Goal: Task Accomplishment & Management: Use online tool/utility

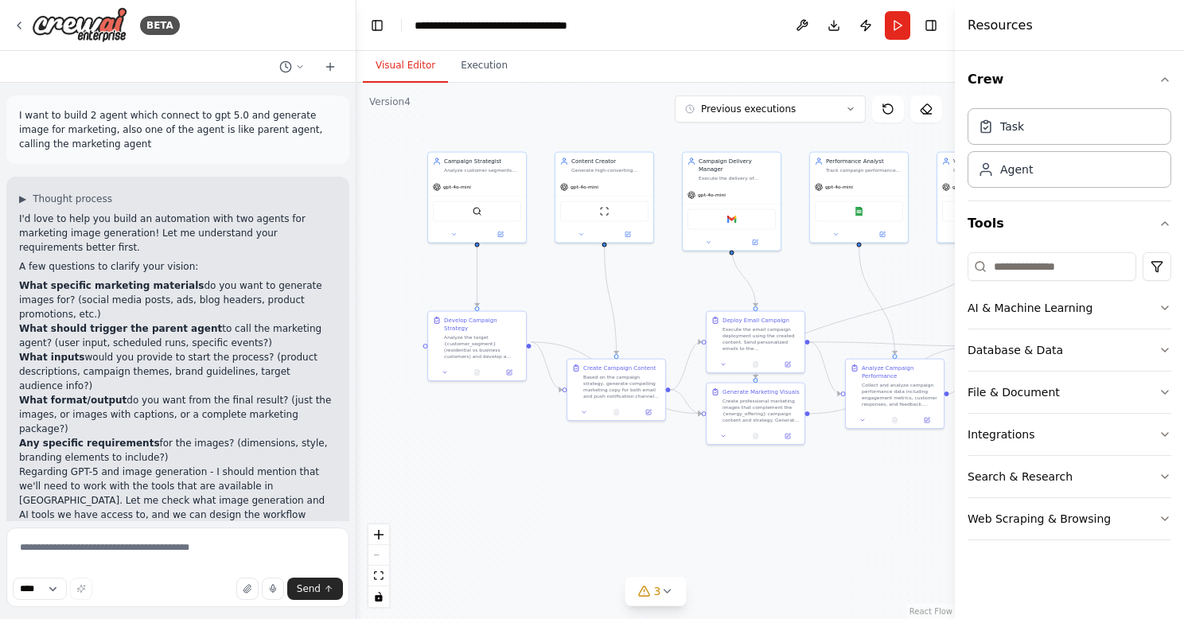
scroll to position [4373, 0]
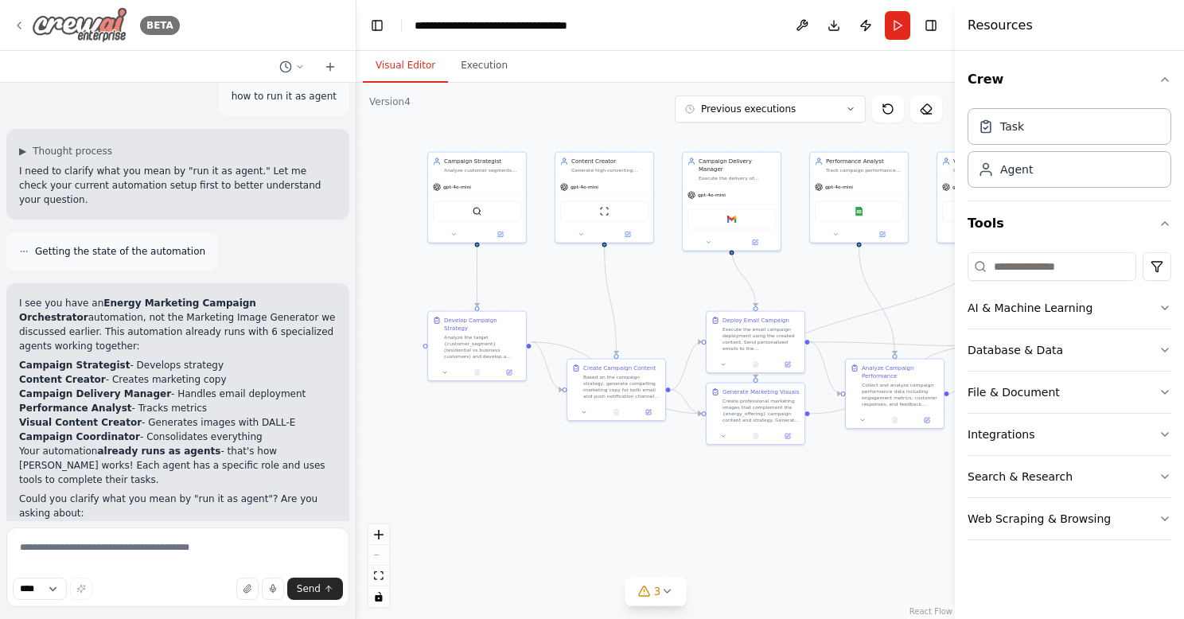
click at [88, 24] on img at bounding box center [79, 25] width 95 height 36
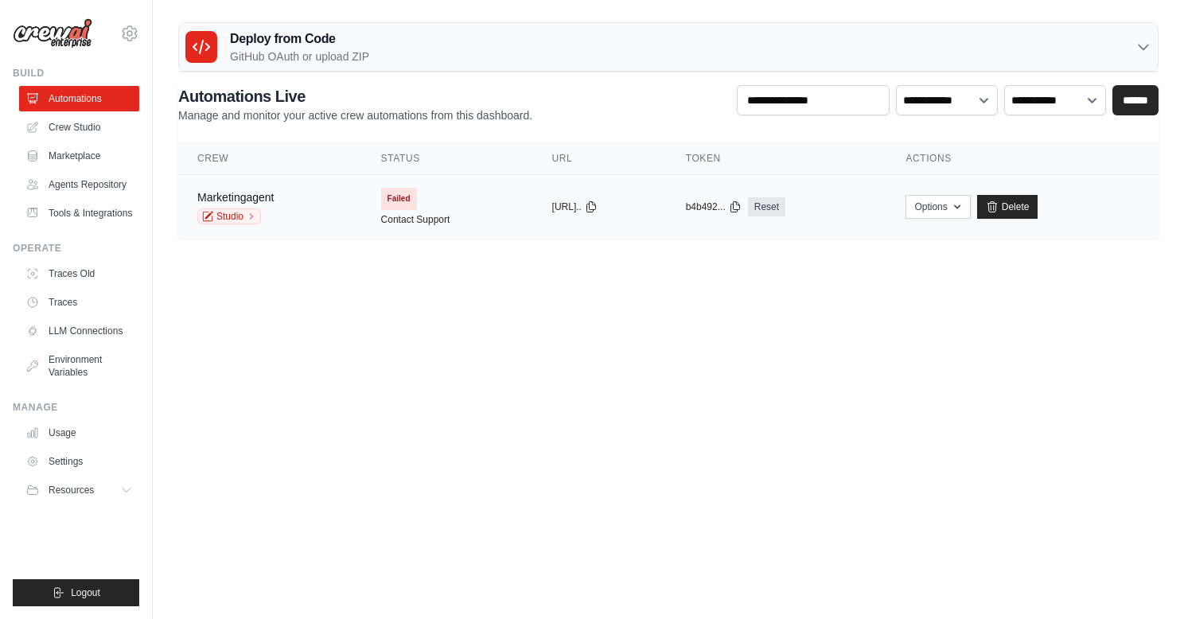
click at [389, 193] on span "Failed" at bounding box center [399, 199] width 36 height 22
click at [234, 219] on link "Studio" at bounding box center [229, 216] width 64 height 16
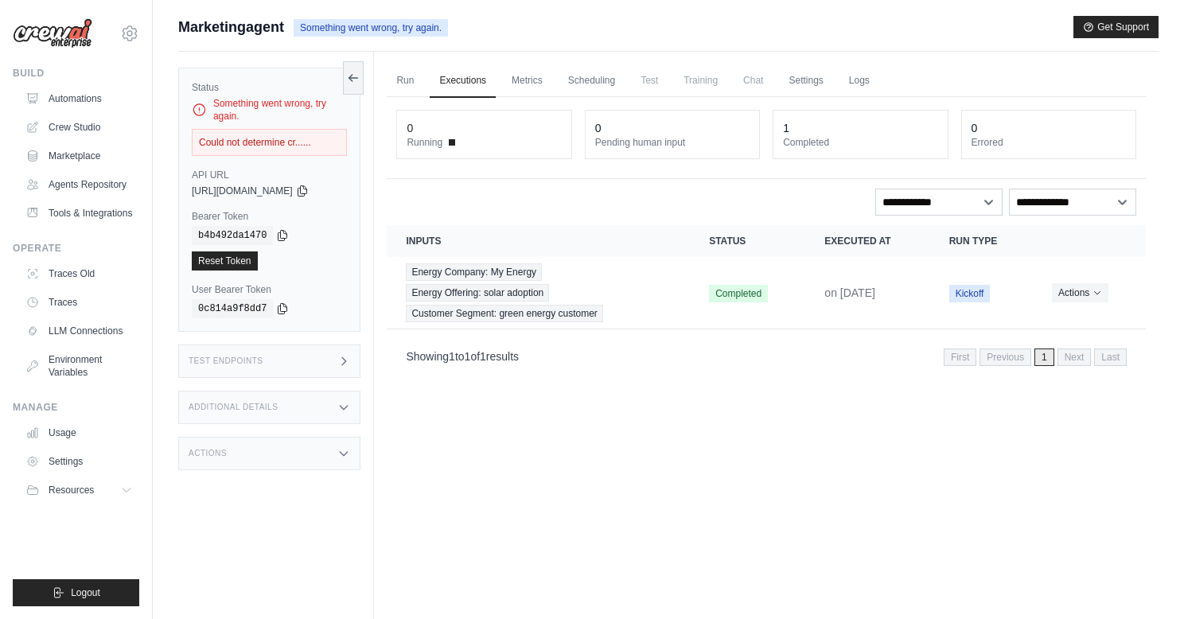
click at [266, 145] on div "Could not determine cr......" at bounding box center [269, 142] width 155 height 27
click at [59, 37] on img at bounding box center [53, 33] width 80 height 30
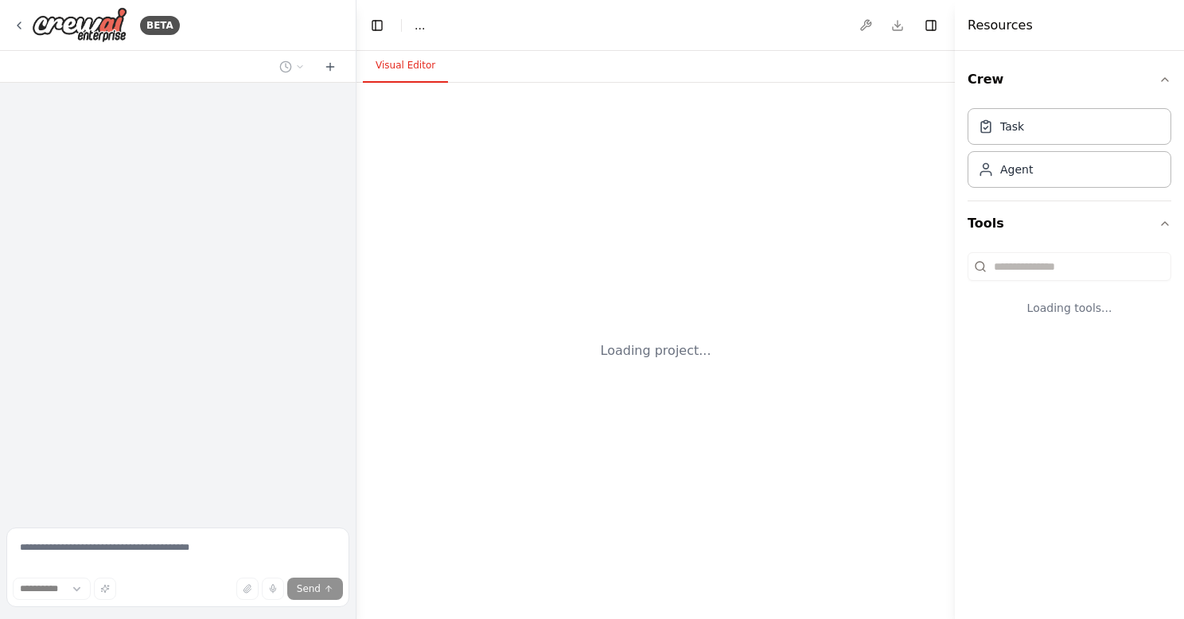
select select "****"
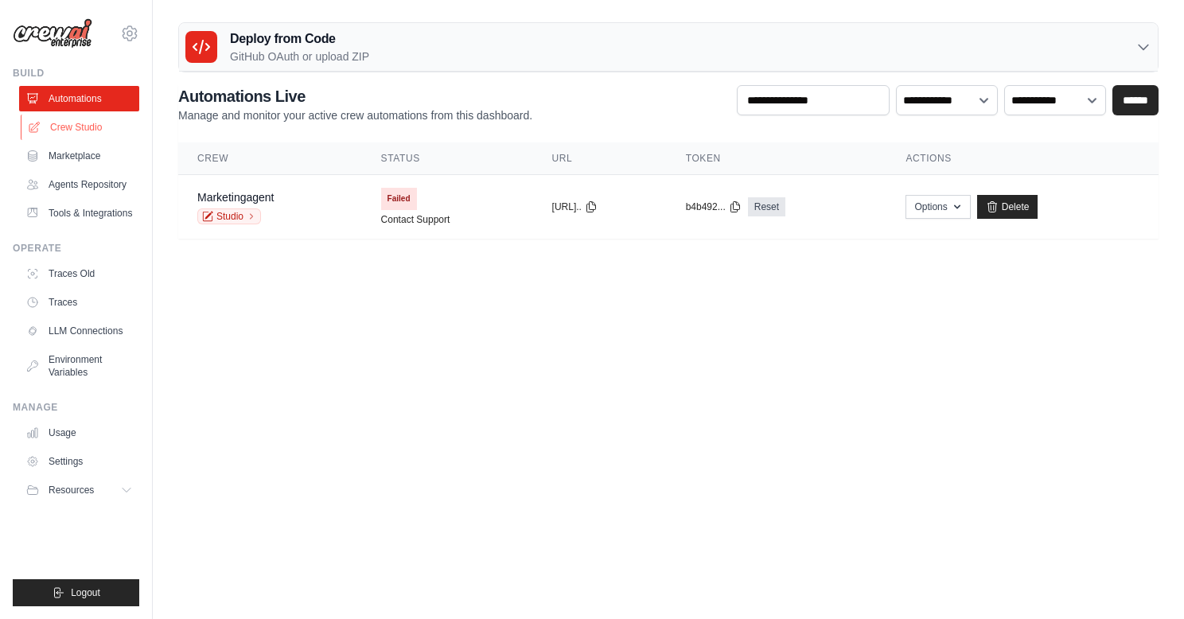
click at [75, 126] on link "Crew Studio" at bounding box center [81, 127] width 120 height 25
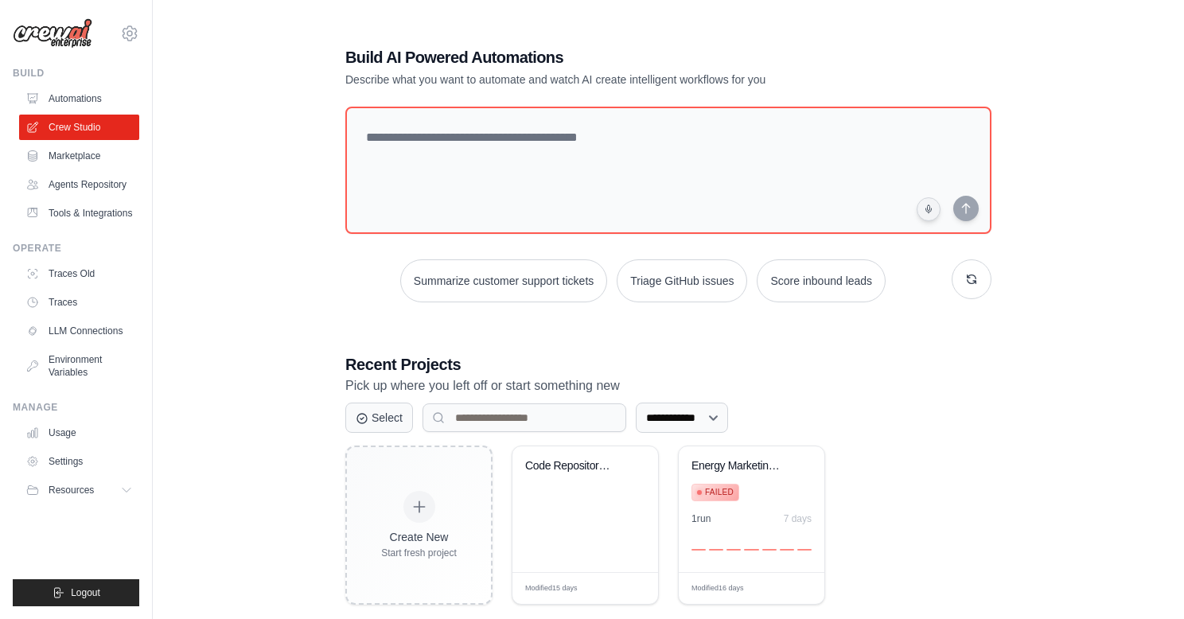
scroll to position [32, 0]
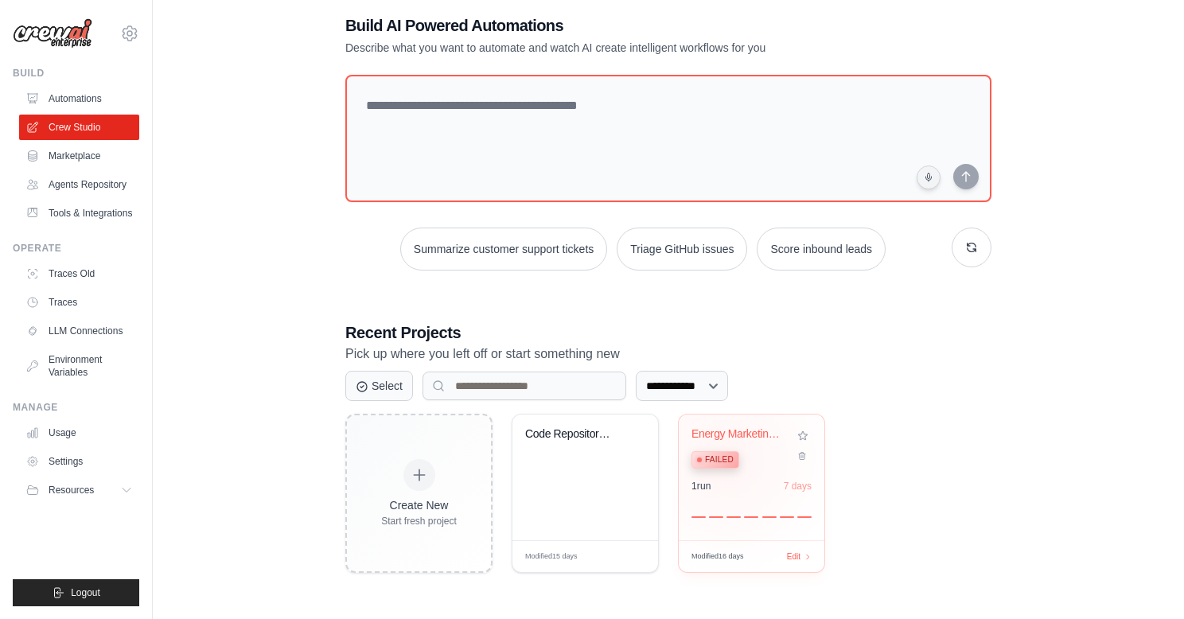
click at [724, 458] on span "Failed" at bounding box center [719, 459] width 29 height 13
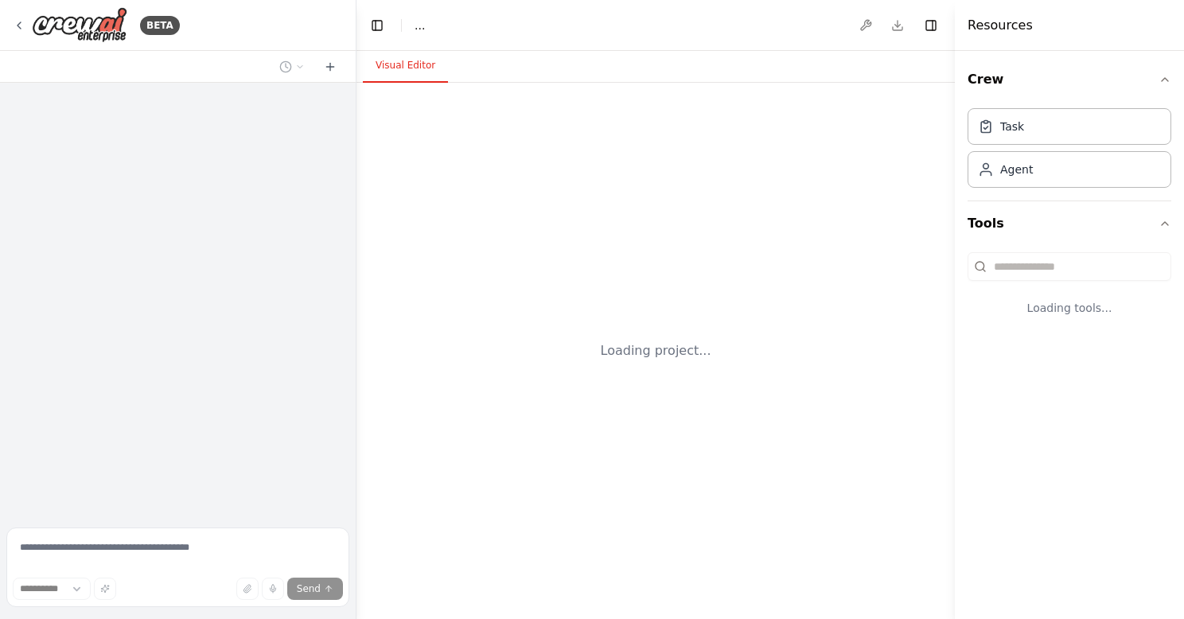
select select "****"
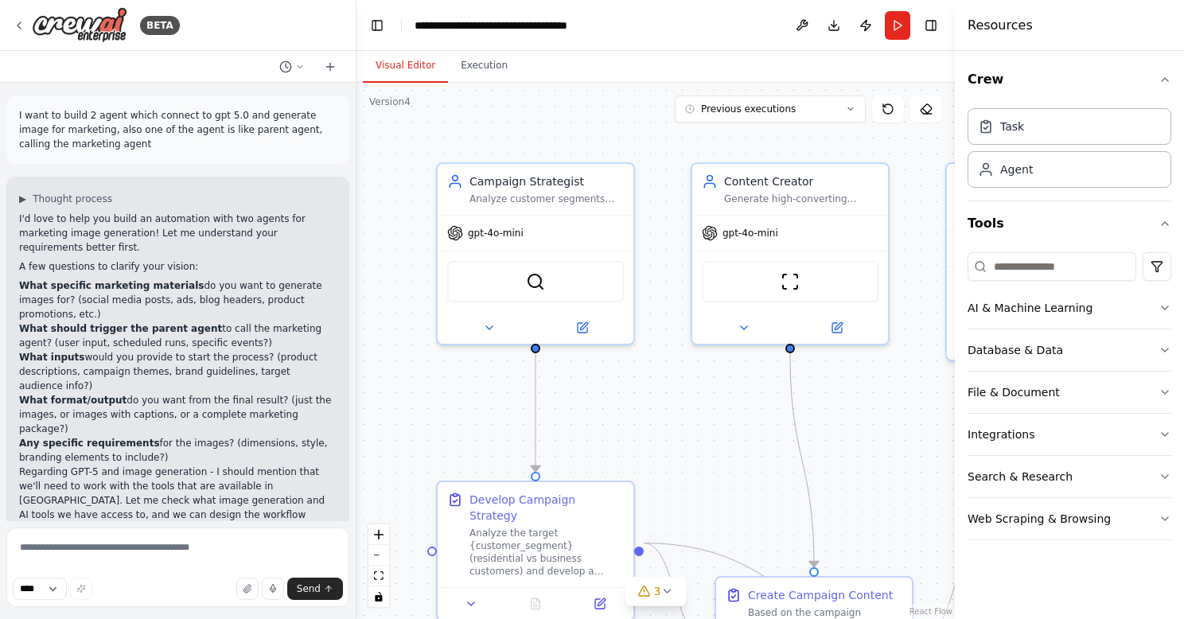
scroll to position [4373, 0]
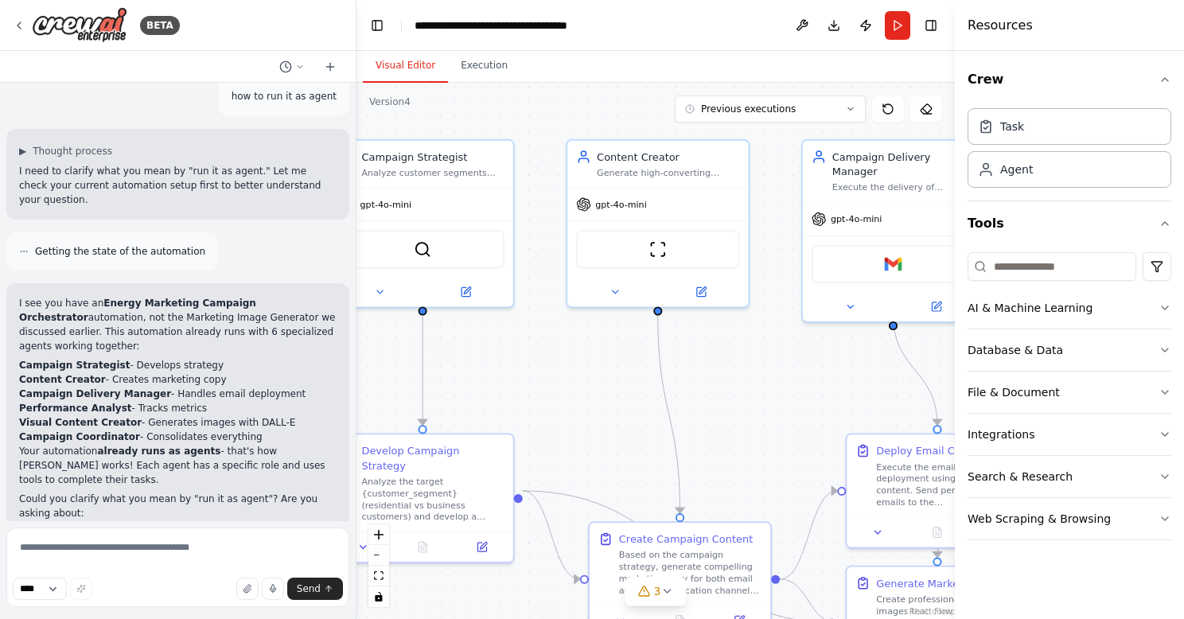
drag, startPoint x: 878, startPoint y: 495, endPoint x: 719, endPoint y: 427, distance: 172.9
click at [719, 427] on div ".deletable-edge-delete-btn { width: 20px; height: 20px; border: 0px solid #ffff…" at bounding box center [655, 351] width 598 height 536
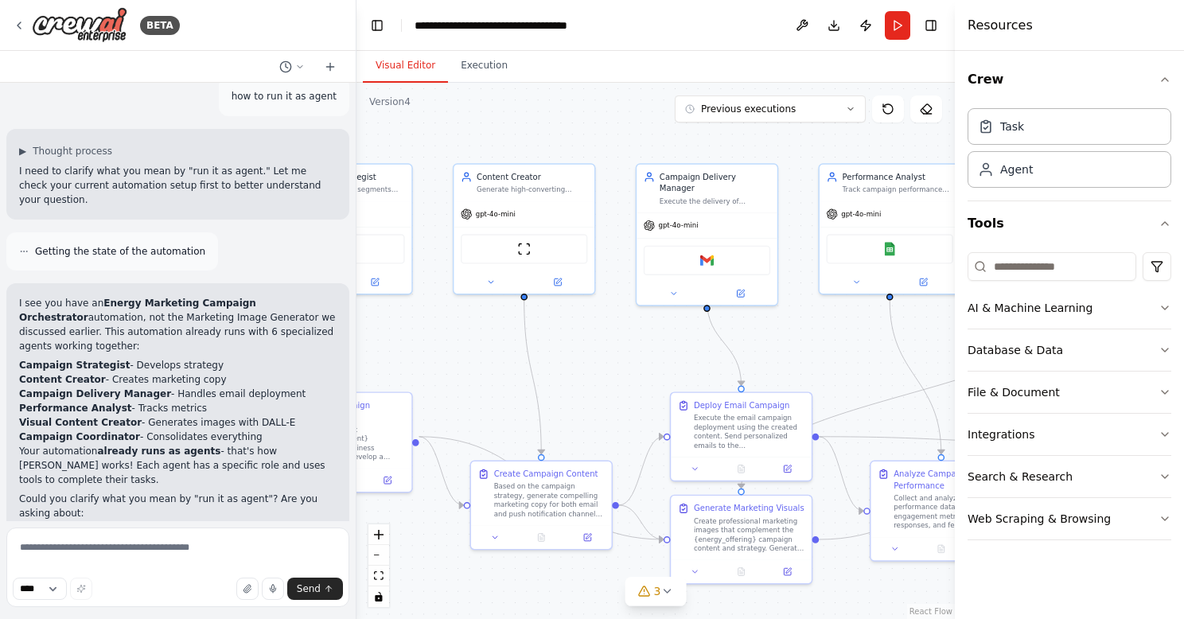
drag, startPoint x: 717, startPoint y: 366, endPoint x: 496, endPoint y: 316, distance: 226.8
click at [496, 316] on div ".deletable-edge-delete-btn { width: 20px; height: 20px; border: 0px solid #ffff…" at bounding box center [655, 351] width 598 height 536
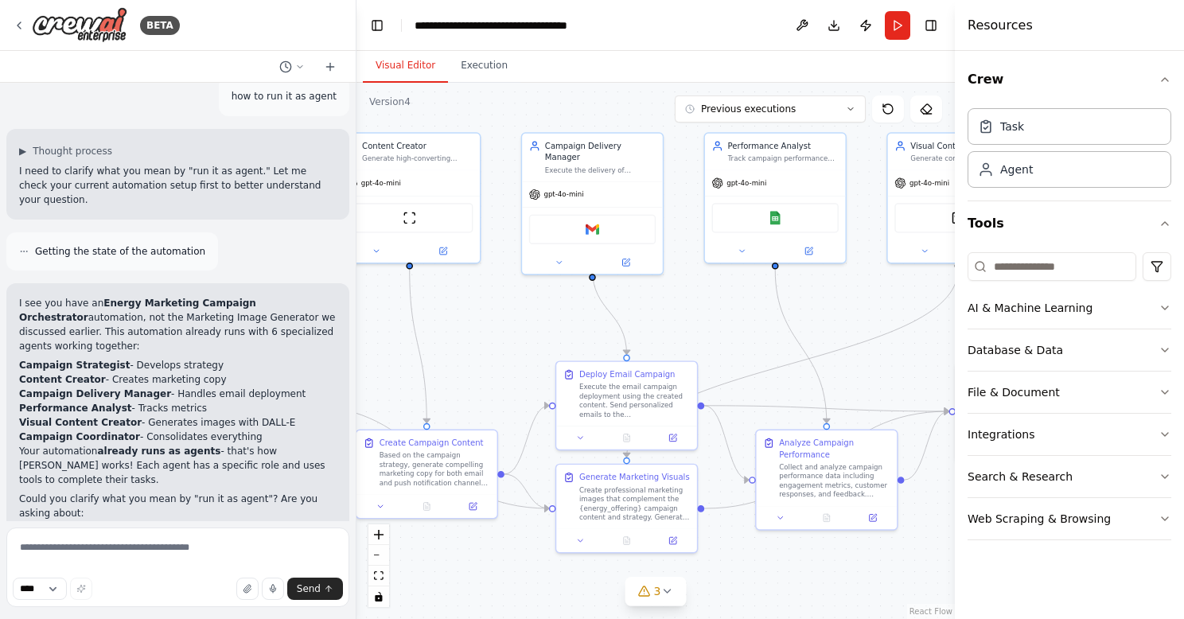
drag, startPoint x: 772, startPoint y: 305, endPoint x: 578, endPoint y: 306, distance: 193.3
click at [578, 306] on div ".deletable-edge-delete-btn { width: 20px; height: 20px; border: 0px solid #ffff…" at bounding box center [655, 351] width 598 height 536
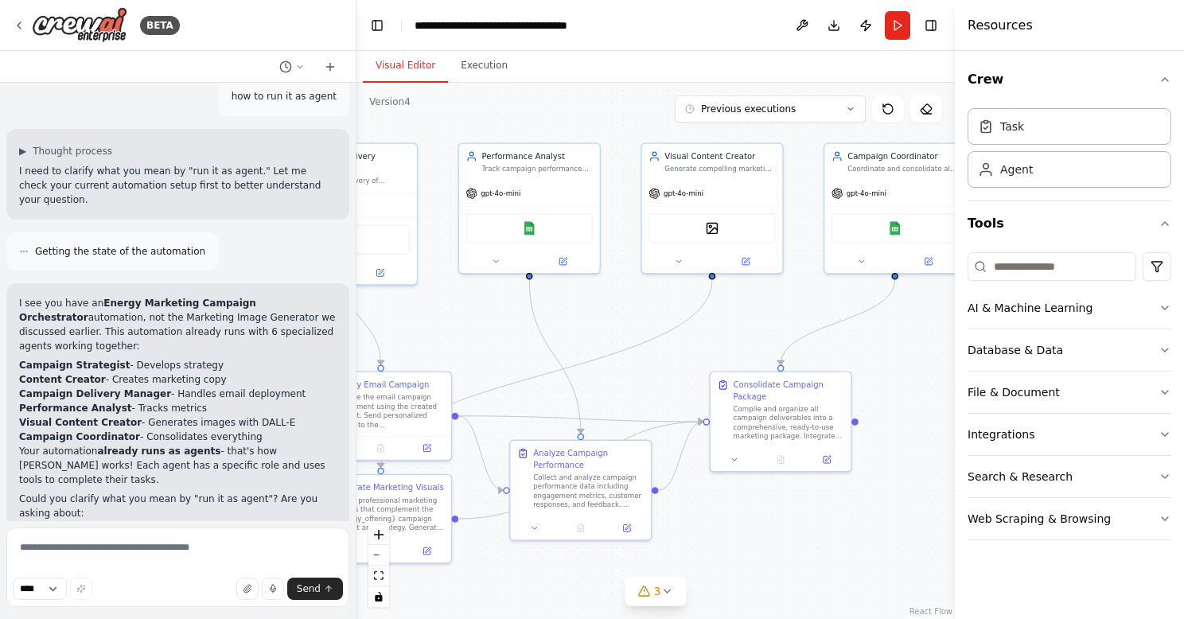
drag, startPoint x: 578, startPoint y: 306, endPoint x: 411, endPoint y: 310, distance: 167.1
click at [411, 310] on div ".deletable-edge-delete-btn { width: 20px; height: 20px; border: 0px solid #ffff…" at bounding box center [655, 351] width 598 height 536
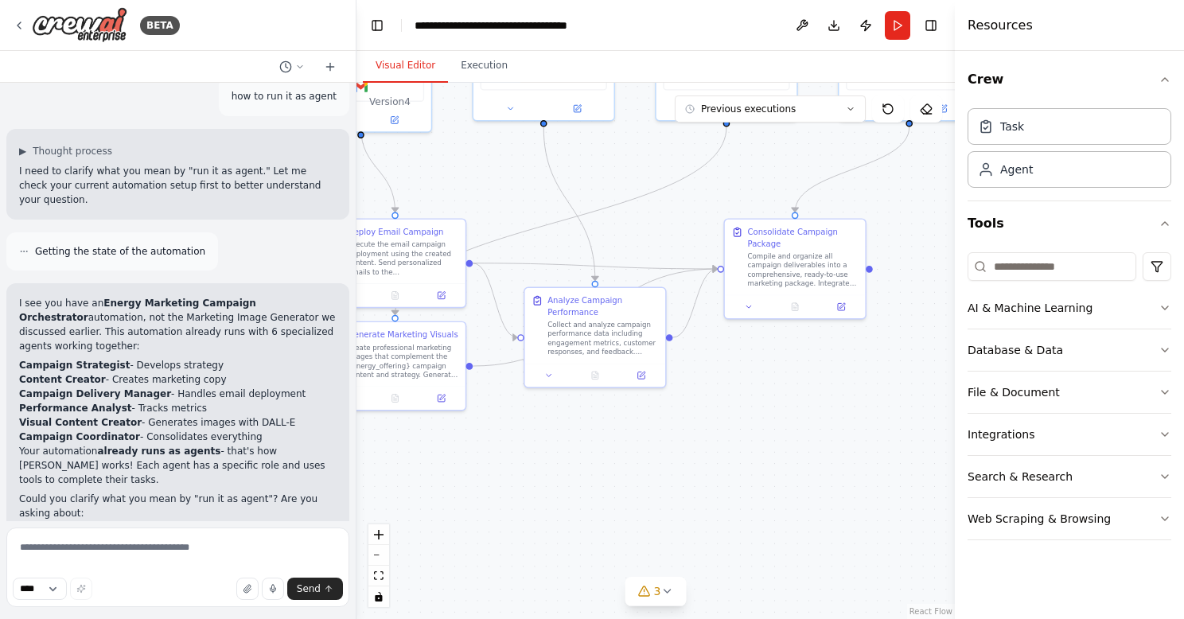
drag, startPoint x: 628, startPoint y: 540, endPoint x: 734, endPoint y: 390, distance: 184.3
click at [734, 390] on div ".deletable-edge-delete-btn { width: 20px; height: 20px; border: 0px solid #ffff…" at bounding box center [655, 351] width 598 height 536
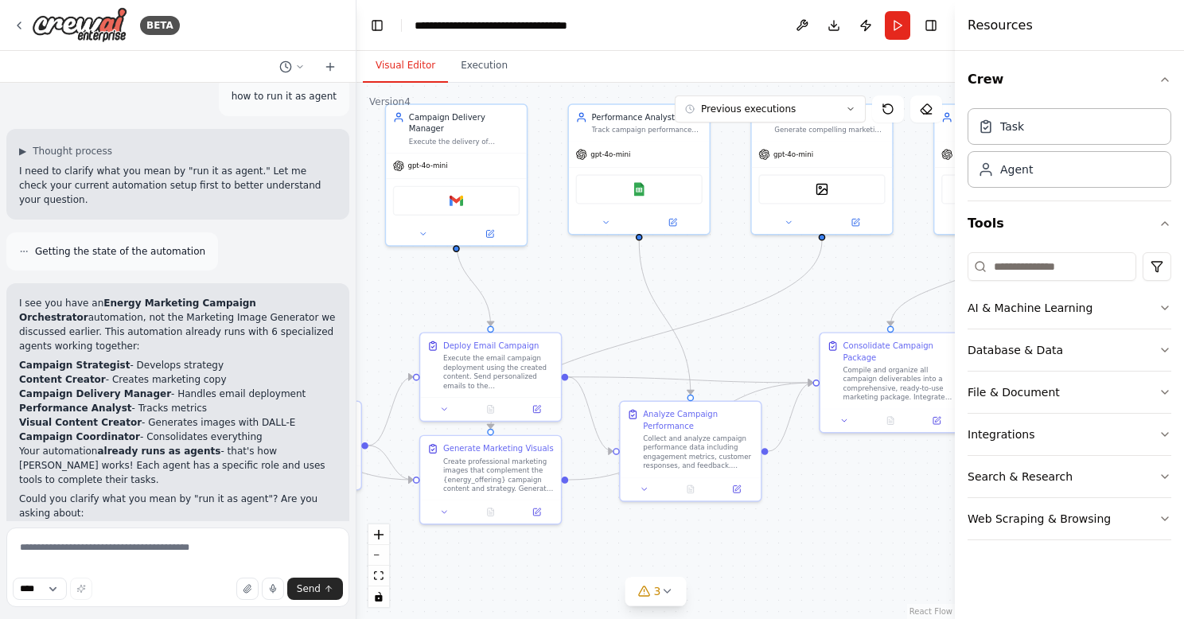
drag, startPoint x: 734, startPoint y: 390, endPoint x: 830, endPoint y: 504, distance: 148.5
click at [830, 504] on div ".deletable-edge-delete-btn { width: 20px; height: 20px; border: 0px solid #ffff…" at bounding box center [655, 351] width 598 height 536
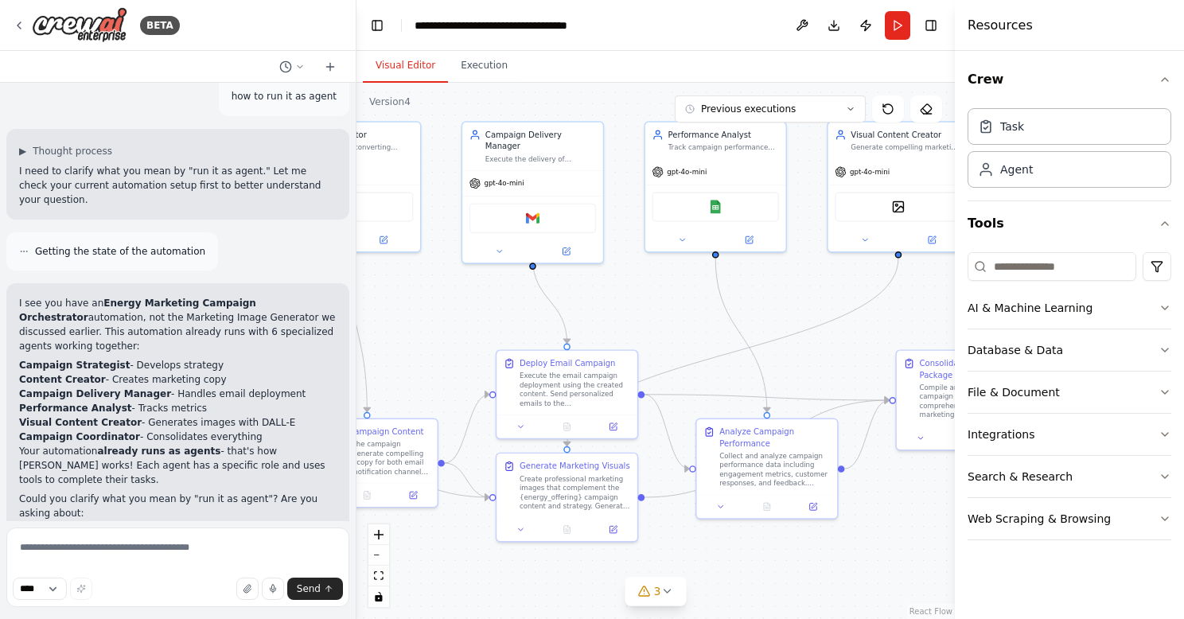
drag, startPoint x: 830, startPoint y: 508, endPoint x: 906, endPoint y: 525, distance: 78.4
click at [906, 525] on div ".deletable-edge-delete-btn { width: 20px; height: 20px; border: 0px solid #ffff…" at bounding box center [655, 351] width 598 height 536
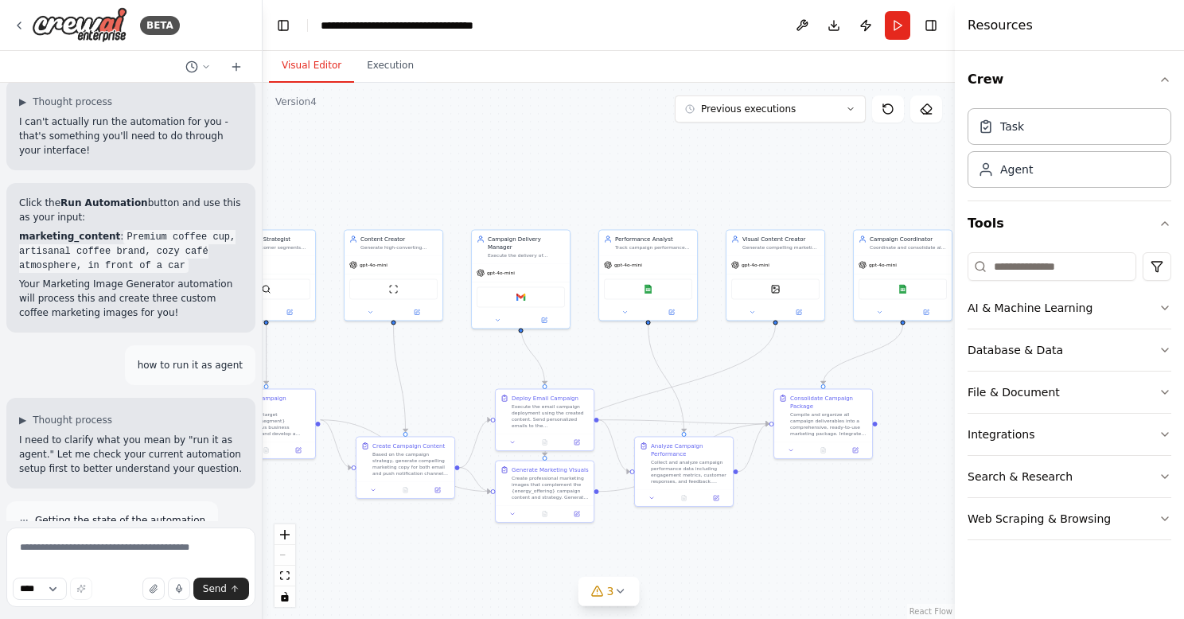
scroll to position [5793, 0]
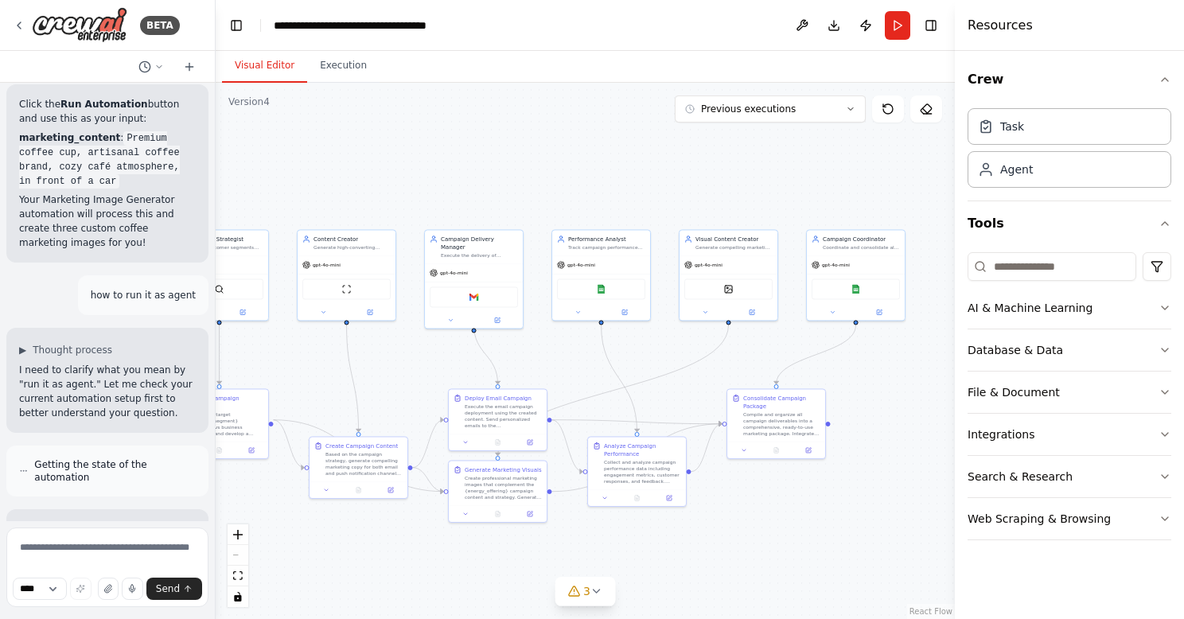
drag, startPoint x: 354, startPoint y: 24, endPoint x: 216, endPoint y: 19, distance: 138.5
click at [216, 19] on div "BETA I want to build 2 agent which connect to gpt 5.0 and generate image for ma…" at bounding box center [592, 309] width 1184 height 619
drag, startPoint x: 338, startPoint y: 235, endPoint x: 346, endPoint y: 230, distance: 9.7
click at [346, 230] on div "Content Creator" at bounding box center [359, 229] width 77 height 8
click at [327, 148] on div ".deletable-edge-delete-btn { width: 20px; height: 20px; border: 0px solid #ffff…" at bounding box center [585, 351] width 739 height 536
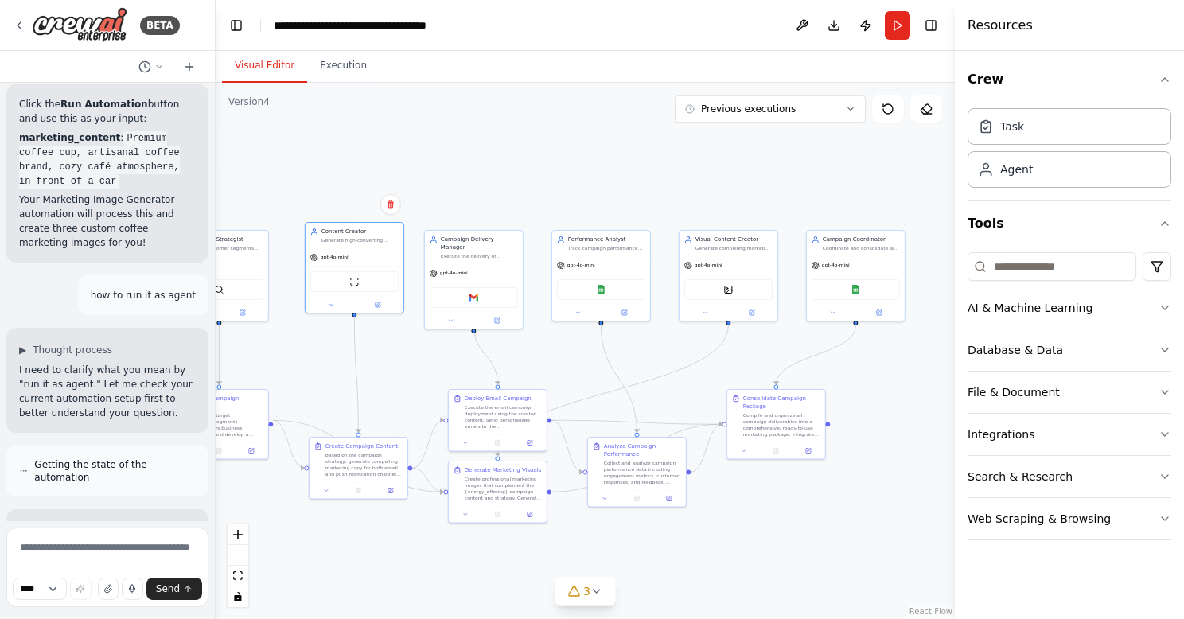
click at [238, 553] on div "React Flow controls" at bounding box center [238, 565] width 21 height 83
click at [1164, 79] on icon "button" at bounding box center [1165, 79] width 6 height 3
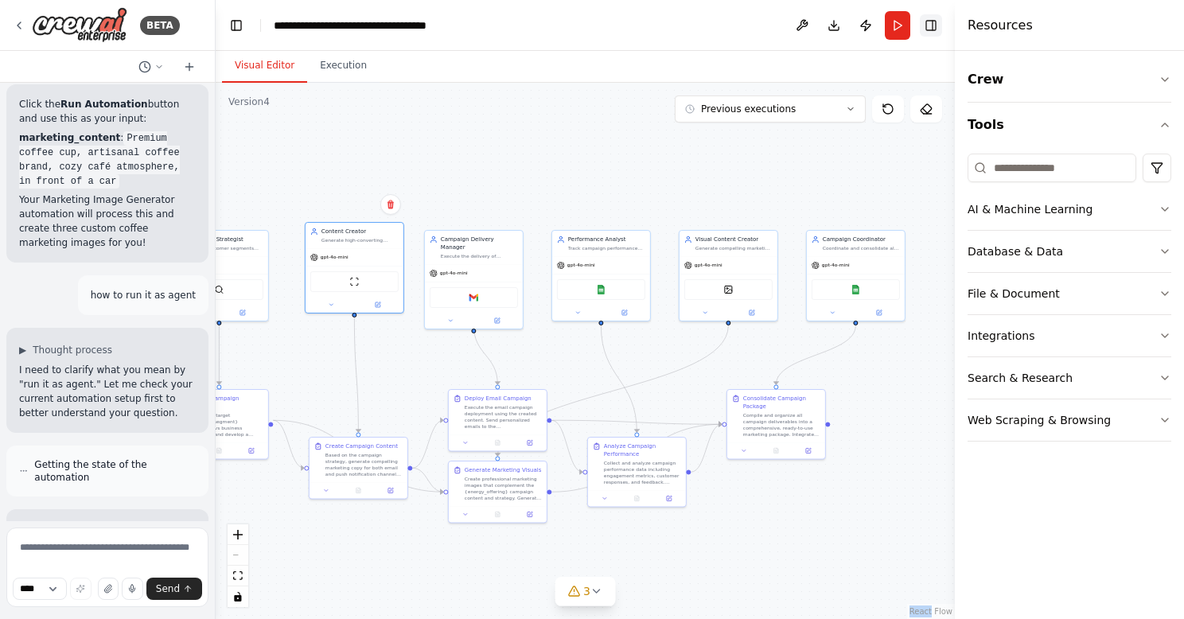
click at [931, 26] on button "Toggle Right Sidebar" at bounding box center [931, 25] width 22 height 22
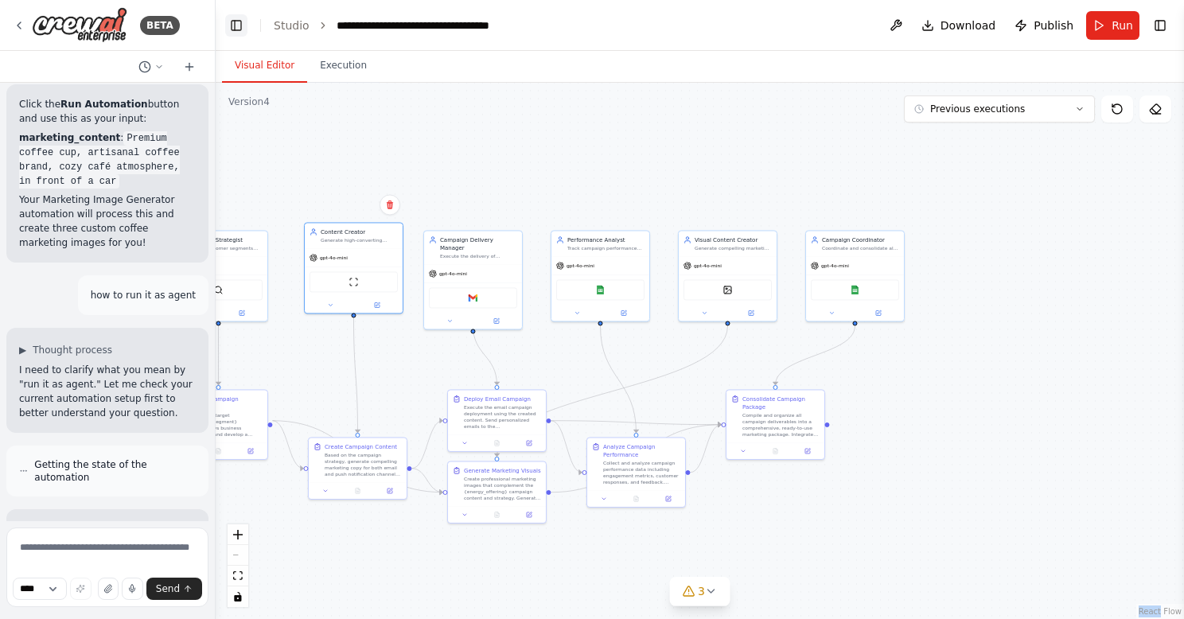
click at [237, 26] on button "Toggle Left Sidebar" at bounding box center [236, 25] width 22 height 22
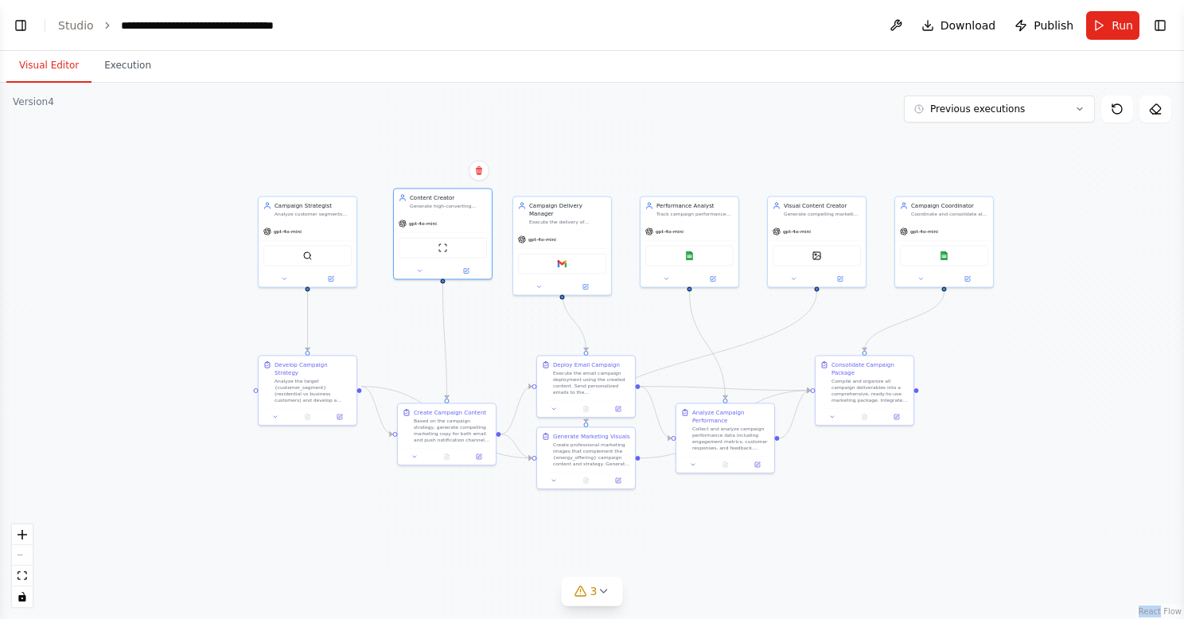
drag, startPoint x: 277, startPoint y: 190, endPoint x: 578, endPoint y: 158, distance: 303.3
click at [578, 158] on div ".deletable-edge-delete-btn { width: 20px; height: 20px; border: 0px solid #ffff…" at bounding box center [592, 351] width 1184 height 536
click at [21, 31] on button "Toggle Left Sidebar" at bounding box center [21, 25] width 22 height 22
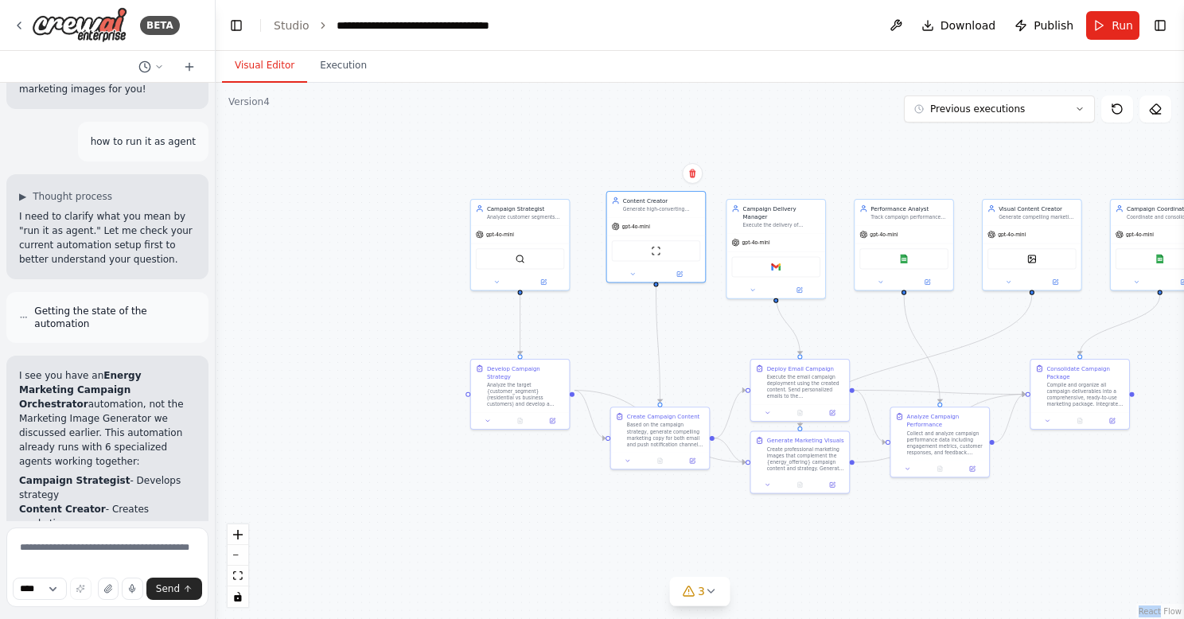
scroll to position [5972, 0]
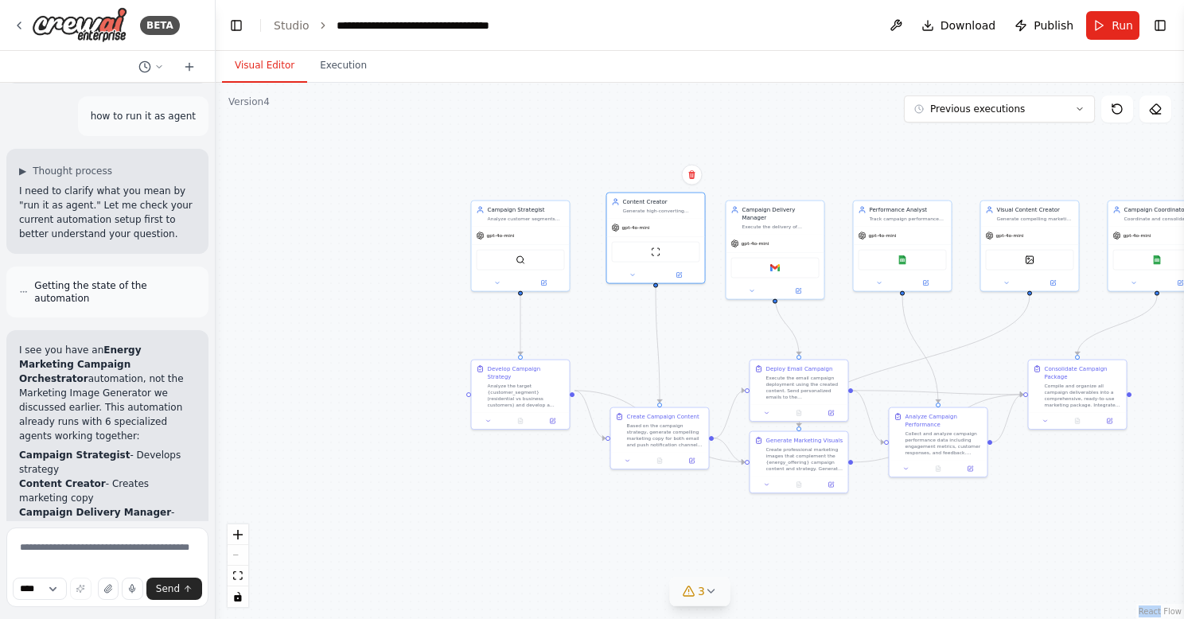
click at [709, 588] on icon at bounding box center [711, 591] width 13 height 13
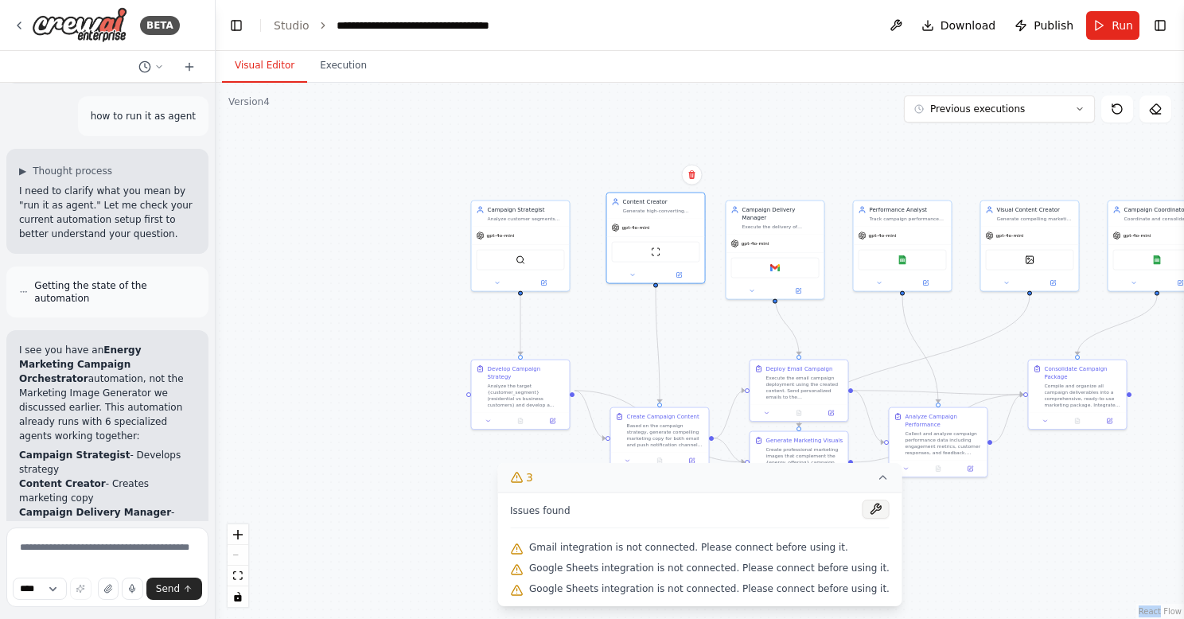
click at [868, 512] on button at bounding box center [875, 509] width 27 height 19
click at [1041, 21] on span "Publish" at bounding box center [1053, 26] width 40 height 16
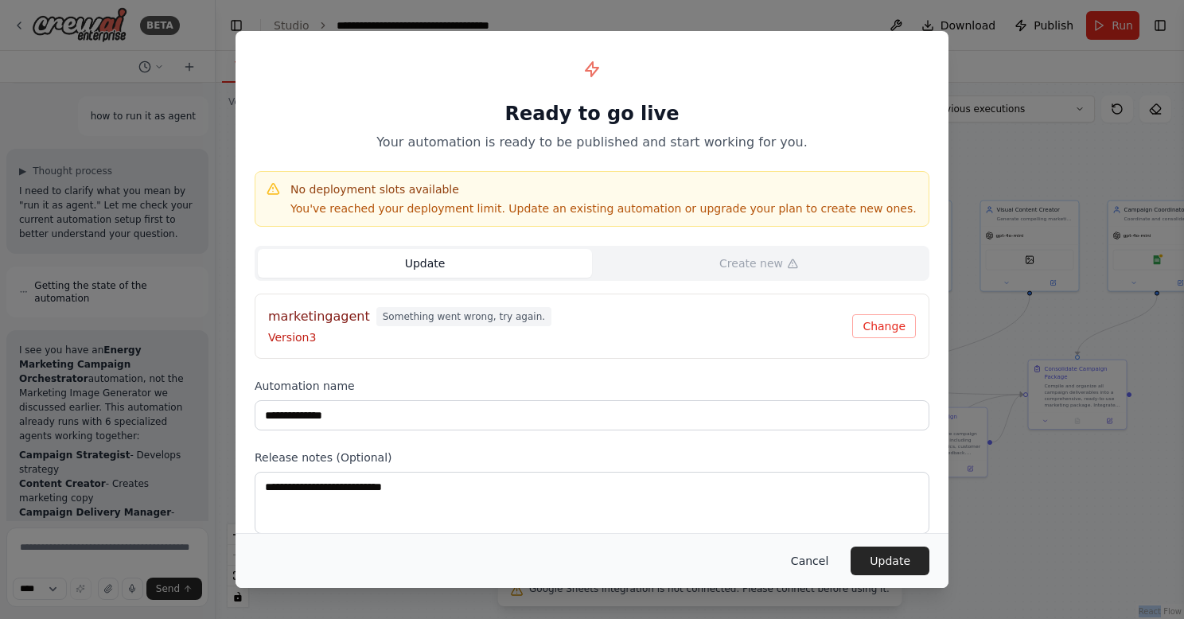
click at [814, 559] on button "Cancel" at bounding box center [809, 561] width 63 height 29
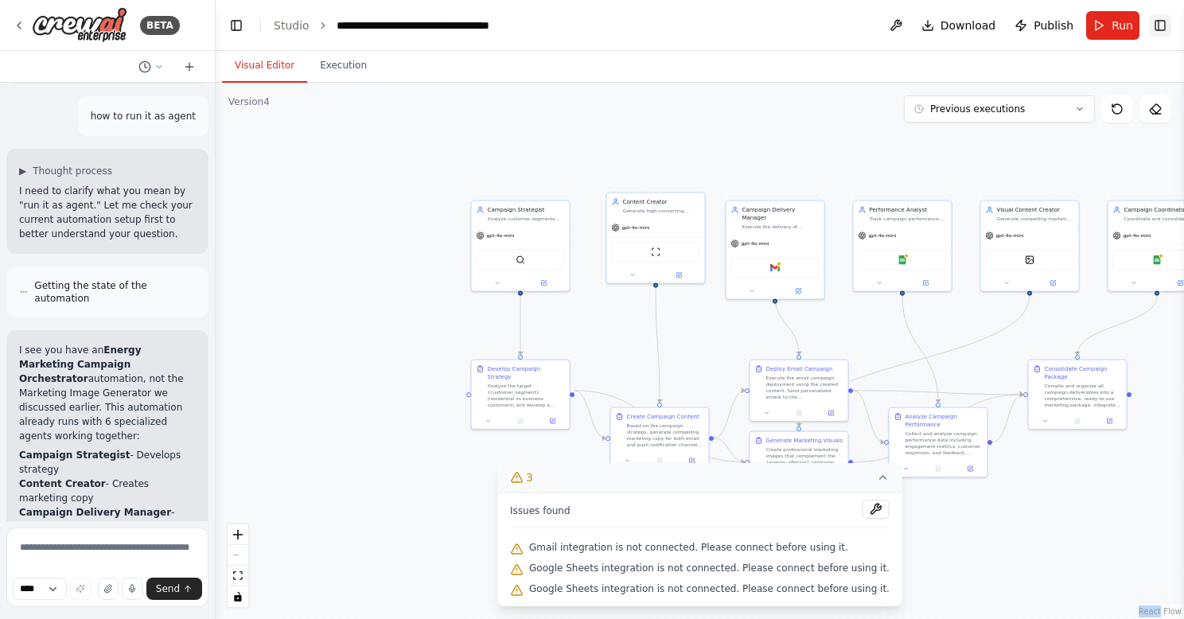
click at [1160, 27] on button "Toggle Right Sidebar" at bounding box center [1160, 25] width 22 height 22
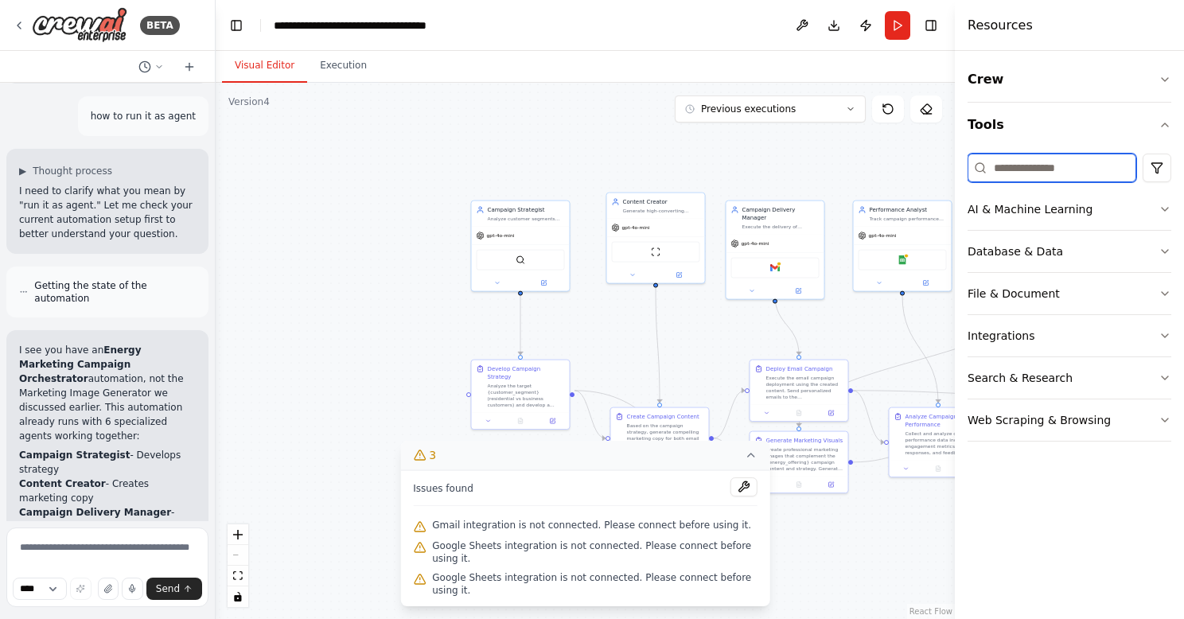
click at [1038, 171] on input at bounding box center [1051, 168] width 169 height 29
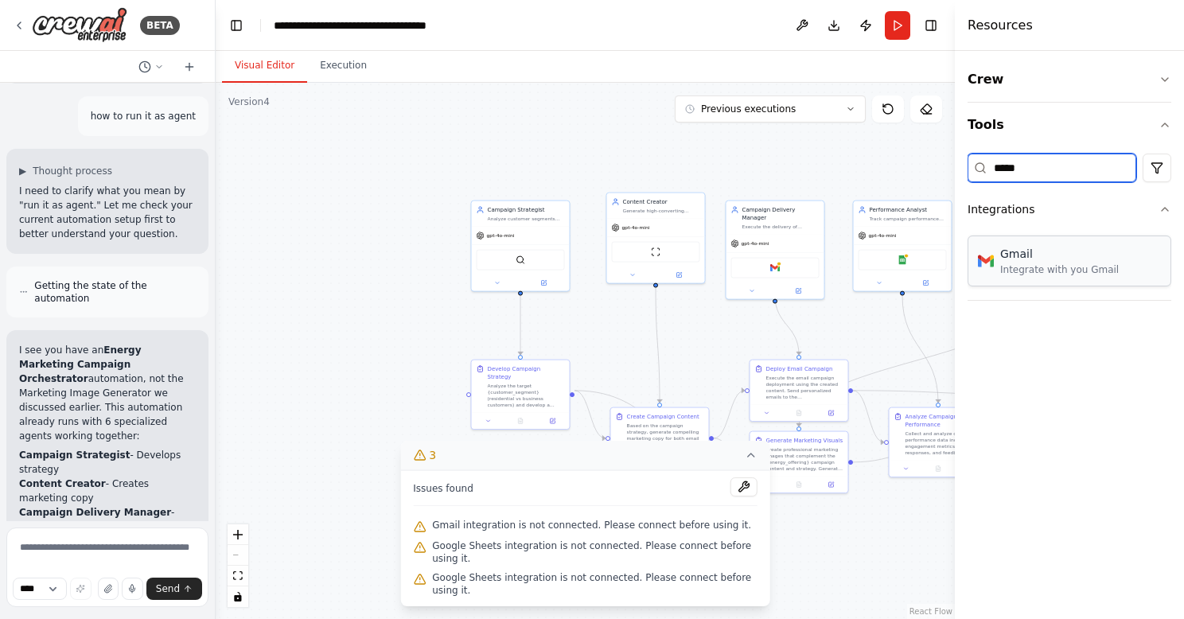
type input "*****"
click at [1063, 271] on div "Integrate with you Gmail" at bounding box center [1059, 269] width 119 height 13
click at [994, 262] on div "Gmail Integrate with you Gmail" at bounding box center [1048, 261] width 141 height 30
click at [1085, 502] on div "Crew Tools ***** Integrations Gmail Integrate with you Gmail" at bounding box center [1069, 335] width 229 height 568
click at [1058, 267] on div "Integrate with you Gmail" at bounding box center [1059, 269] width 119 height 13
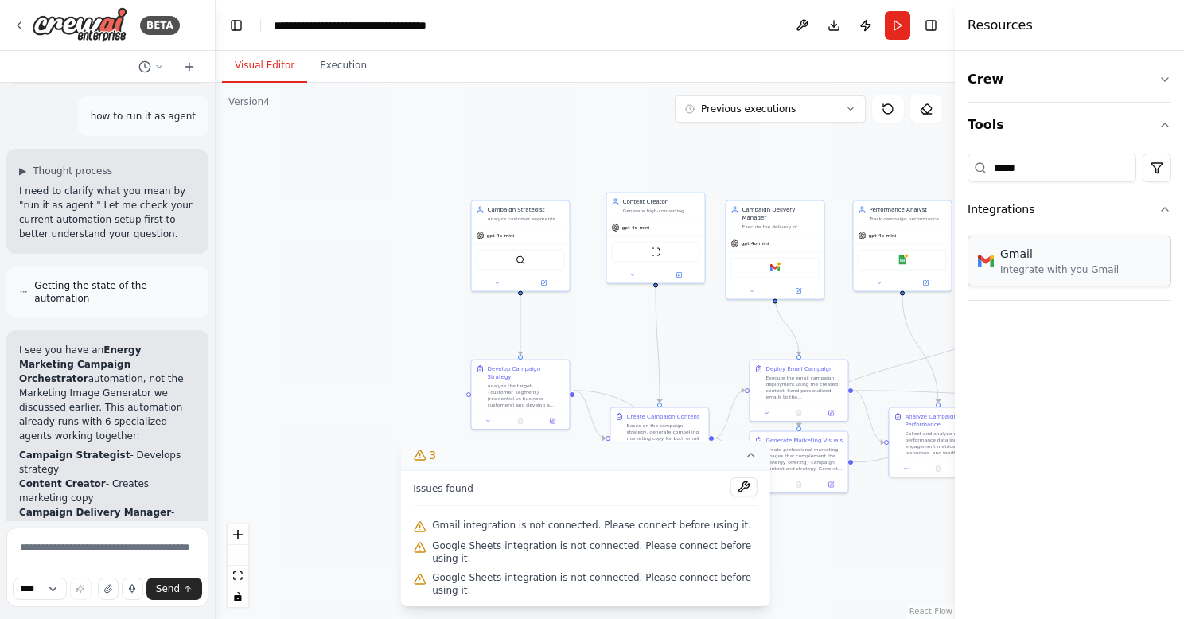
click at [1058, 267] on div "Integrate with you Gmail" at bounding box center [1059, 269] width 119 height 13
click at [879, 555] on div ".deletable-edge-delete-btn { width: 20px; height: 20px; border: 0px solid #ffff…" at bounding box center [585, 351] width 739 height 536
click at [55, 556] on textarea at bounding box center [107, 567] width 202 height 80
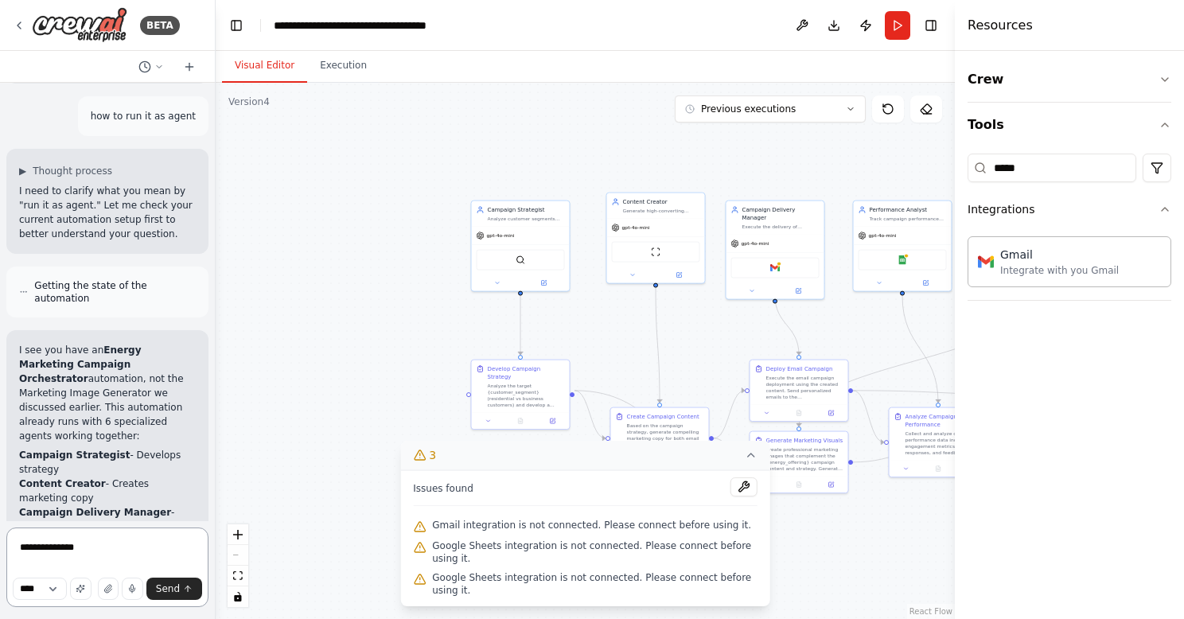
type textarea "**********"
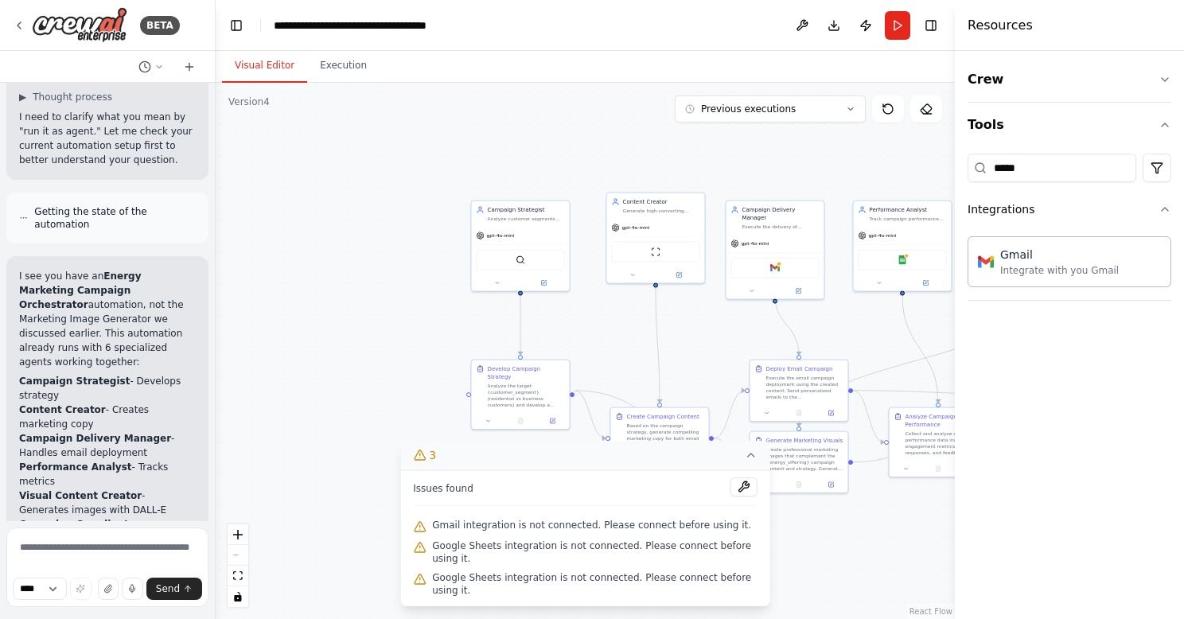
scroll to position [6115, 0]
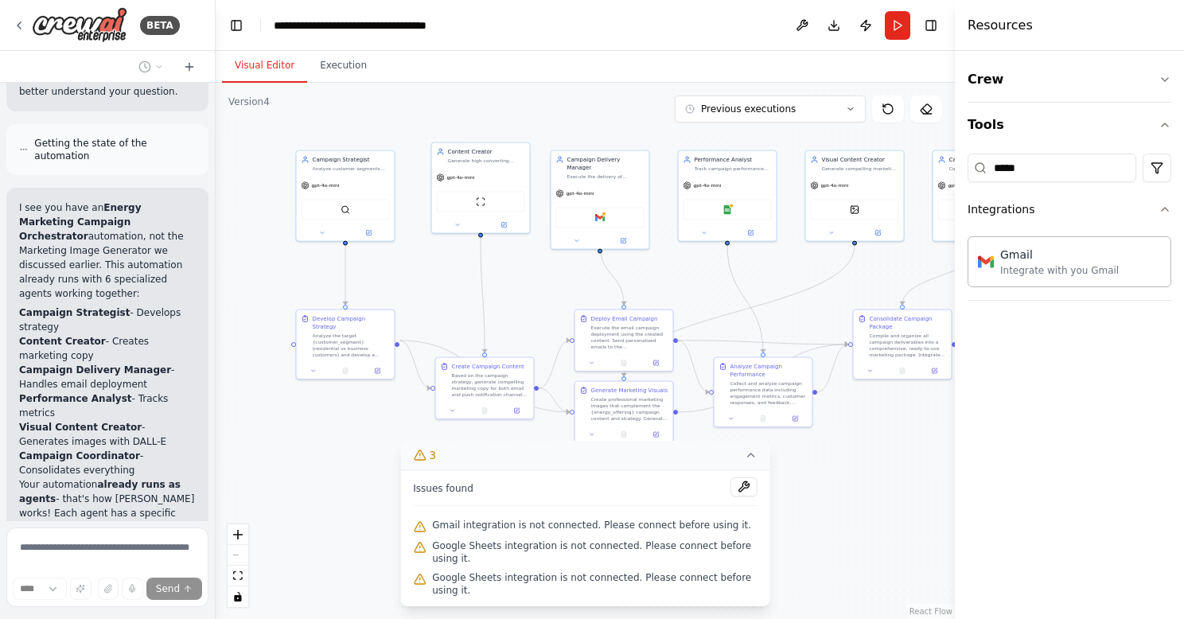
drag, startPoint x: 630, startPoint y: 358, endPoint x: 455, endPoint y: 308, distance: 182.1
click at [455, 308] on div ".deletable-edge-delete-btn { width: 20px; height: 20px; border: 0px solid #ffff…" at bounding box center [585, 351] width 739 height 536
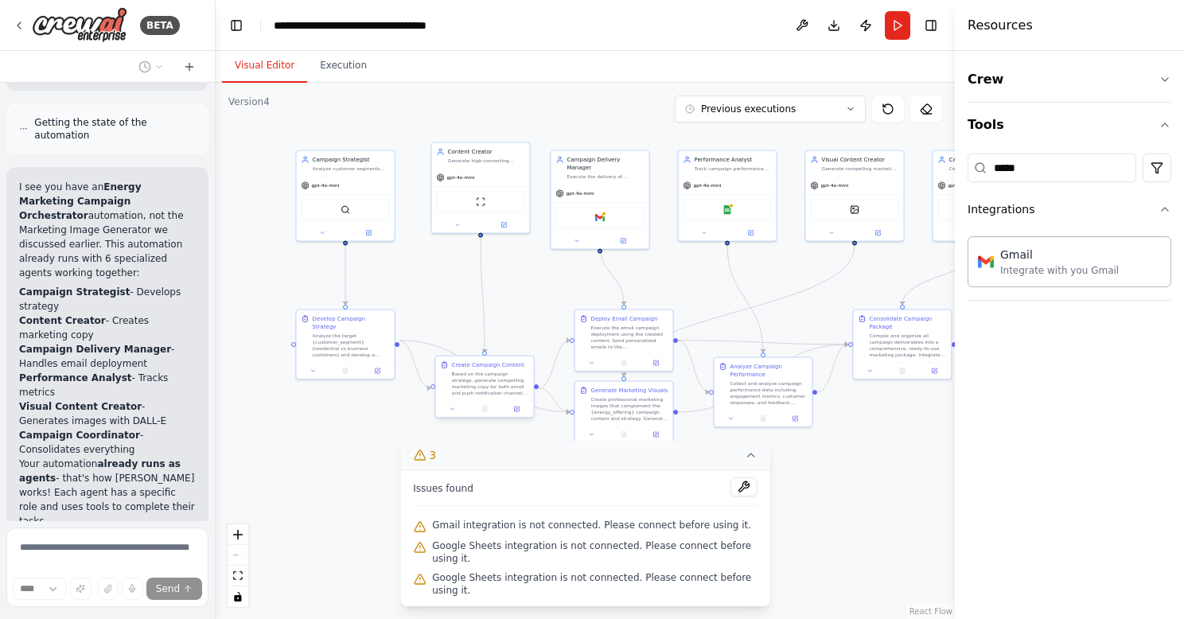
scroll to position [6268, 0]
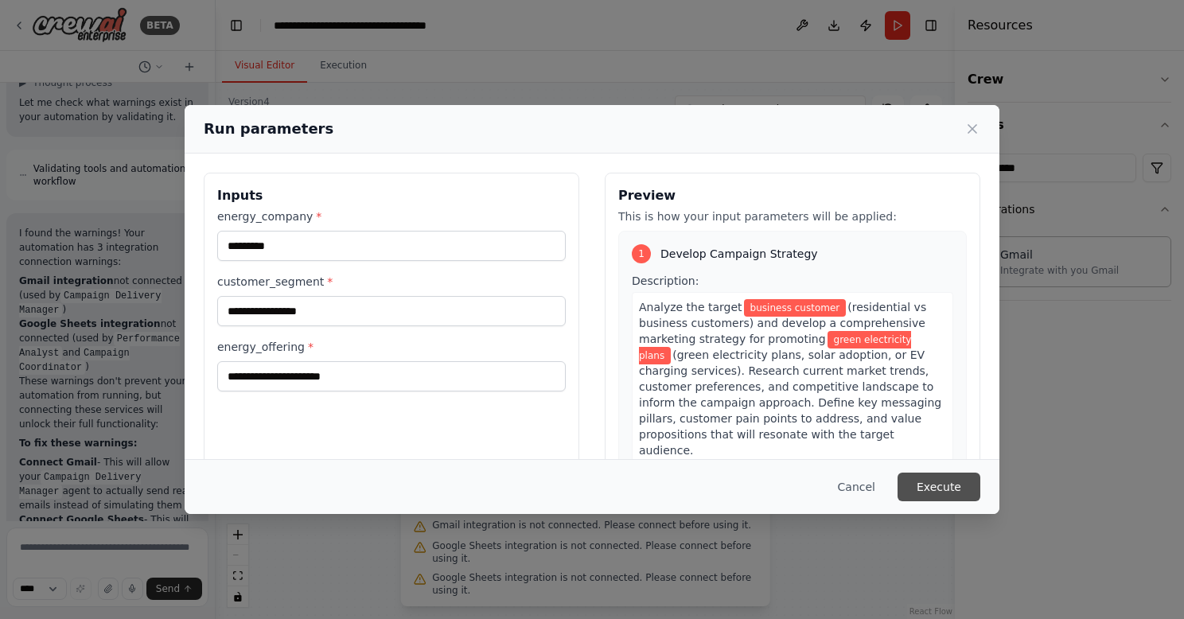
click at [946, 488] on button "Execute" at bounding box center [938, 487] width 83 height 29
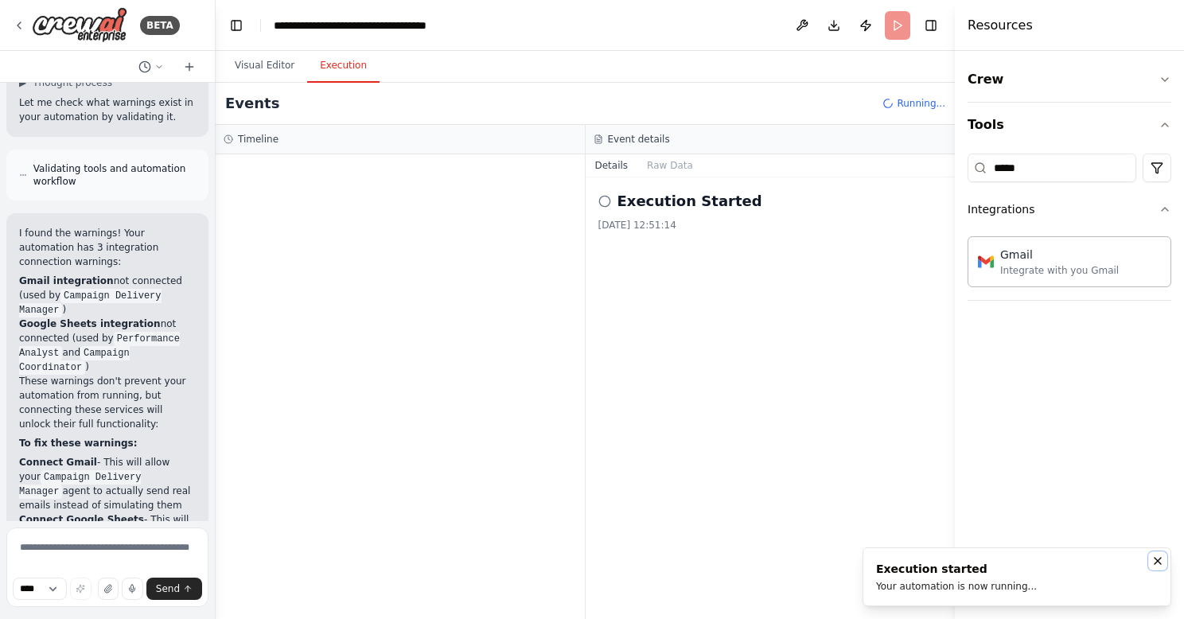
click at [1155, 558] on icon "Notifications (F8)" at bounding box center [1157, 561] width 6 height 6
click at [604, 165] on button "Details" at bounding box center [612, 165] width 53 height 22
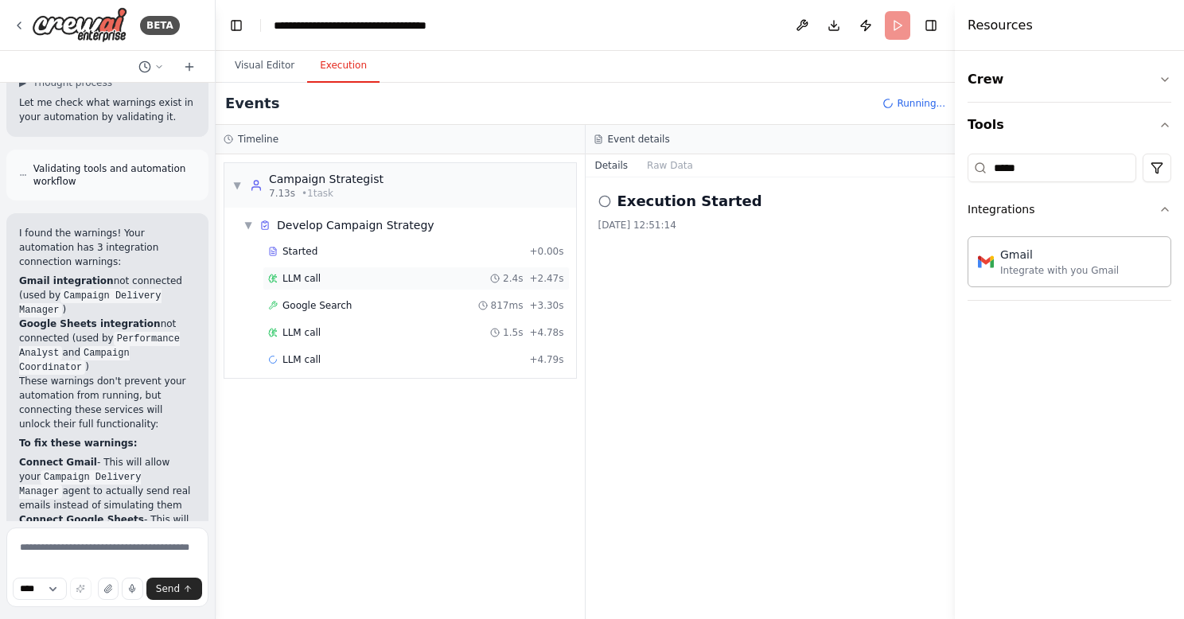
click at [303, 278] on span "LLM call" at bounding box center [301, 278] width 38 height 13
click at [379, 306] on div "Google Search 817ms + 3.30s" at bounding box center [416, 305] width 296 height 13
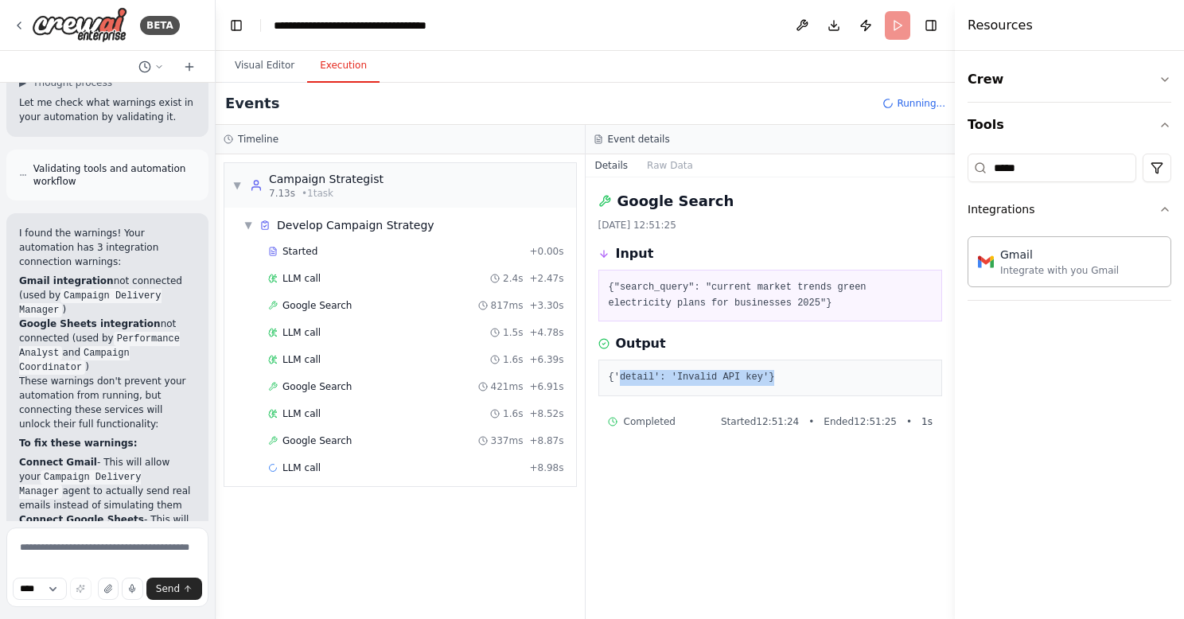
drag, startPoint x: 617, startPoint y: 379, endPoint x: 780, endPoint y: 383, distance: 162.3
click at [780, 383] on pre "{'detail': 'Invalid API key'}" at bounding box center [771, 378] width 324 height 16
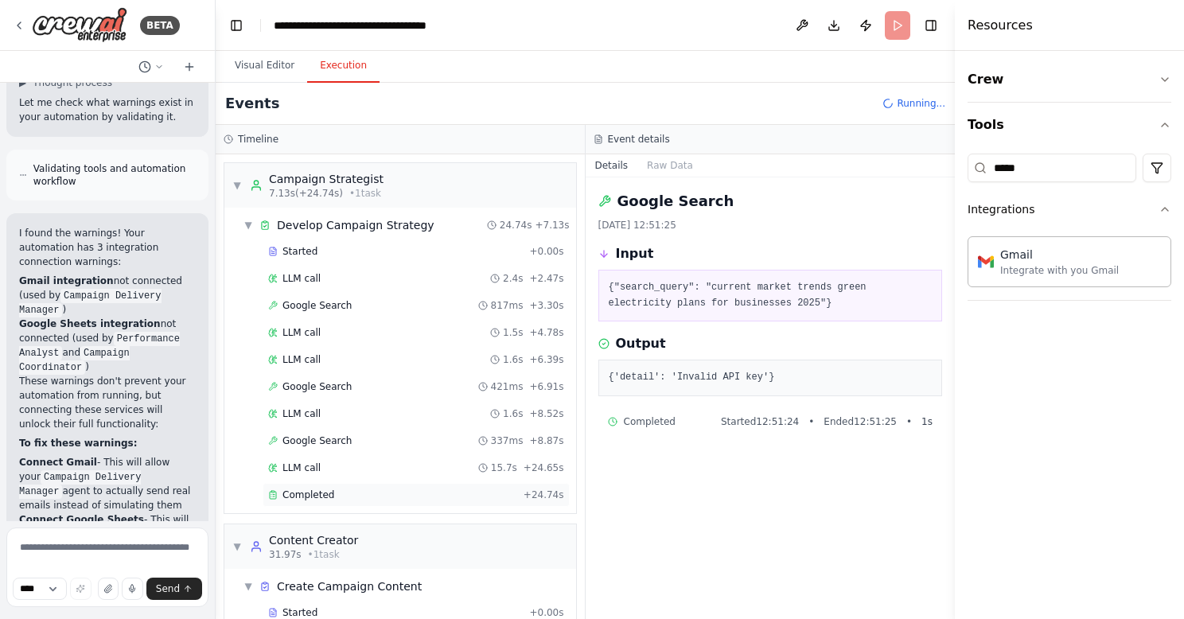
click at [315, 493] on span "Completed" at bounding box center [308, 494] width 52 height 13
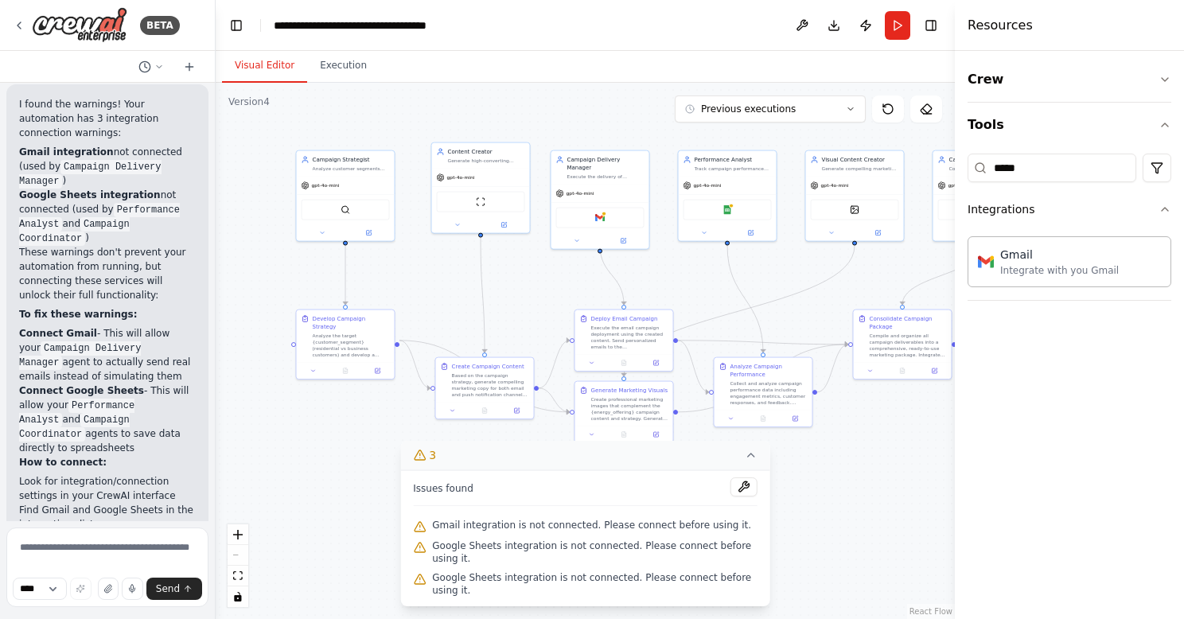
click at [235, 62] on button "Visual Editor" at bounding box center [264, 65] width 85 height 33
click at [1163, 208] on icon "button" at bounding box center [1164, 209] width 13 height 13
click at [1162, 207] on icon "button" at bounding box center [1164, 209] width 13 height 13
click at [1044, 170] on input "*****" at bounding box center [1051, 168] width 169 height 29
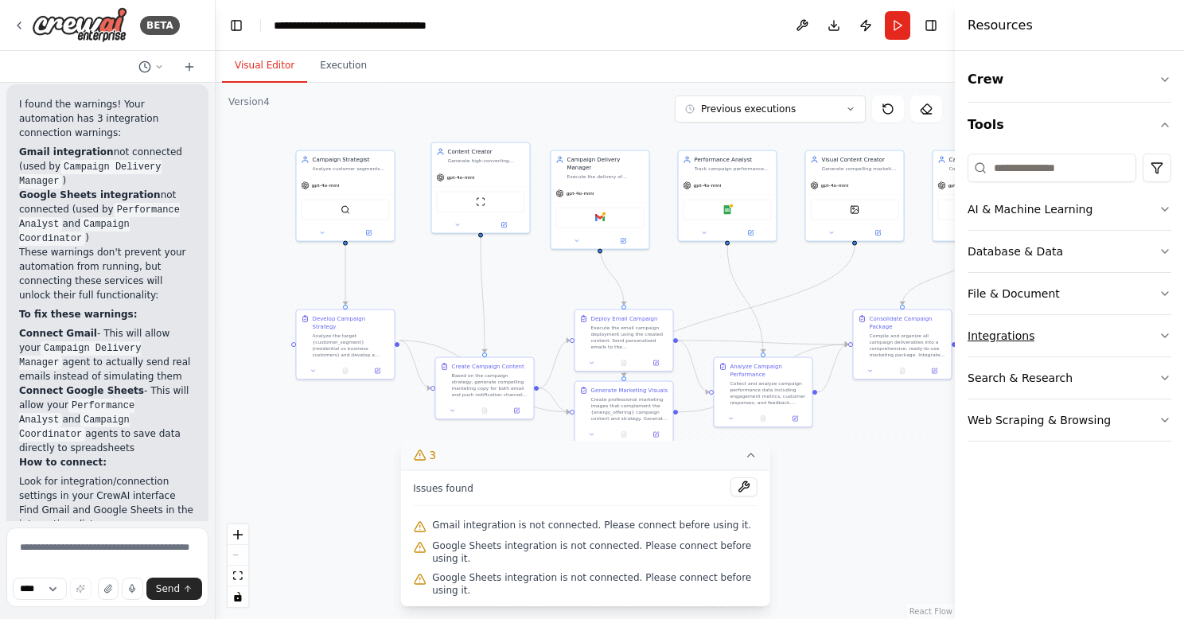
click at [1115, 333] on button "Integrations" at bounding box center [1069, 335] width 204 height 41
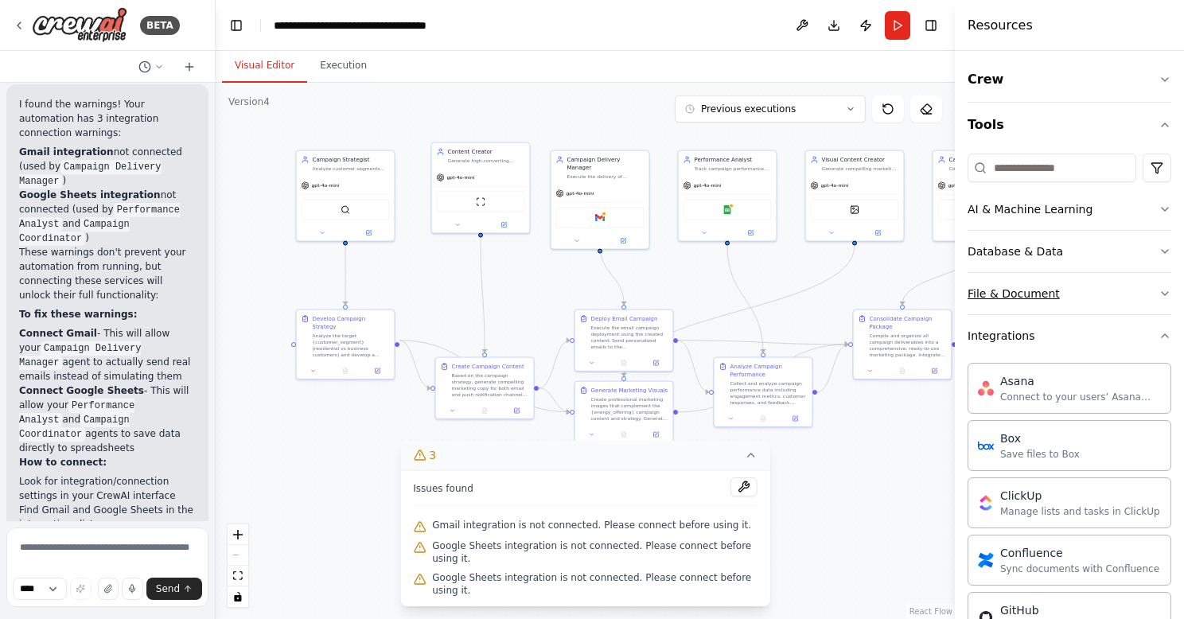
click at [1165, 294] on icon "button" at bounding box center [1165, 293] width 6 height 3
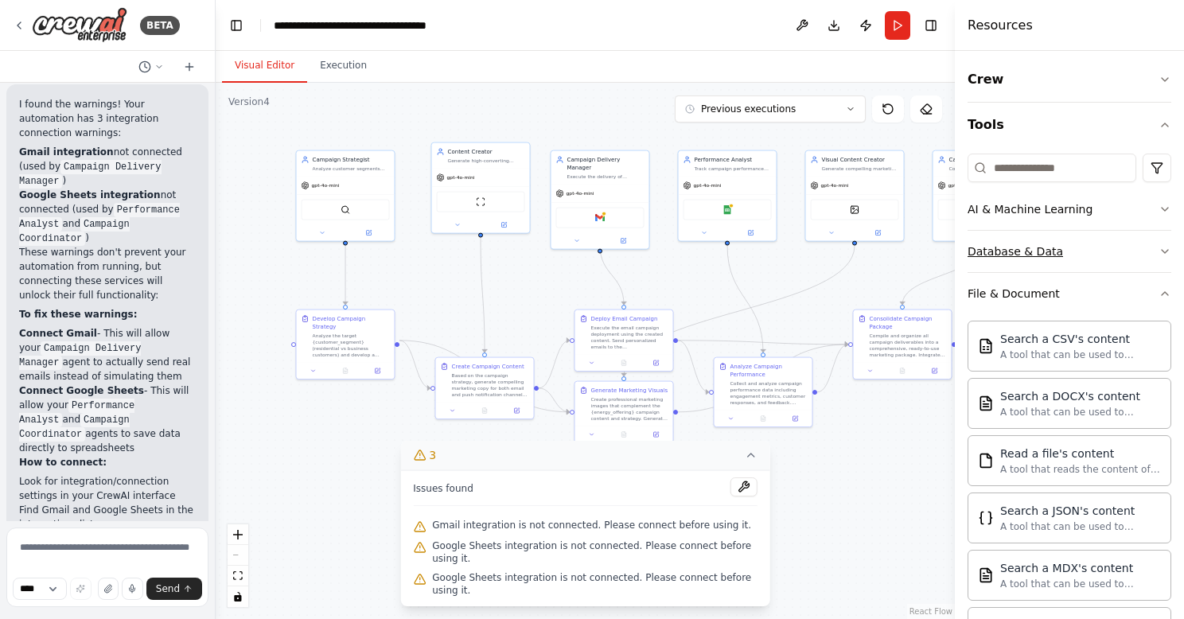
click at [1161, 251] on icon "button" at bounding box center [1164, 251] width 13 height 13
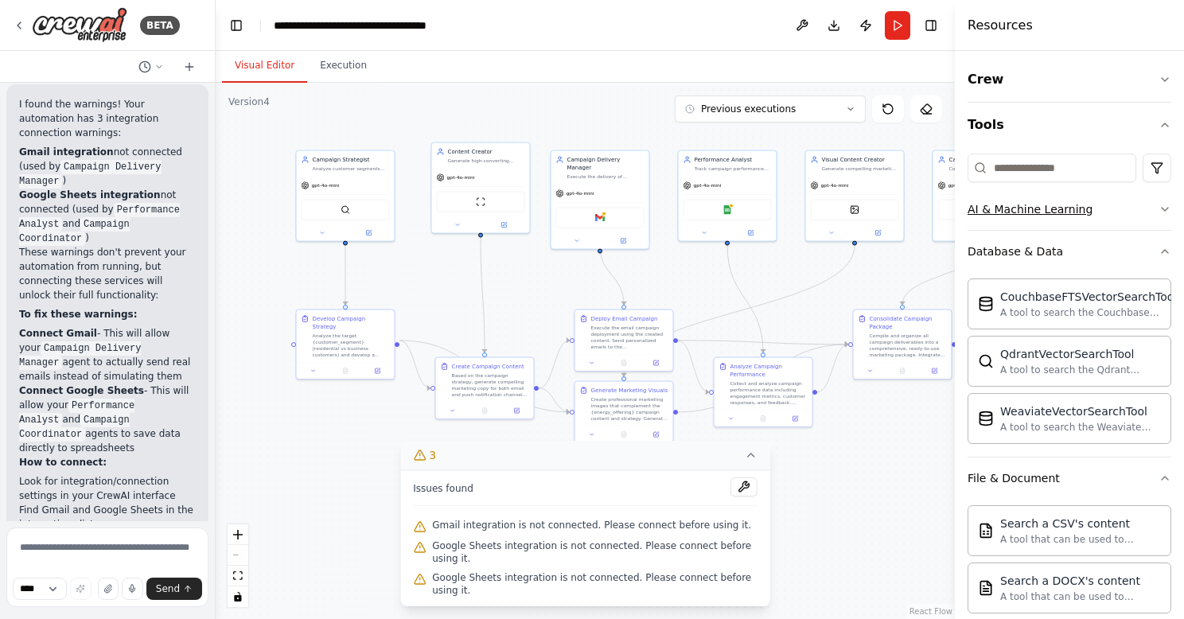
click at [1166, 208] on icon "button" at bounding box center [1165, 209] width 6 height 3
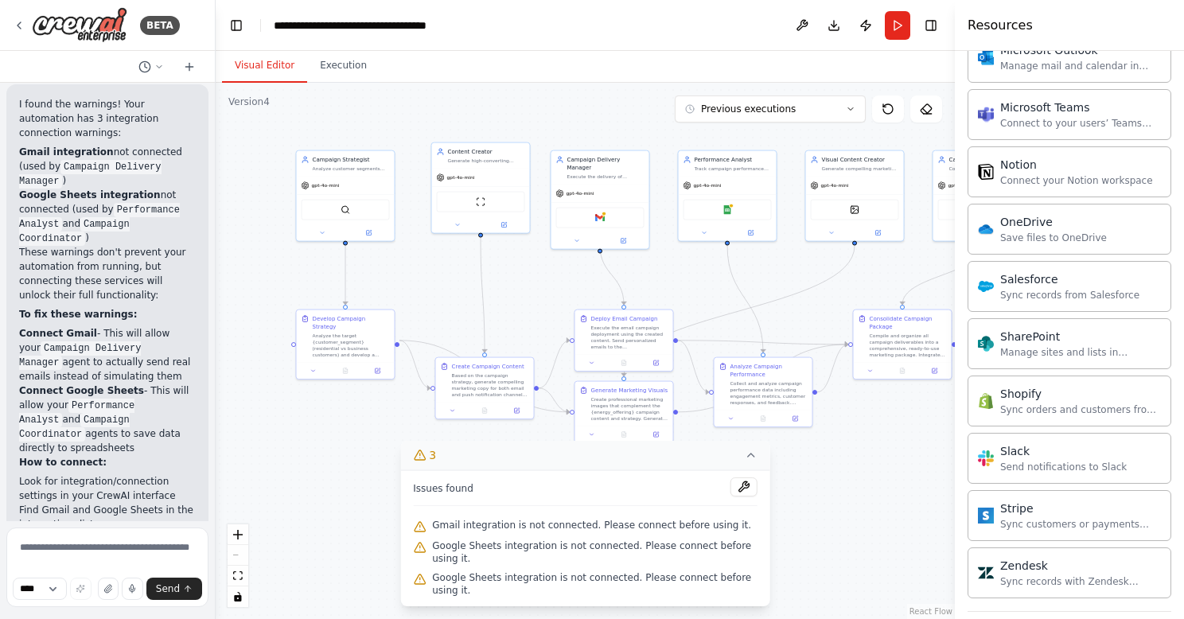
scroll to position [2018, 0]
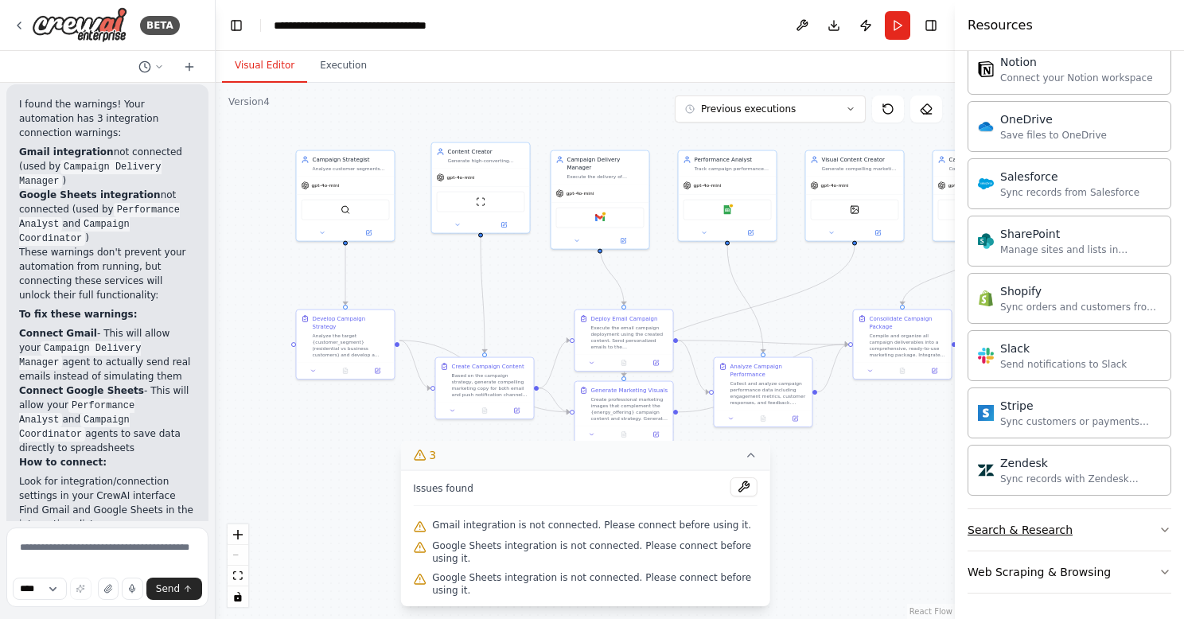
click at [1086, 519] on button "Search & Research" at bounding box center [1069, 529] width 204 height 41
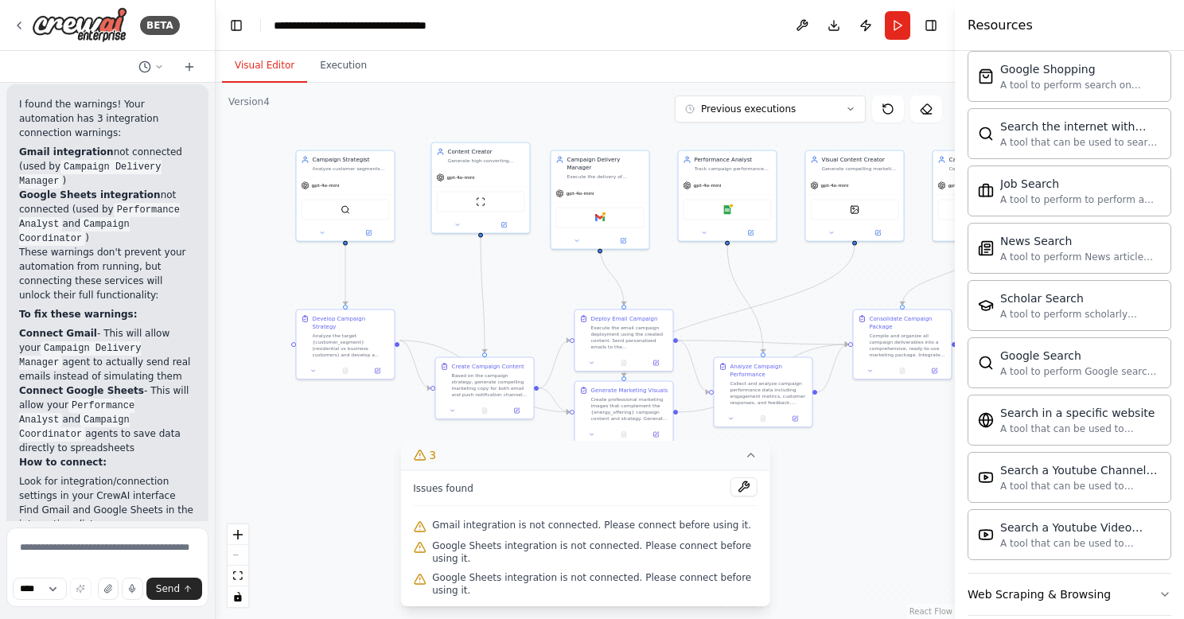
scroll to position [2833, 0]
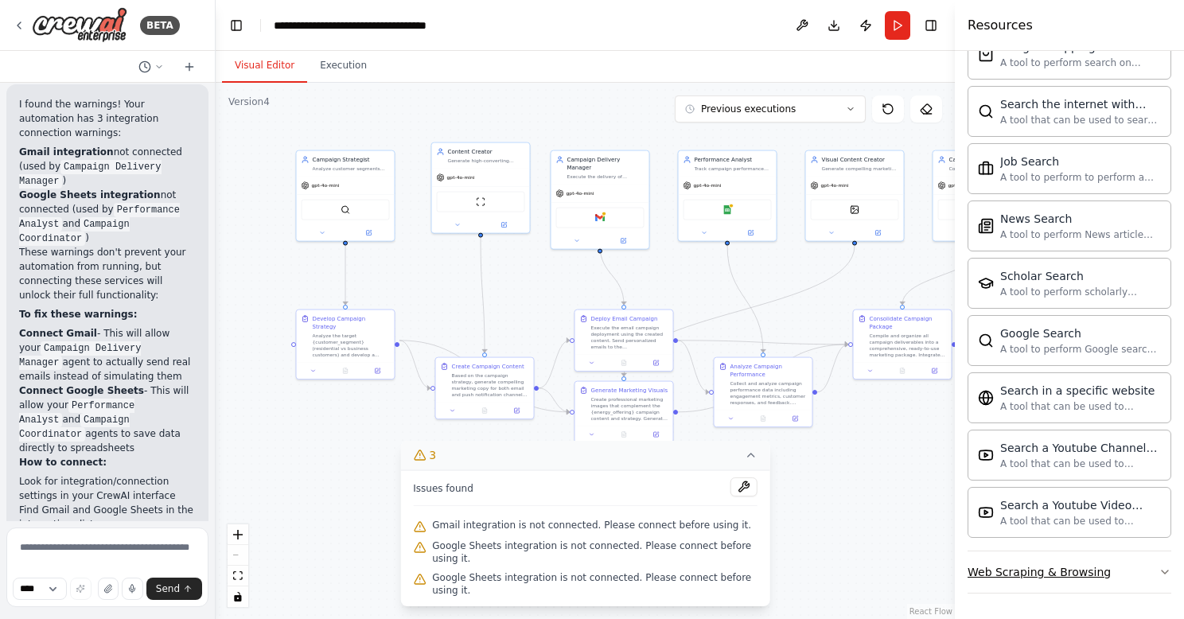
click at [1056, 578] on div "Web Scraping & Browsing" at bounding box center [1038, 572] width 143 height 16
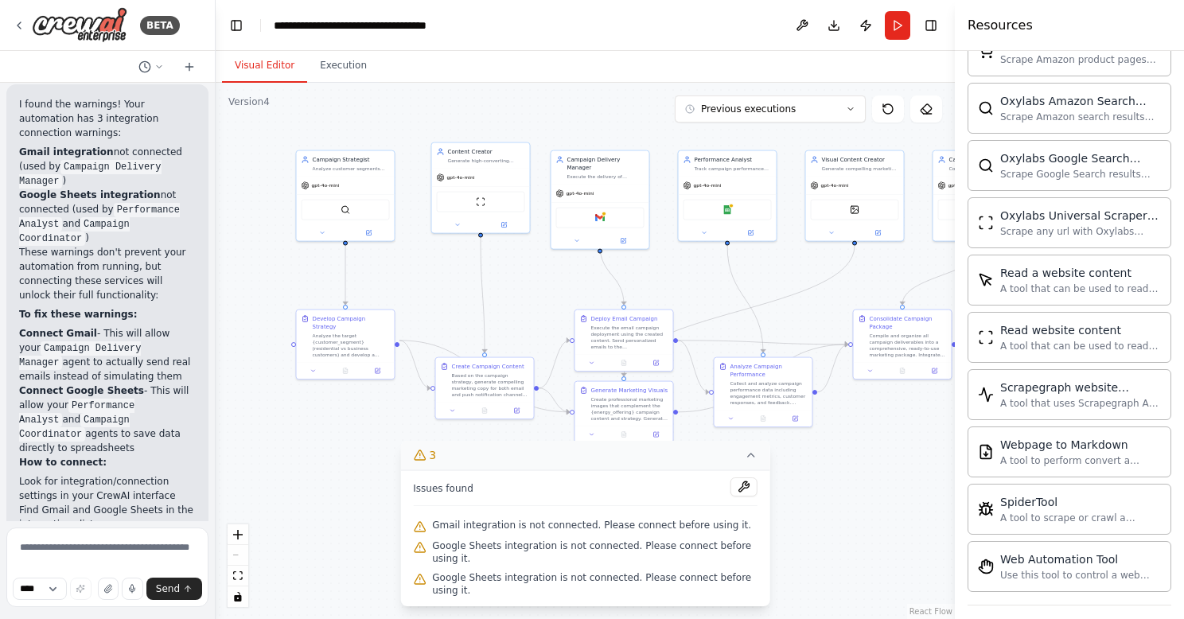
scroll to position [3703, 0]
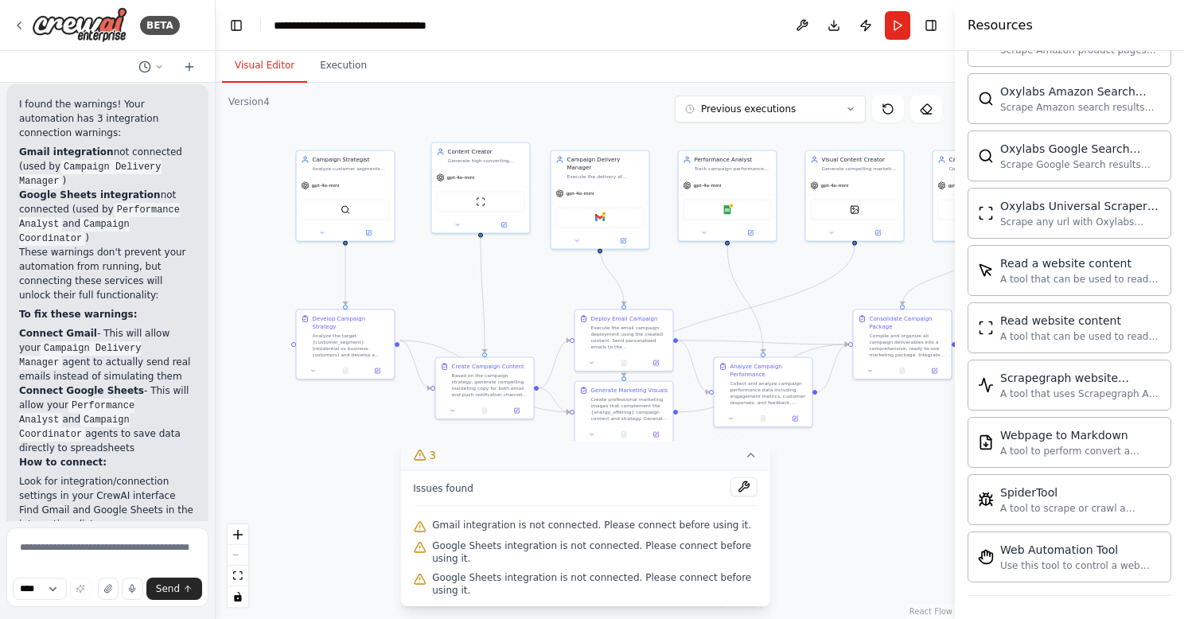
click at [843, 520] on div ".deletable-edge-delete-btn { width: 20px; height: 20px; border: 0px solid #ffff…" at bounding box center [585, 351] width 739 height 536
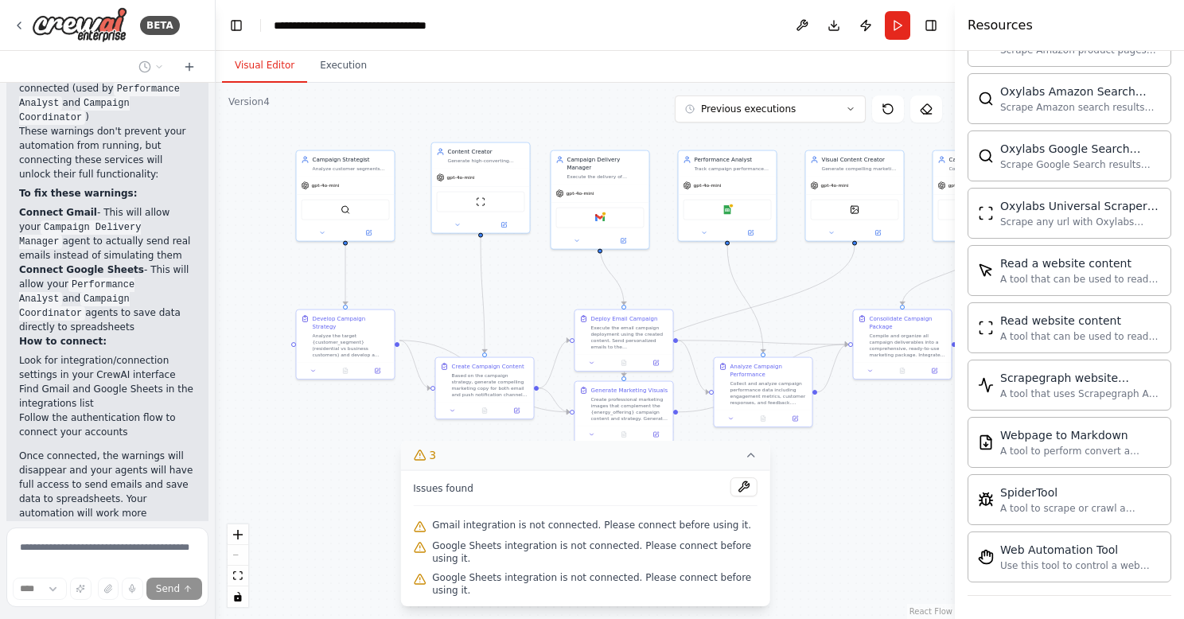
scroll to position [7114, 0]
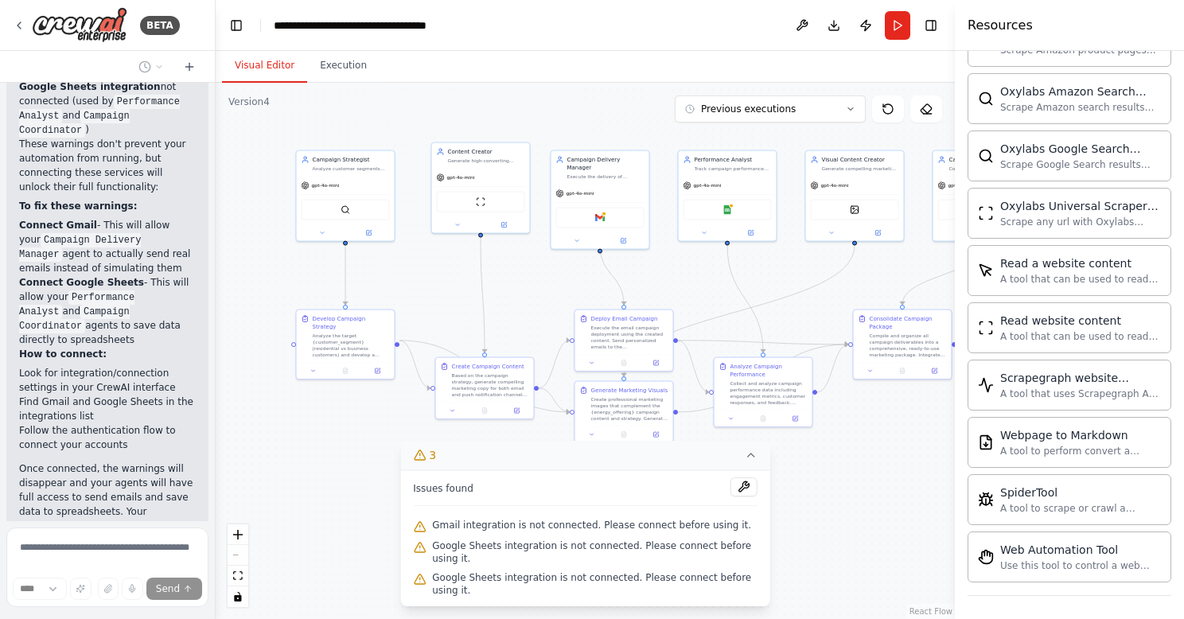
click at [754, 456] on icon at bounding box center [751, 455] width 13 height 13
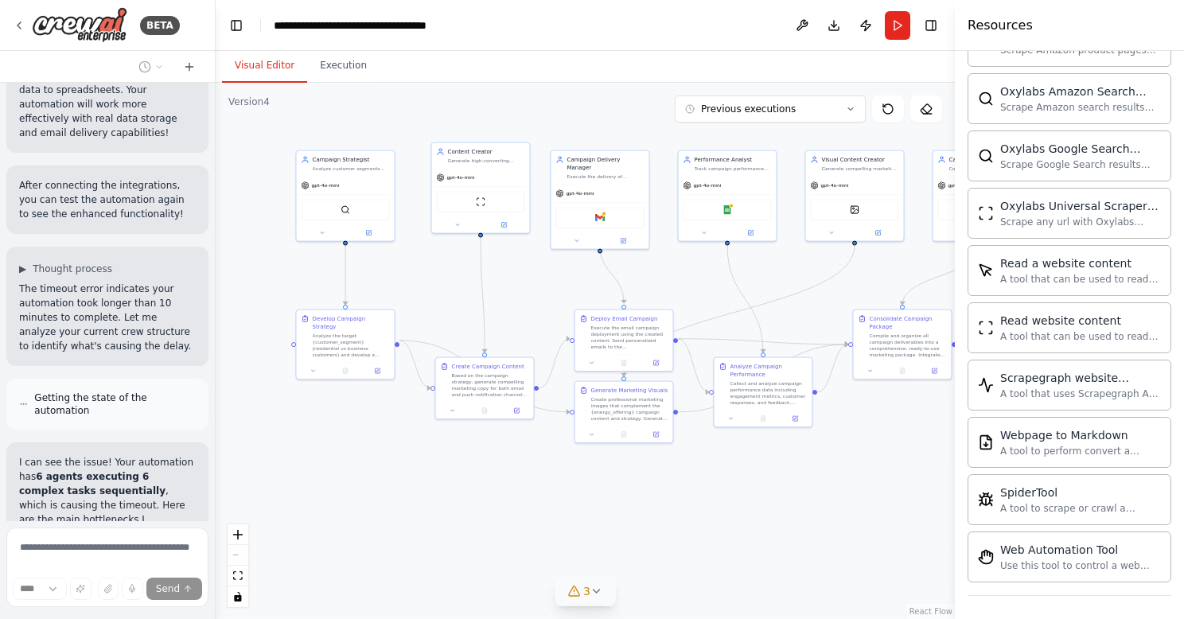
scroll to position [7599, 0]
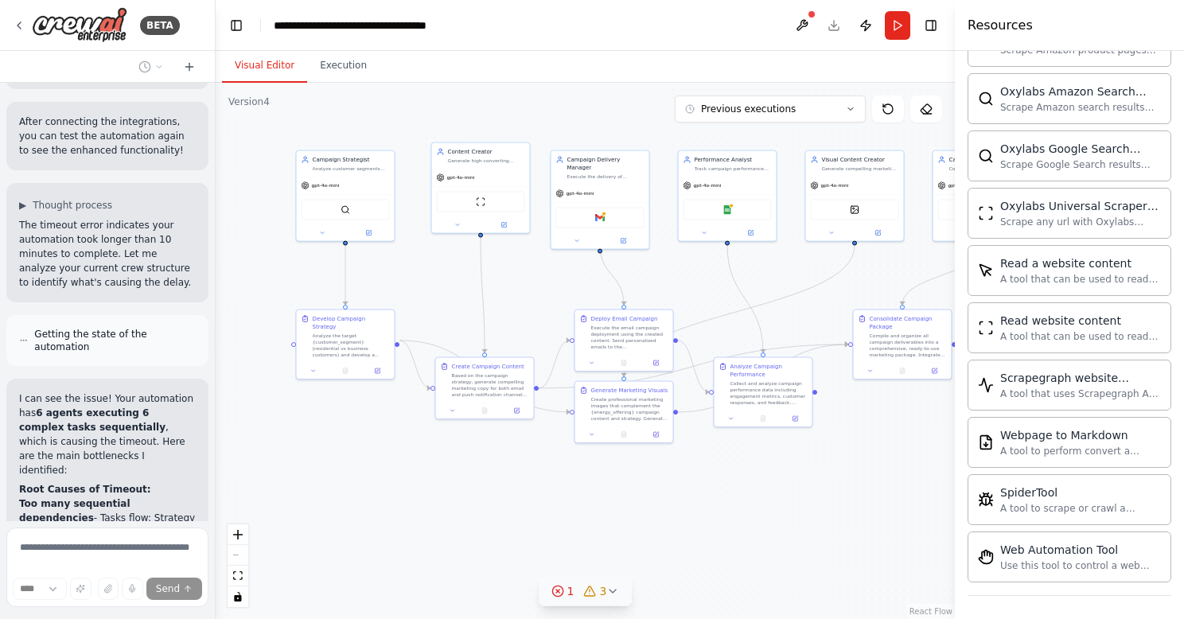
click at [558, 588] on icon at bounding box center [557, 591] width 13 height 13
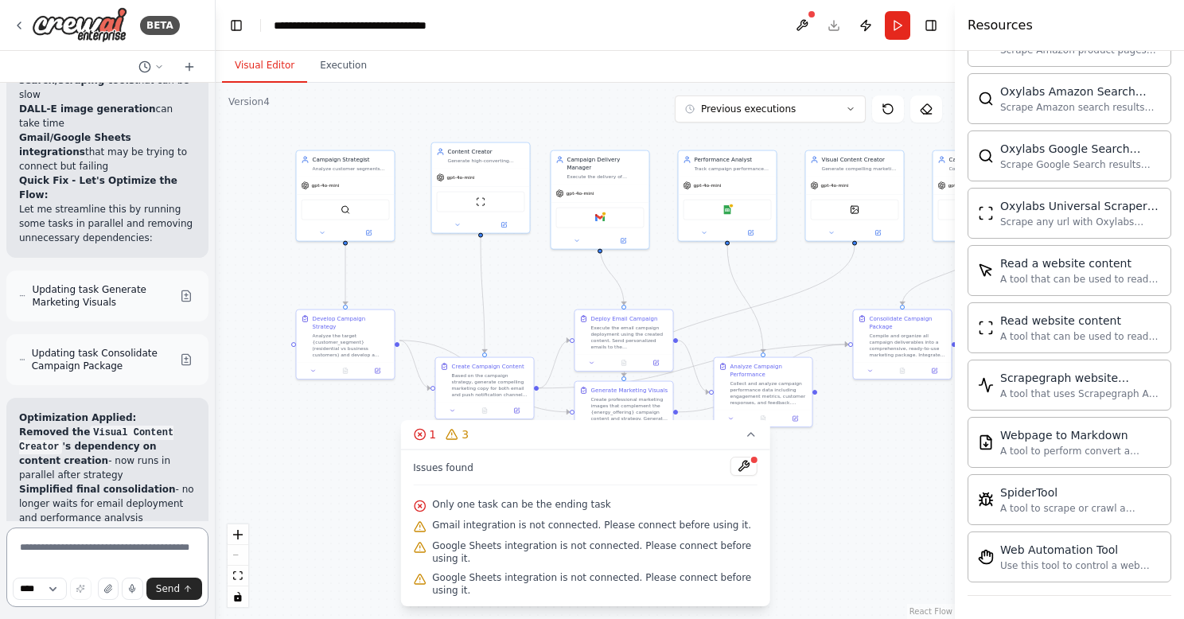
scroll to position [8109, 0]
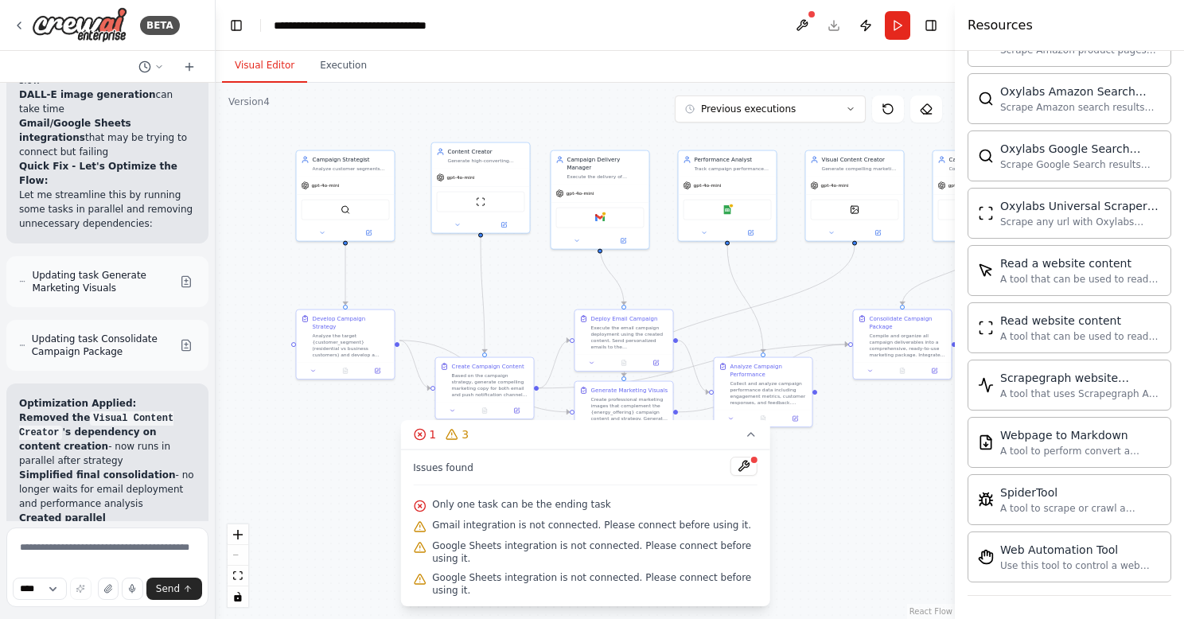
click at [488, 505] on span "Only one task can be the ending task" at bounding box center [521, 504] width 178 height 13
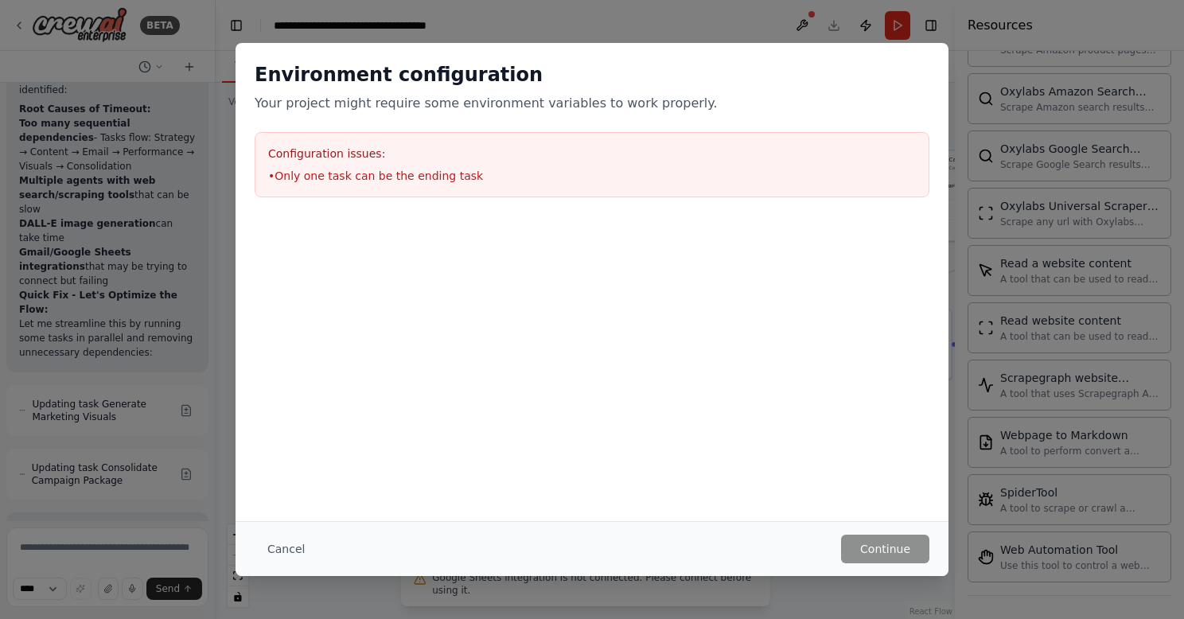
click at [543, 175] on li "• Only one task can be the ending task" at bounding box center [592, 176] width 648 height 16
click at [279, 549] on button "Cancel" at bounding box center [286, 549] width 63 height 29
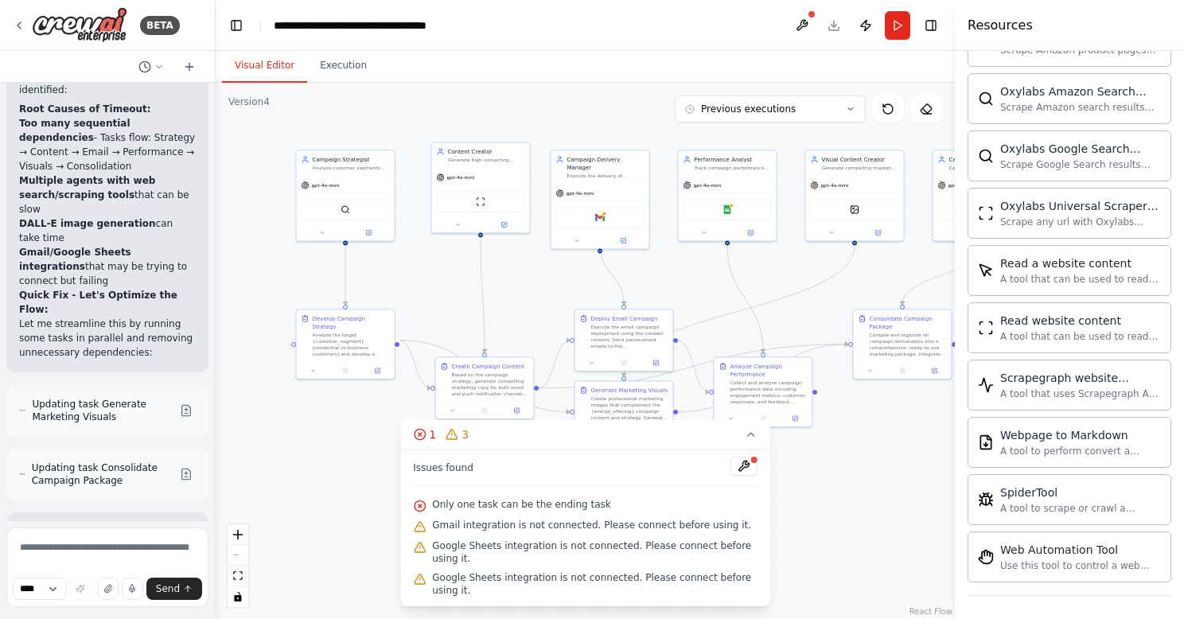
click at [505, 507] on span "Only one task can be the ending task" at bounding box center [521, 504] width 178 height 13
click at [58, 546] on textarea at bounding box center [107, 567] width 202 height 80
type textarea "**********"
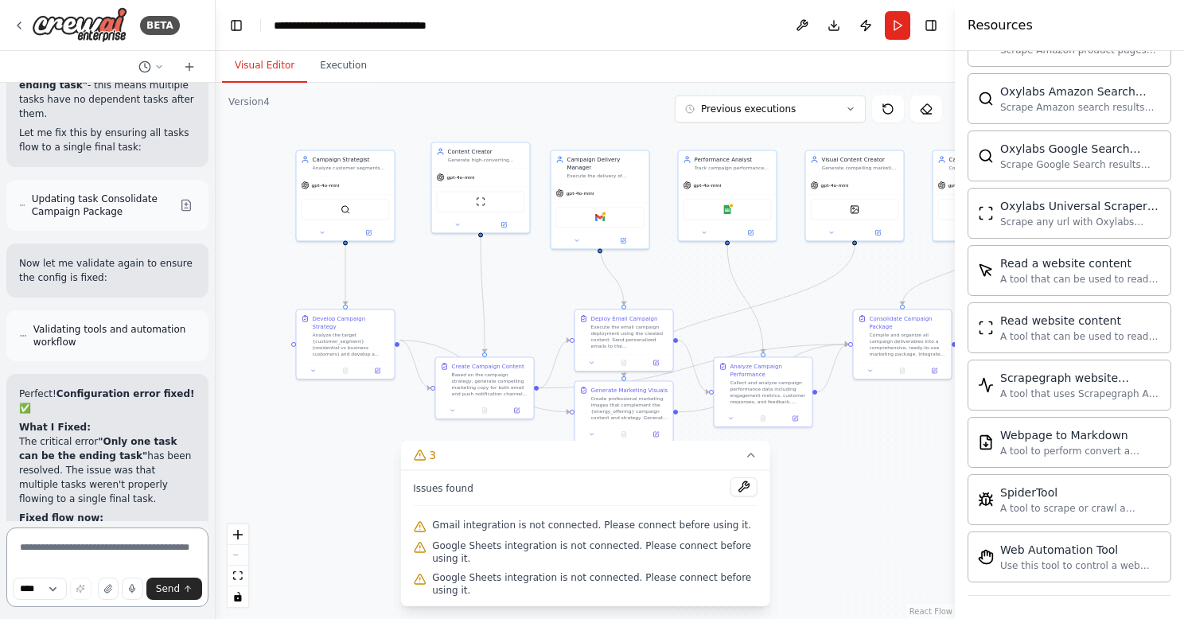
scroll to position [9167, 0]
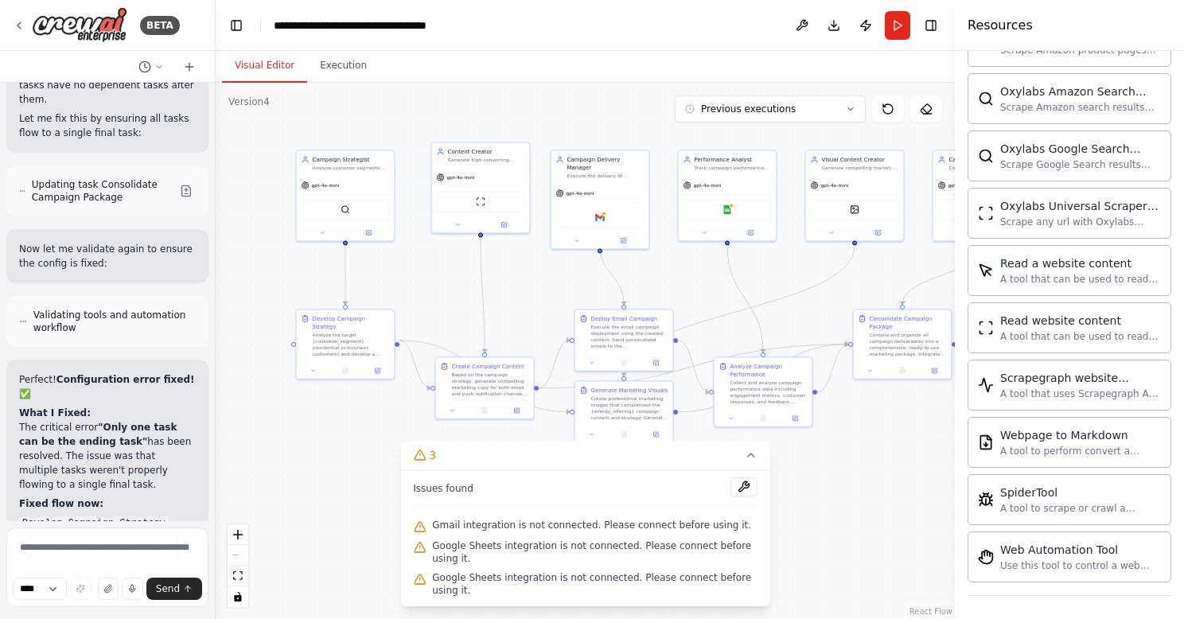
click at [889, 550] on div ".deletable-edge-delete-btn { width: 20px; height: 20px; border: 0px solid #ffff…" at bounding box center [585, 351] width 739 height 536
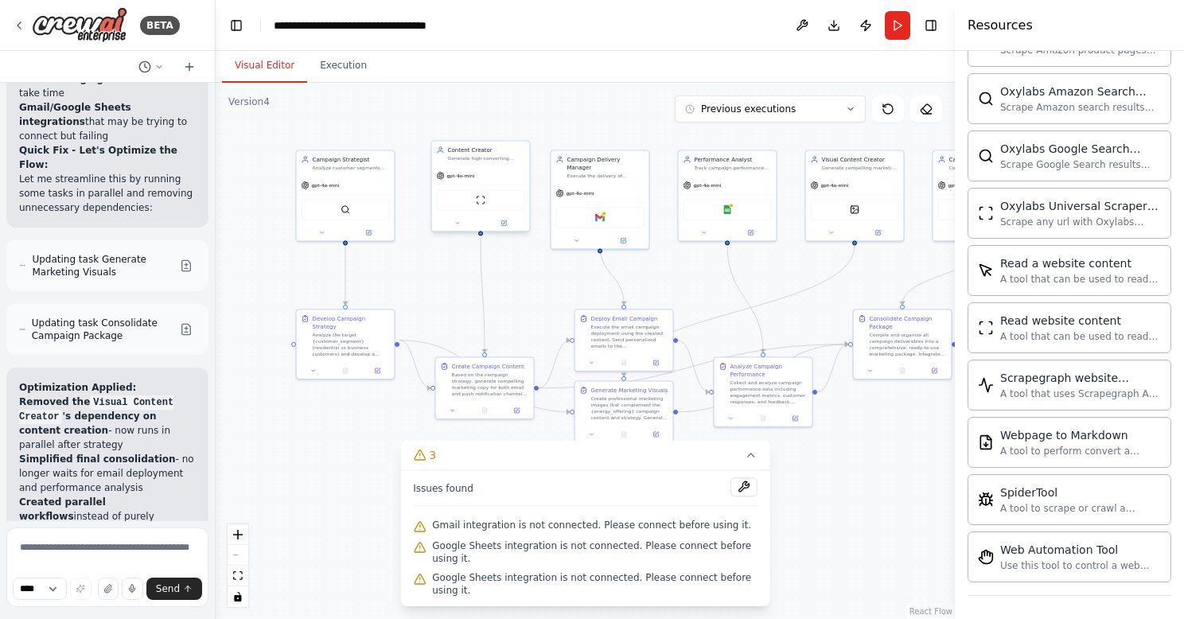
scroll to position [8117, 0]
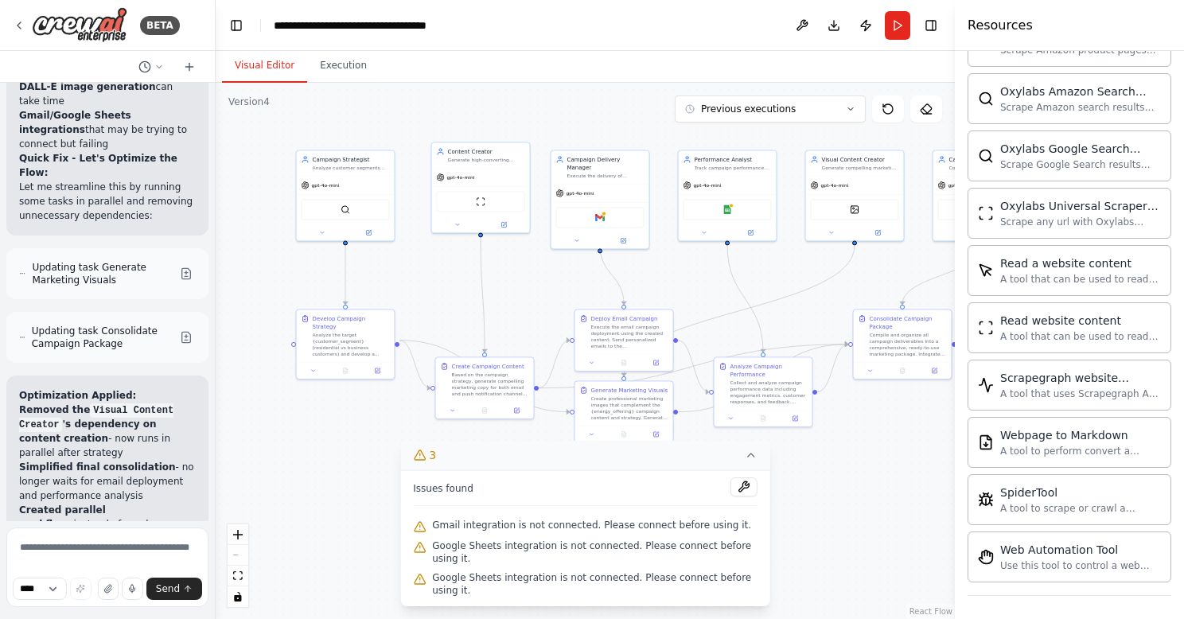
click at [752, 458] on icon at bounding box center [751, 455] width 13 height 13
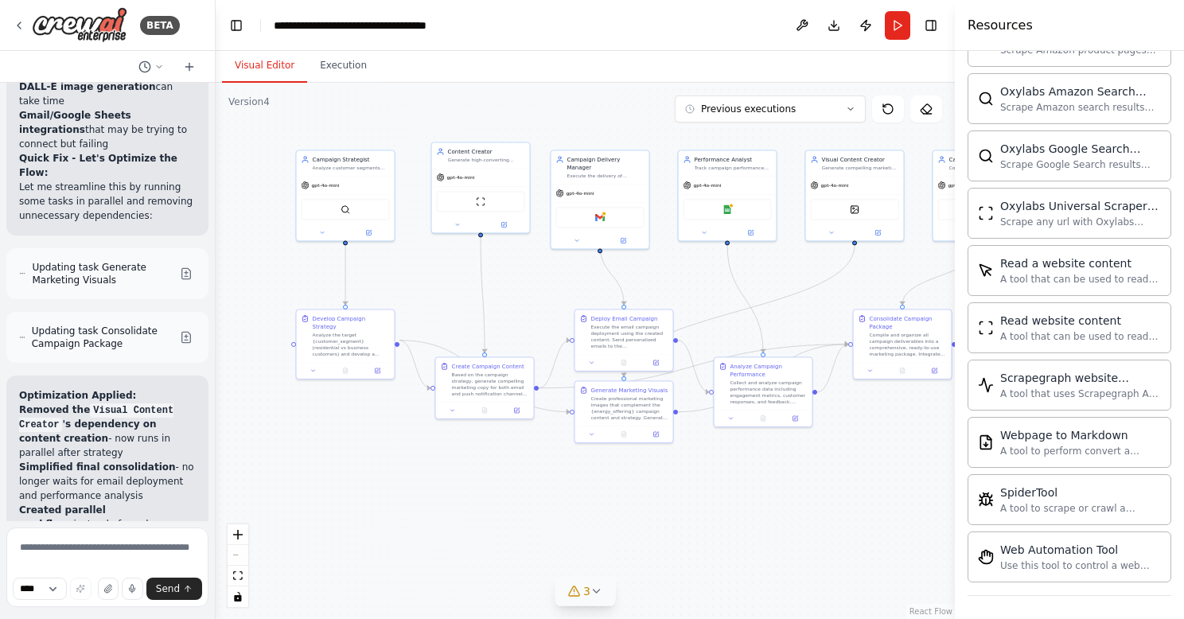
click at [831, 510] on div ".deletable-edge-delete-btn { width: 20px; height: 20px; border: 0px solid #ffff…" at bounding box center [585, 351] width 739 height 536
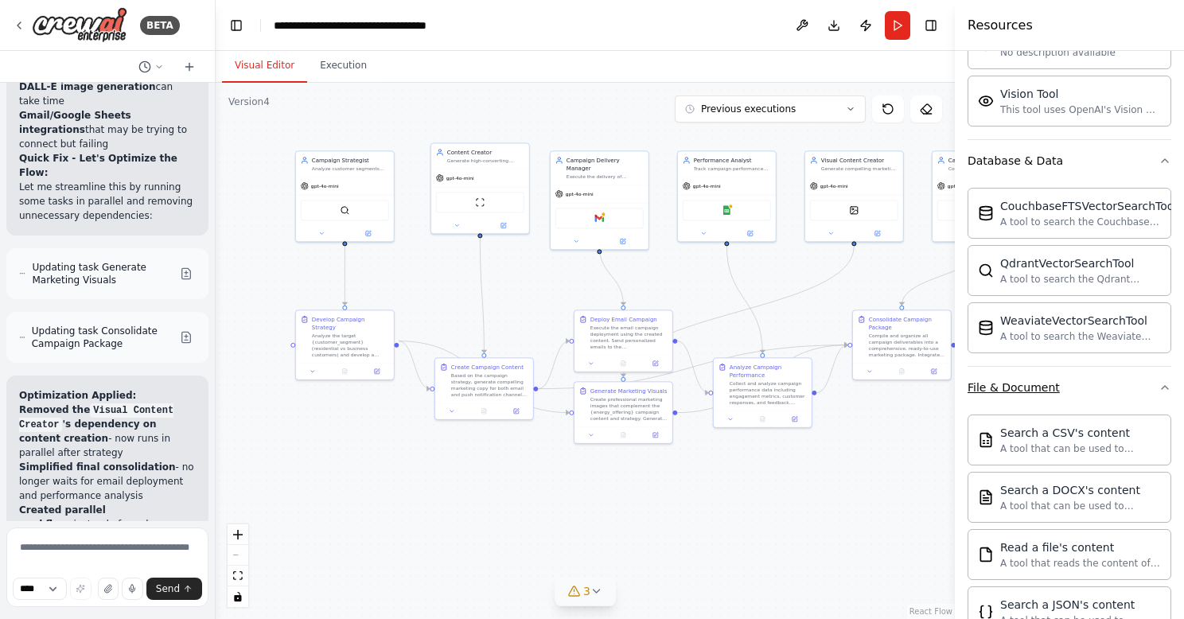
scroll to position [0, 0]
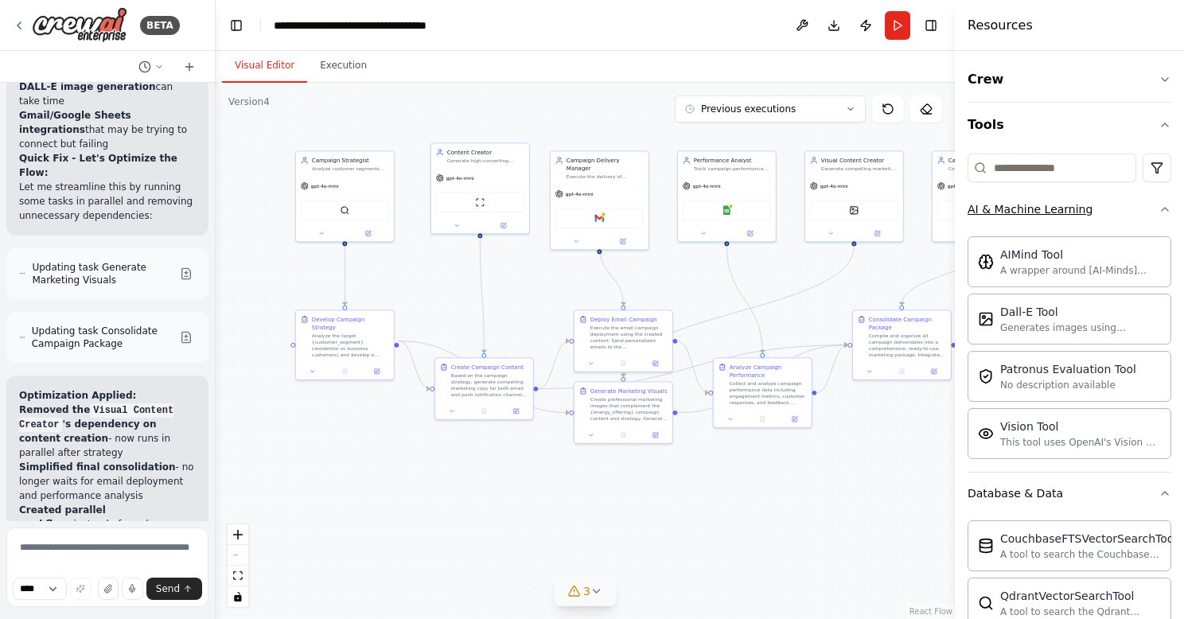
click at [1163, 207] on icon "button" at bounding box center [1164, 209] width 13 height 13
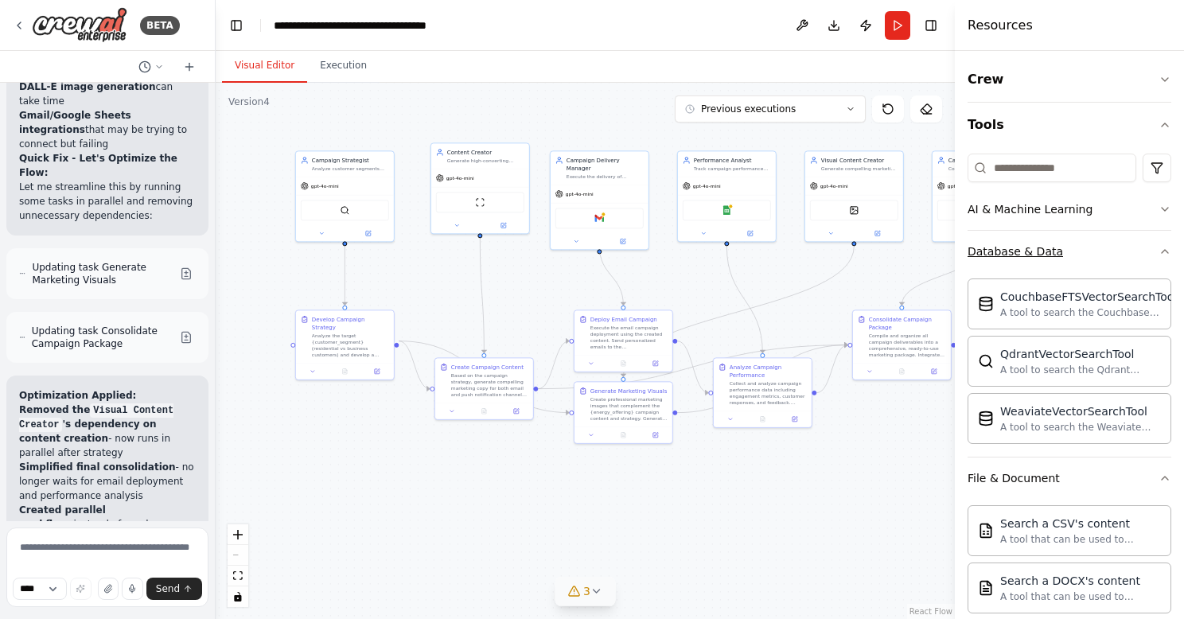
click at [1162, 247] on icon "button" at bounding box center [1164, 251] width 13 height 13
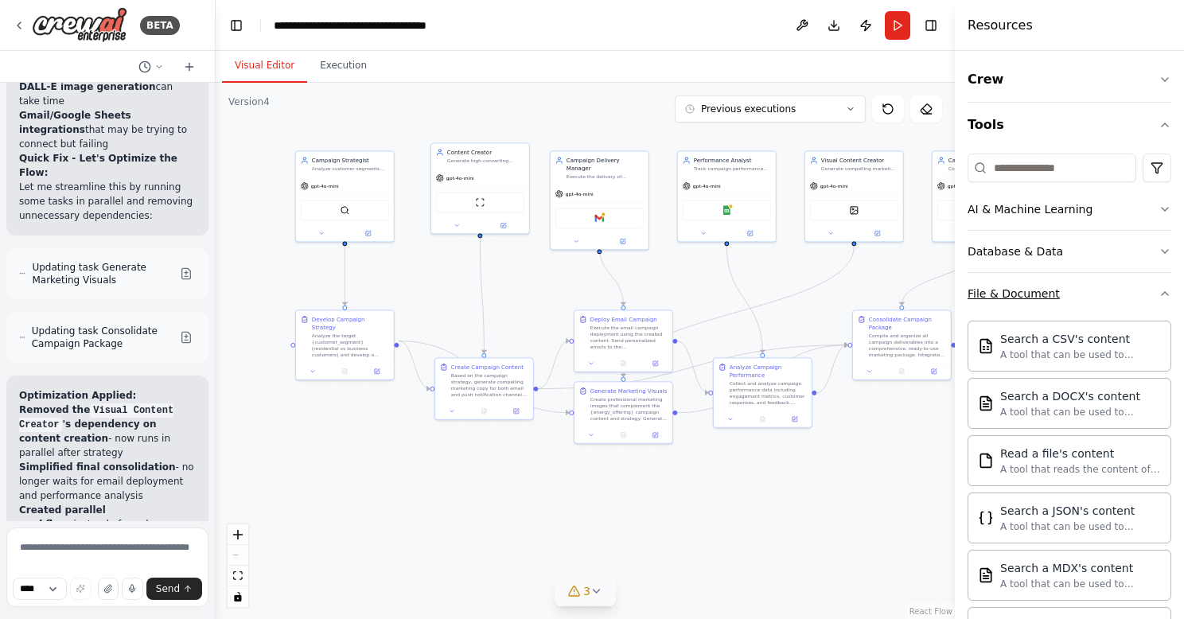
click at [1166, 289] on icon "button" at bounding box center [1164, 293] width 13 height 13
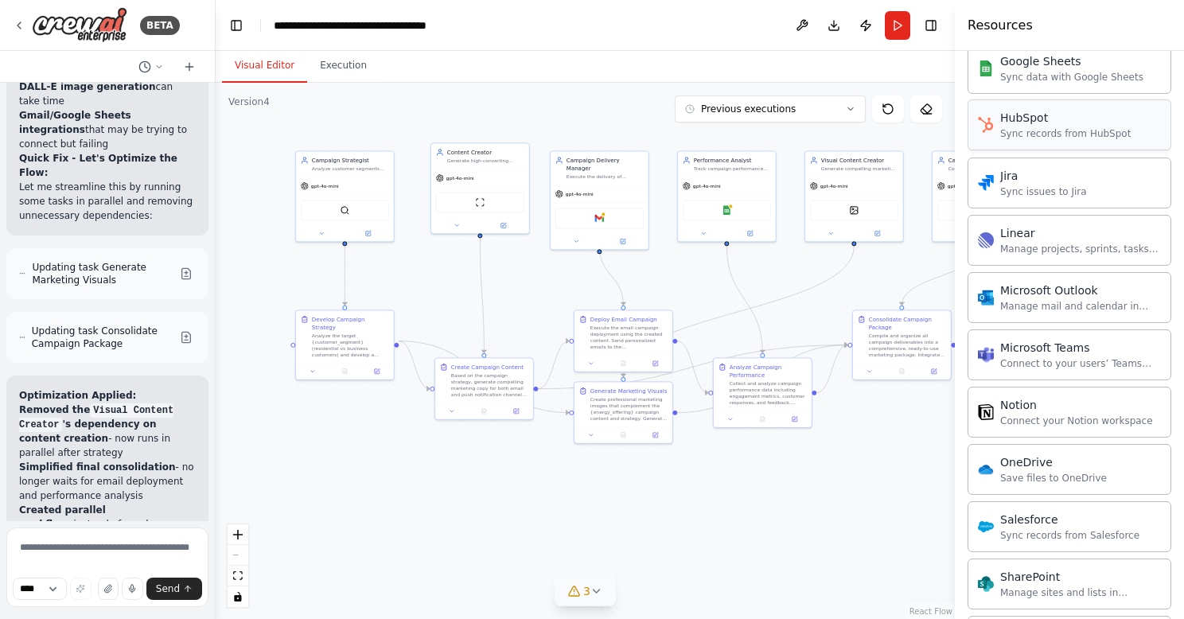
scroll to position [781, 0]
click at [235, 27] on button "Toggle Left Sidebar" at bounding box center [236, 25] width 22 height 22
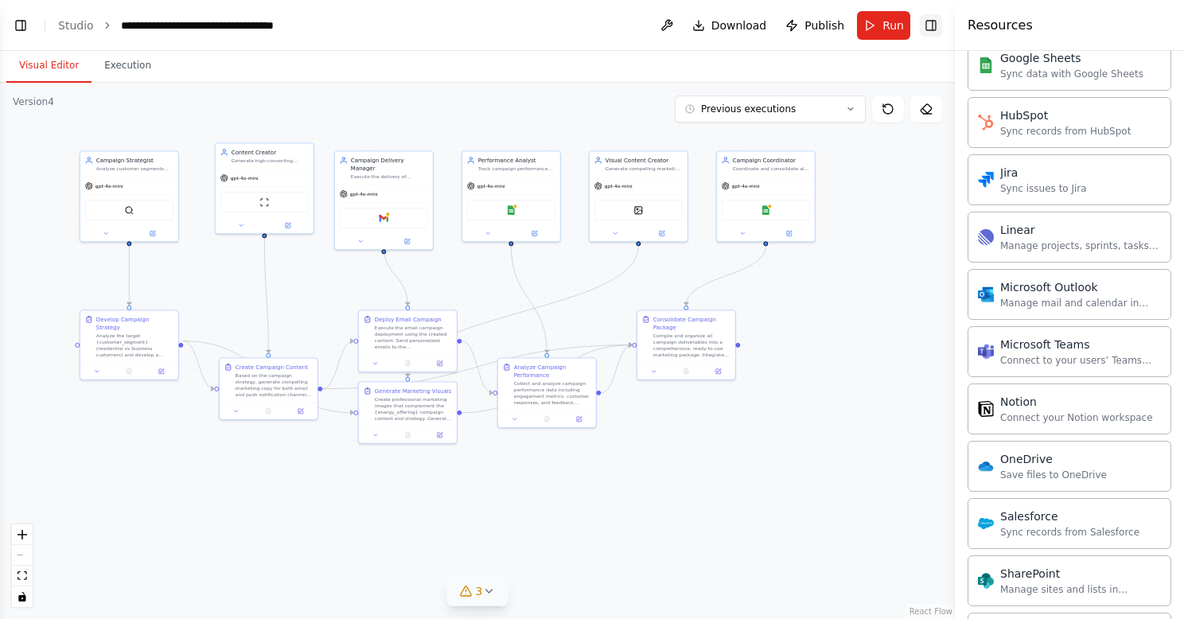
click at [932, 27] on button "Toggle Right Sidebar" at bounding box center [931, 25] width 22 height 22
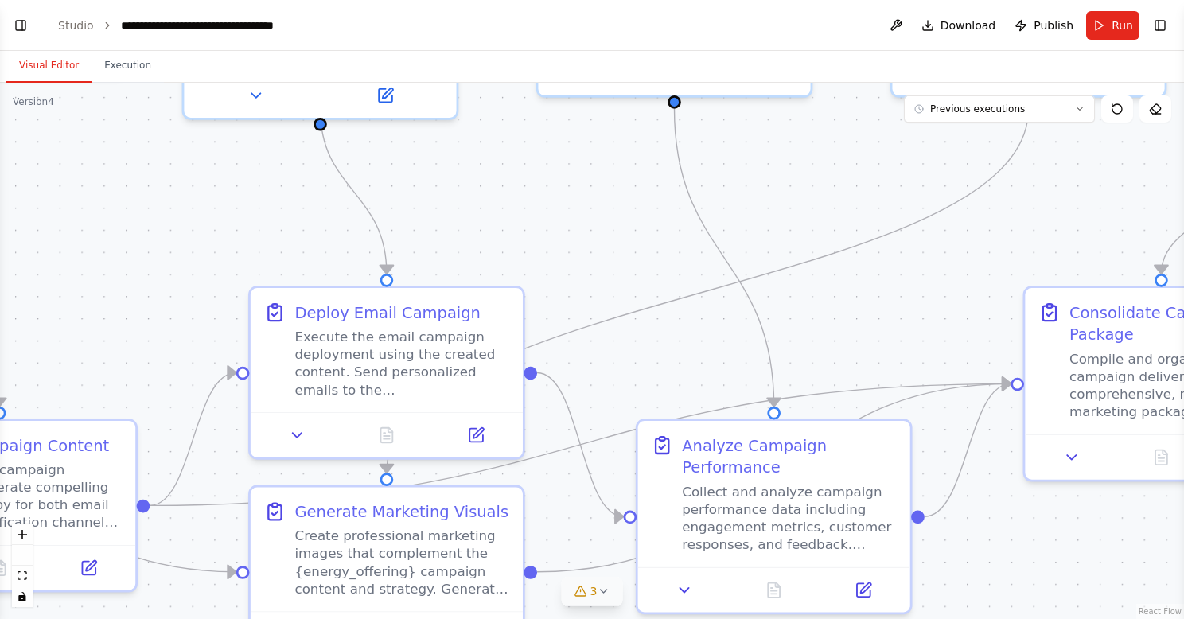
drag, startPoint x: 597, startPoint y: 398, endPoint x: 926, endPoint y: 531, distance: 354.4
click at [926, 531] on div ".deletable-edge-delete-btn { width: 20px; height: 20px; border: 0px solid #ffff…" at bounding box center [592, 351] width 1184 height 536
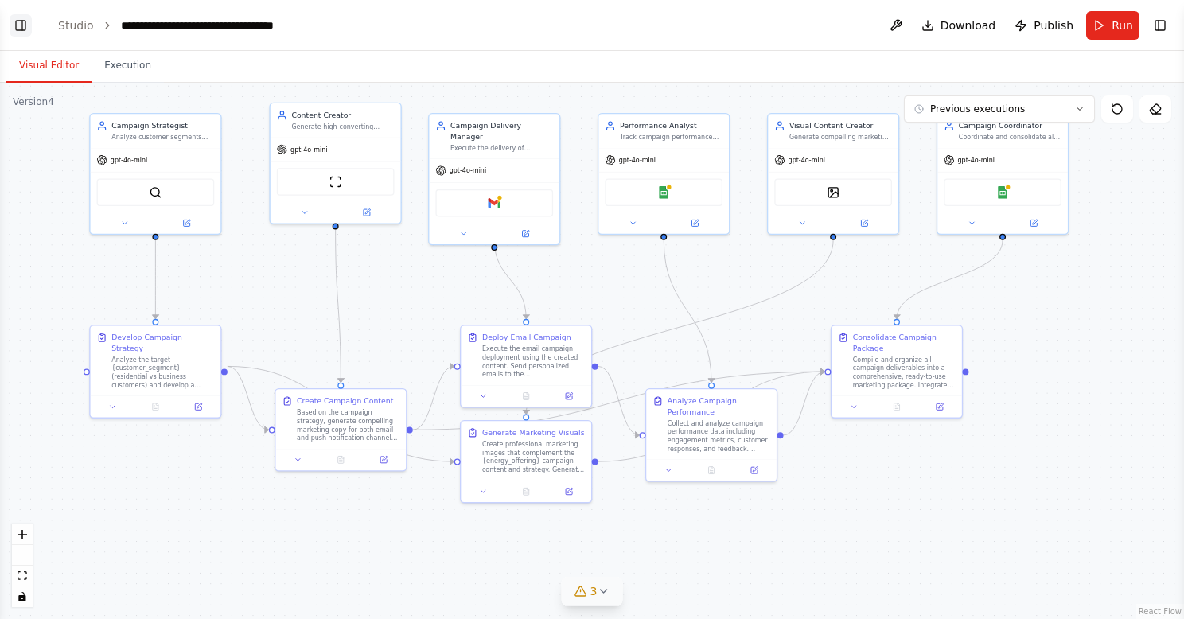
click at [18, 26] on button "Toggle Left Sidebar" at bounding box center [21, 25] width 22 height 22
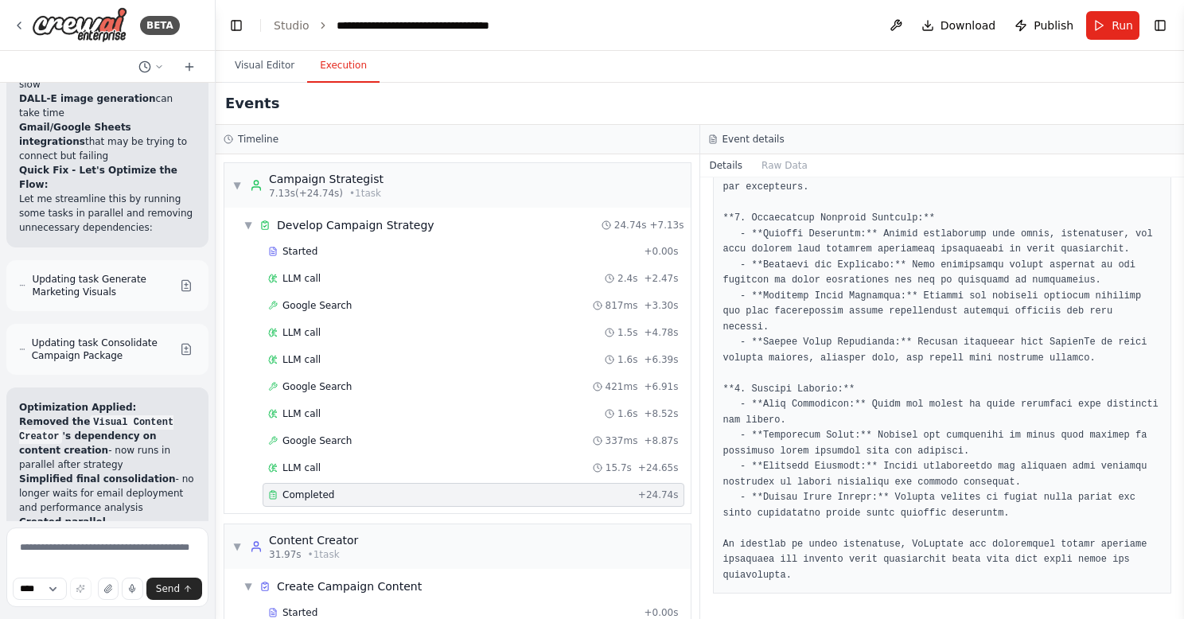
scroll to position [994, 0]
click at [337, 80] on button "Execution" at bounding box center [343, 65] width 72 height 33
click at [233, 177] on div "▼ Campaign Strategist 7.13s (+24.74s) • 1 task" at bounding box center [307, 185] width 151 height 29
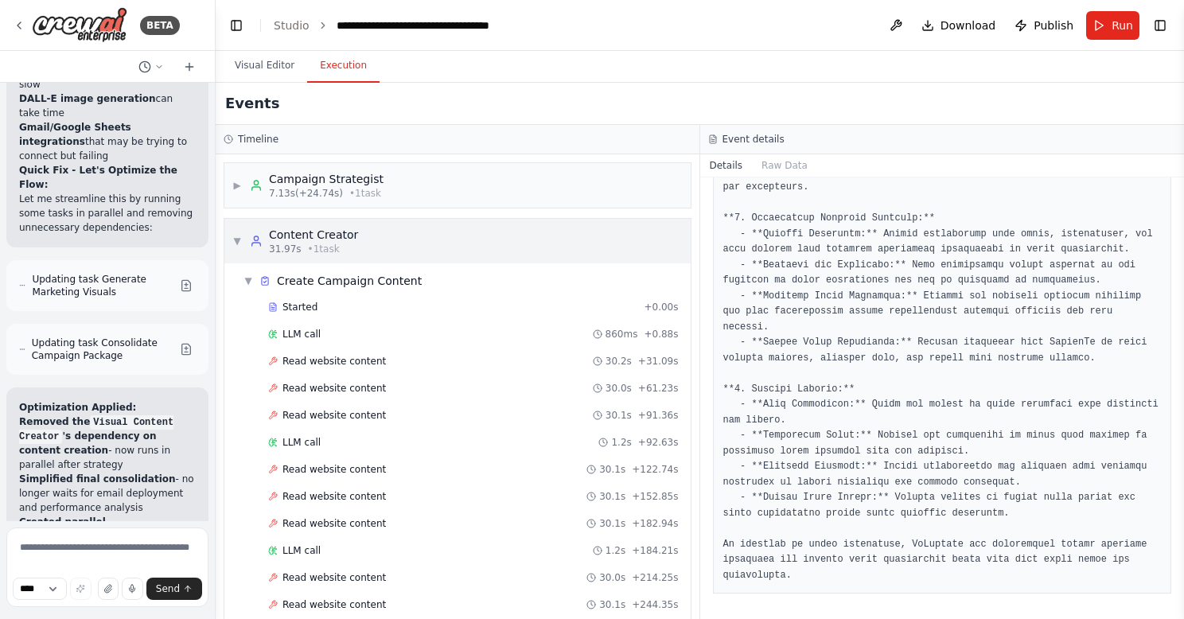
click at [235, 236] on span "▼" at bounding box center [237, 241] width 10 height 13
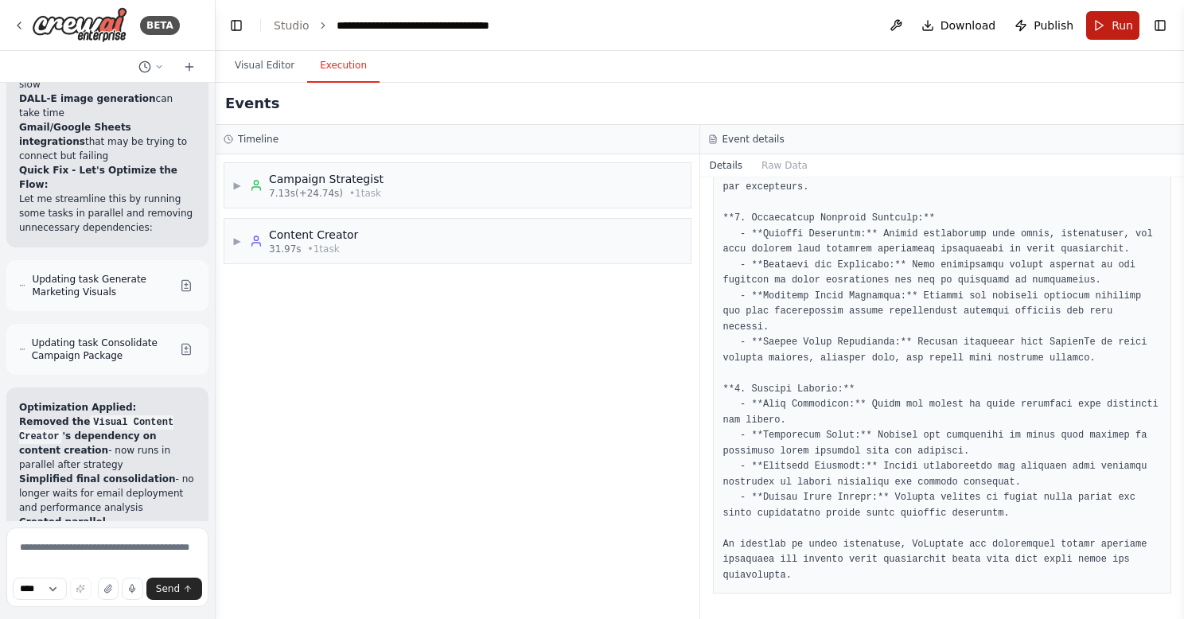
click at [1104, 27] on button "Run" at bounding box center [1112, 25] width 53 height 29
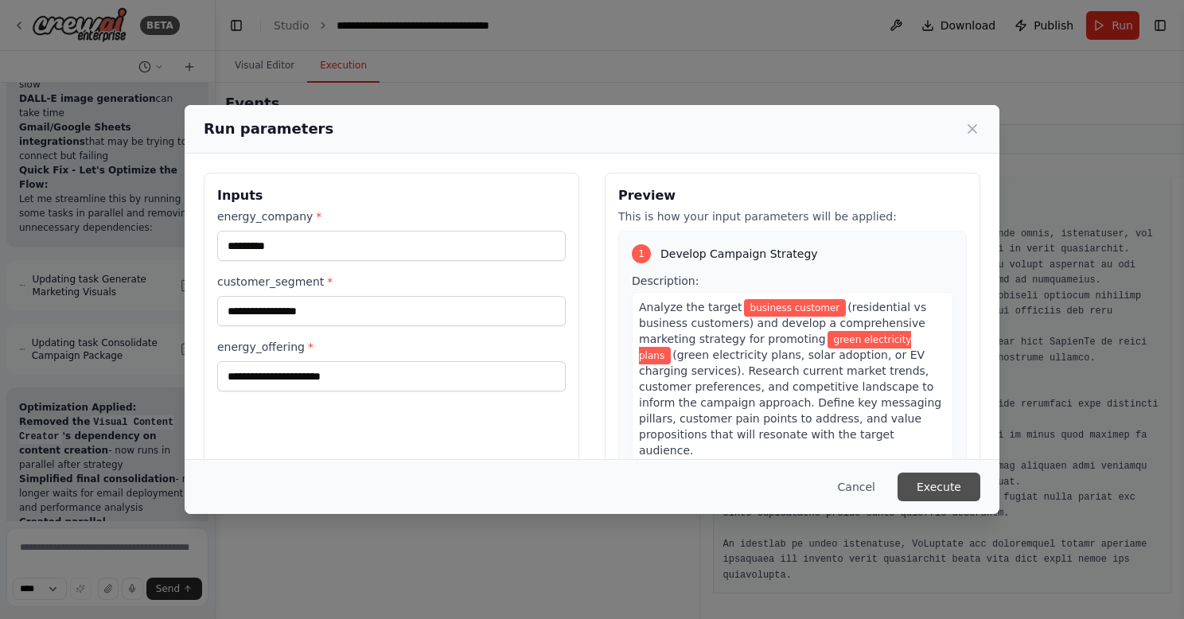
click at [940, 485] on button "Execute" at bounding box center [938, 487] width 83 height 29
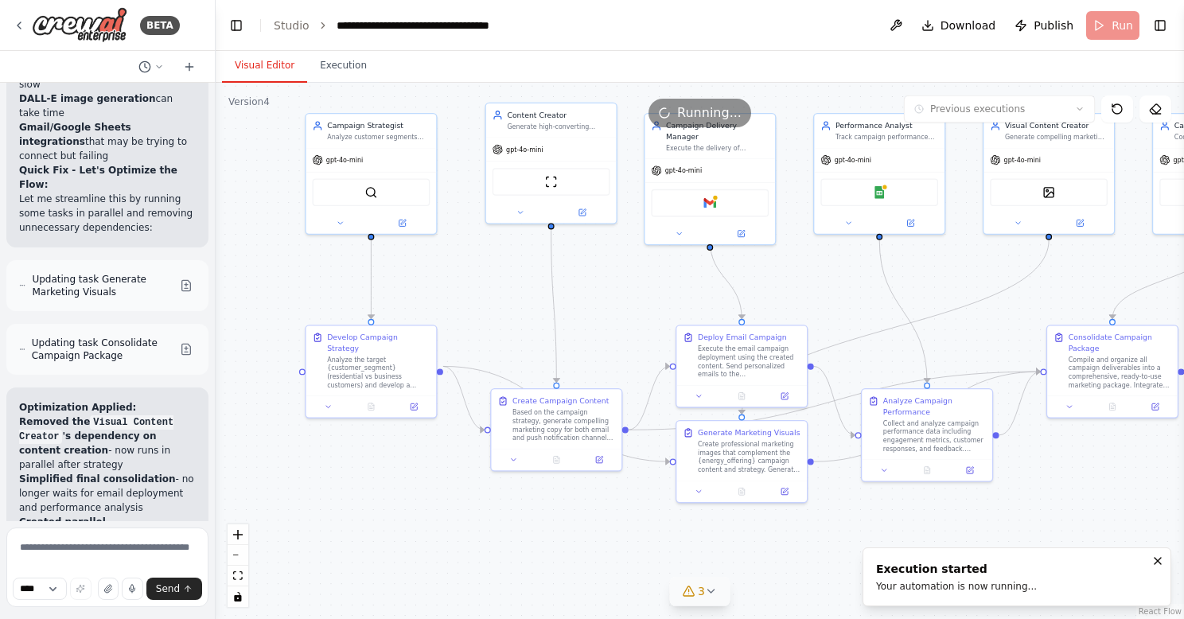
click at [267, 66] on button "Visual Editor" at bounding box center [264, 65] width 85 height 33
click at [321, 68] on button "Execution" at bounding box center [343, 65] width 72 height 33
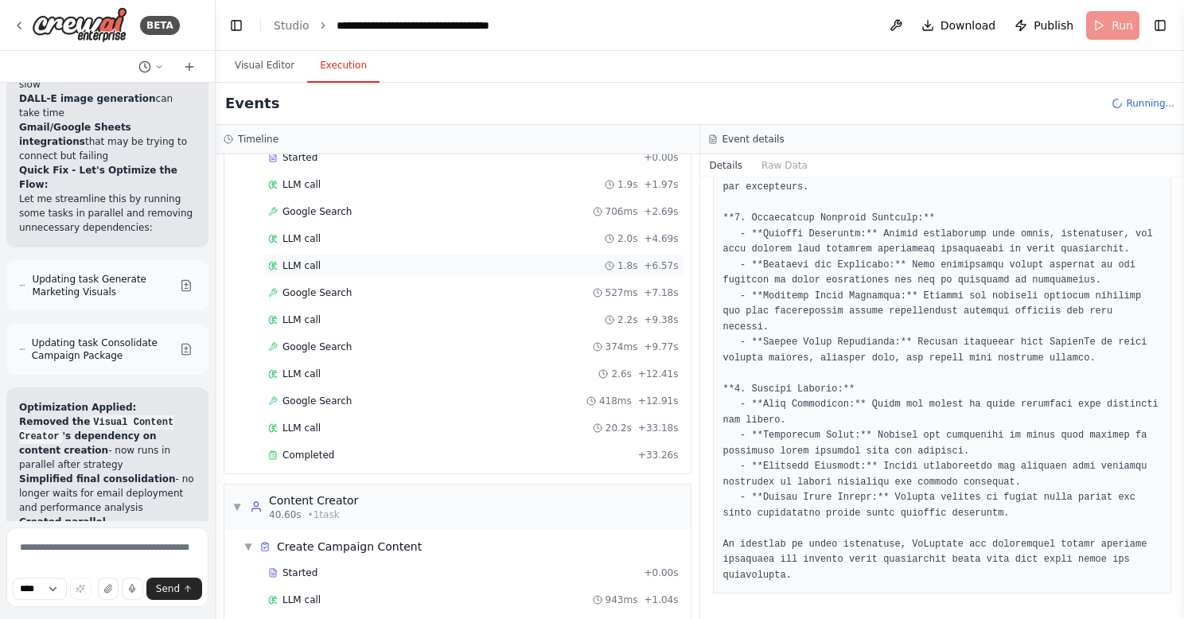
scroll to position [44, 0]
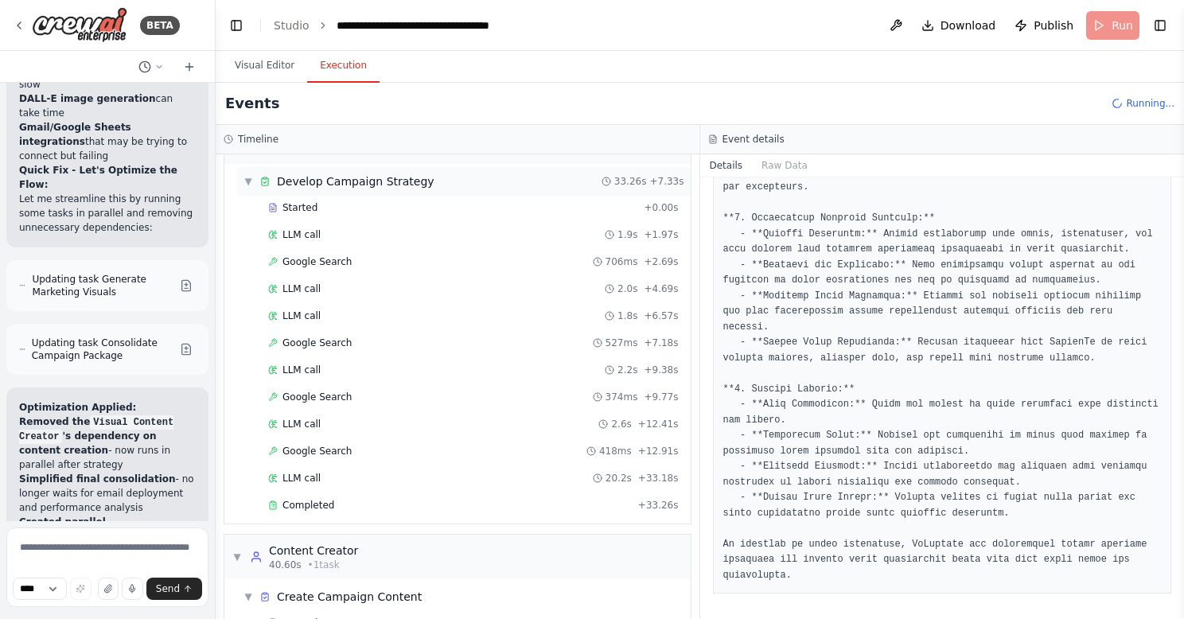
click at [251, 177] on span "▼" at bounding box center [248, 181] width 10 height 13
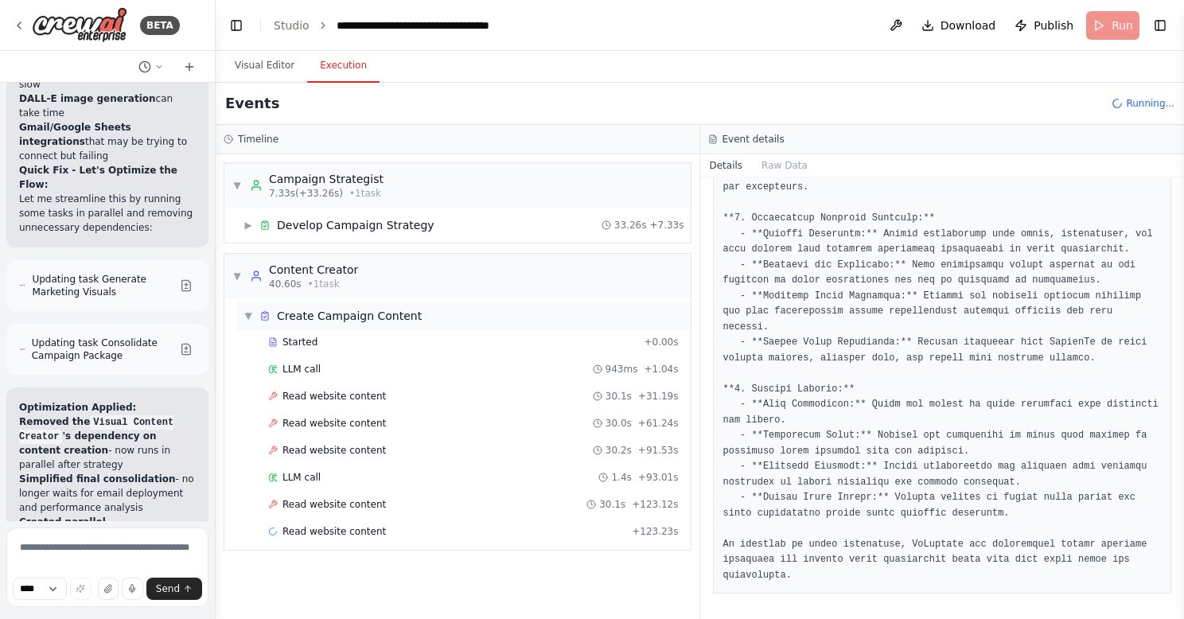
click at [250, 314] on span "▼" at bounding box center [248, 315] width 10 height 13
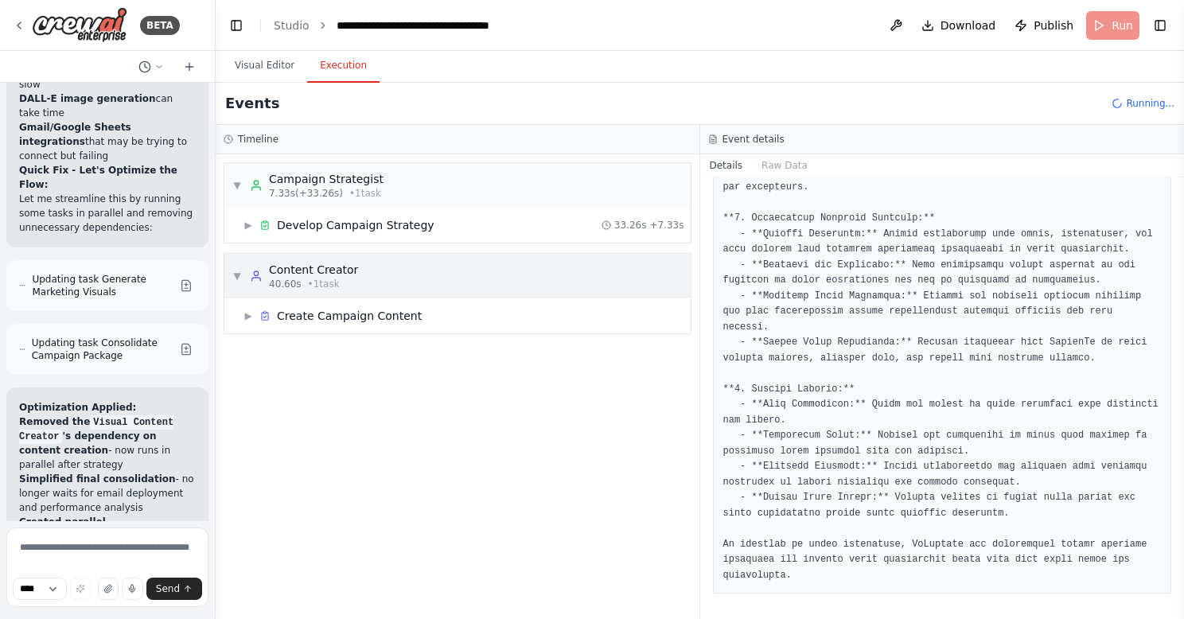
click at [236, 273] on span "▼" at bounding box center [237, 276] width 10 height 13
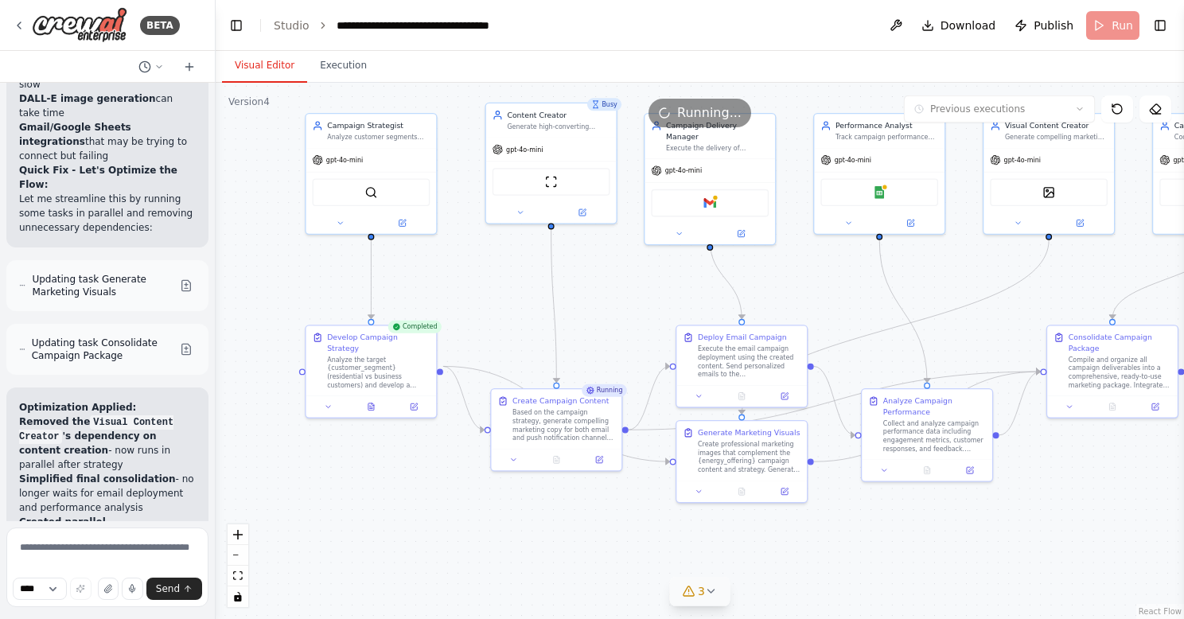
click at [274, 62] on button "Visual Editor" at bounding box center [264, 65] width 85 height 33
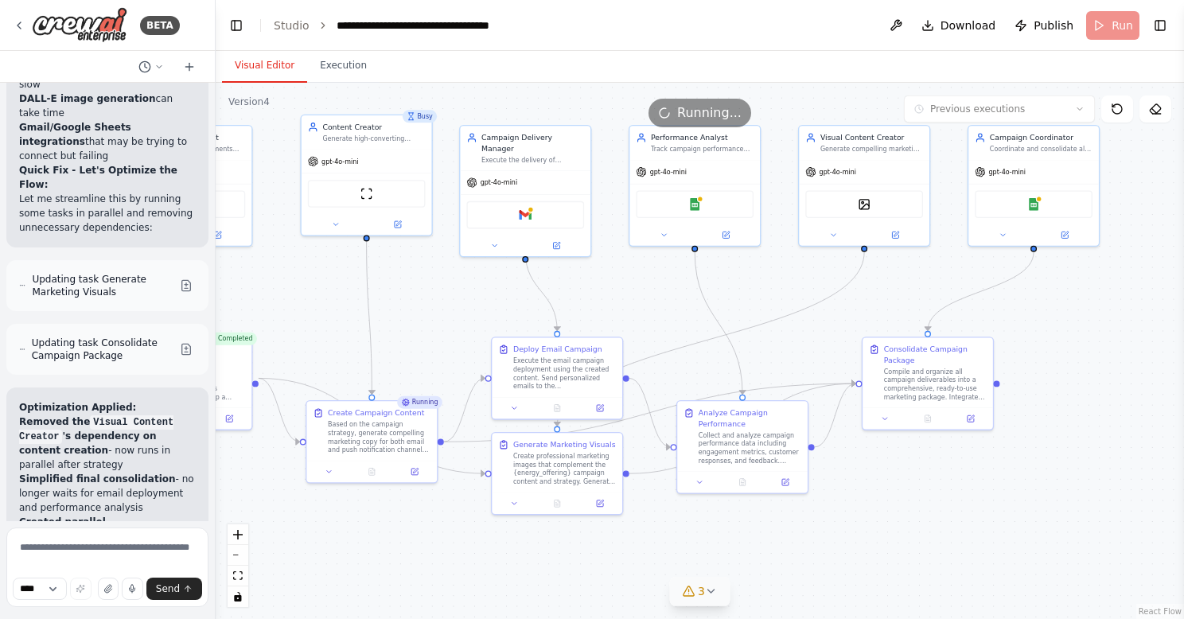
drag, startPoint x: 570, startPoint y: 519, endPoint x: 386, endPoint y: 530, distance: 184.9
click at [386, 530] on div ".deletable-edge-delete-btn { width: 20px; height: 20px; border: 0px solid #ffff…" at bounding box center [700, 351] width 968 height 536
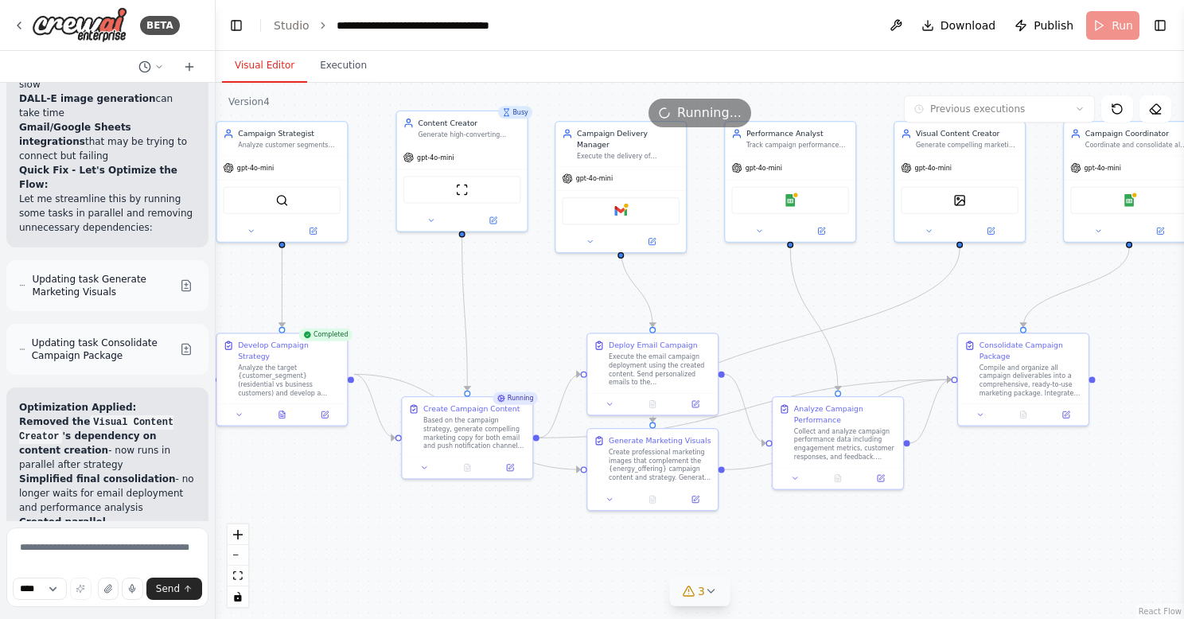
drag, startPoint x: 383, startPoint y: 520, endPoint x: 477, endPoint y: 516, distance: 93.9
click at [477, 516] on div ".deletable-edge-delete-btn { width: 20px; height: 20px; border: 0px solid #ffff…" at bounding box center [700, 351] width 968 height 536
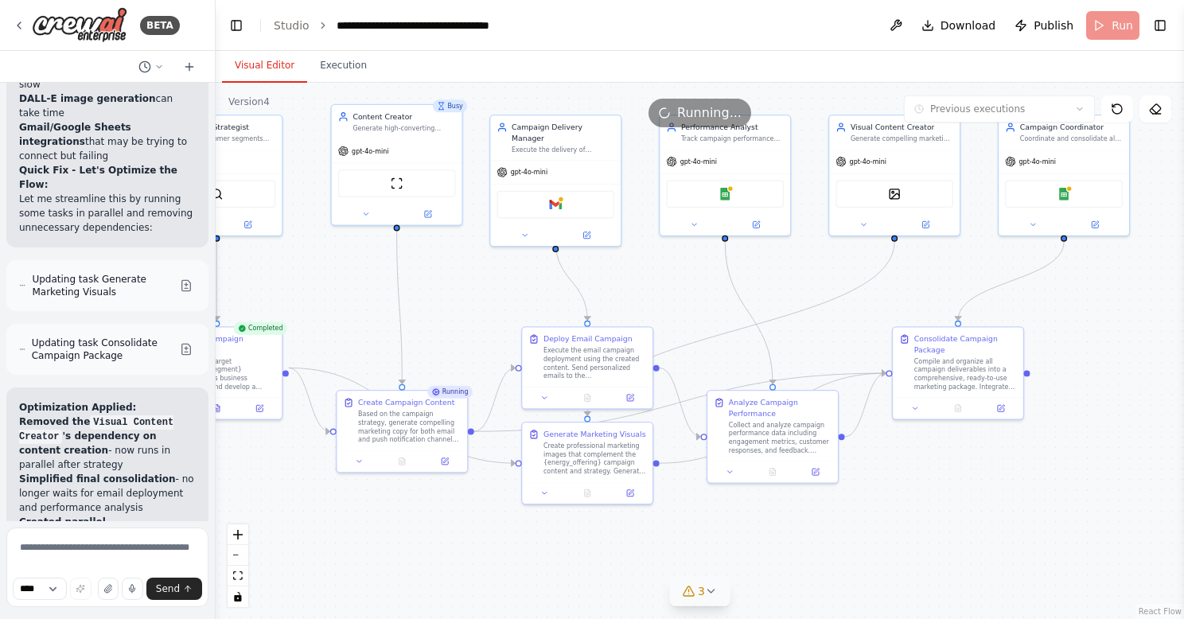
drag, startPoint x: 464, startPoint y: 530, endPoint x: 400, endPoint y: 523, distance: 64.0
click at [400, 523] on div ".deletable-edge-delete-btn { width: 20px; height: 20px; border: 0px solid #ffff…" at bounding box center [700, 351] width 968 height 536
click at [625, 302] on div ".deletable-edge-delete-btn { width: 20px; height: 20px; border: 0px solid #ffff…" at bounding box center [700, 351] width 968 height 536
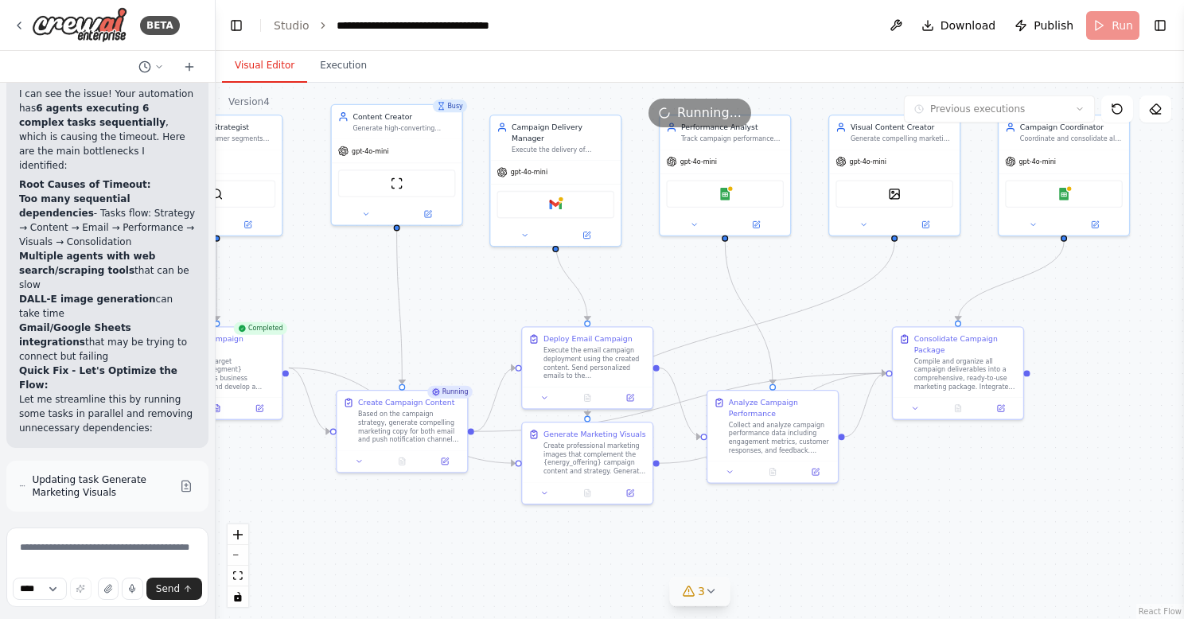
scroll to position [7903, 0]
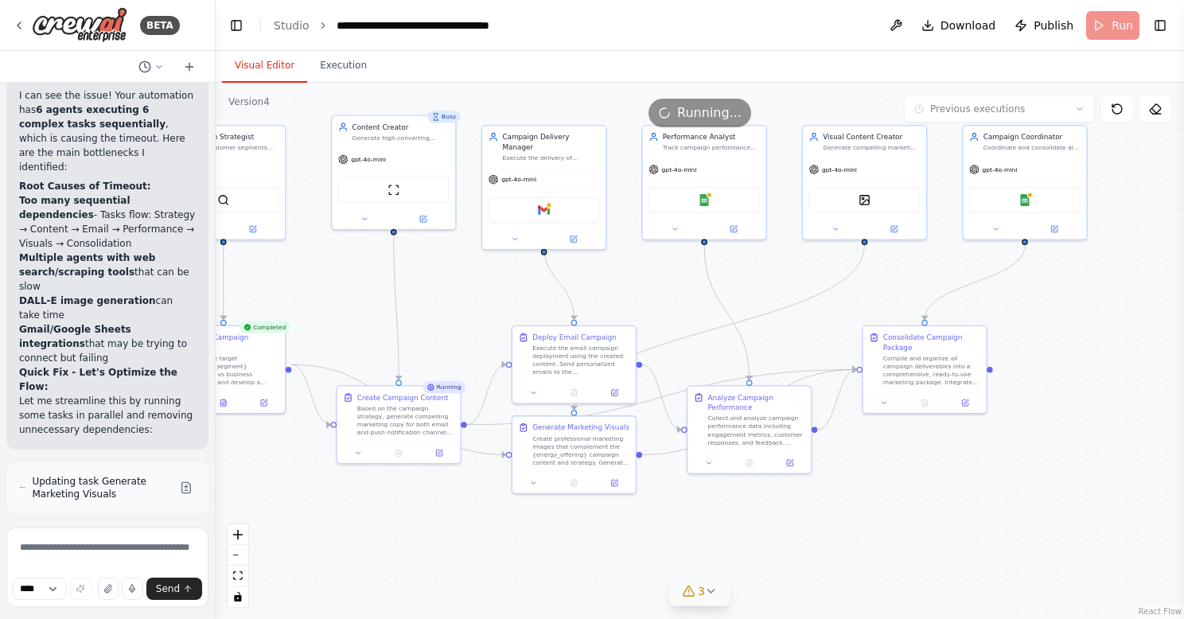
click at [684, 111] on span "Running..." at bounding box center [709, 112] width 64 height 19
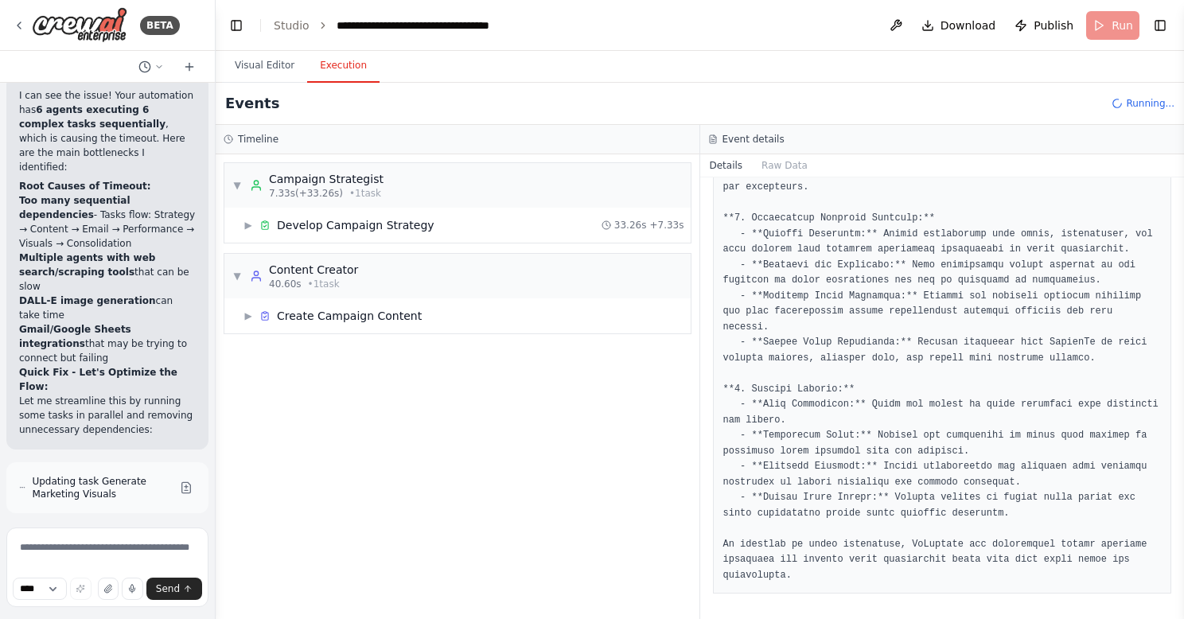
click at [348, 70] on button "Execution" at bounding box center [343, 65] width 72 height 33
click at [251, 224] on span "▶" at bounding box center [248, 225] width 10 height 13
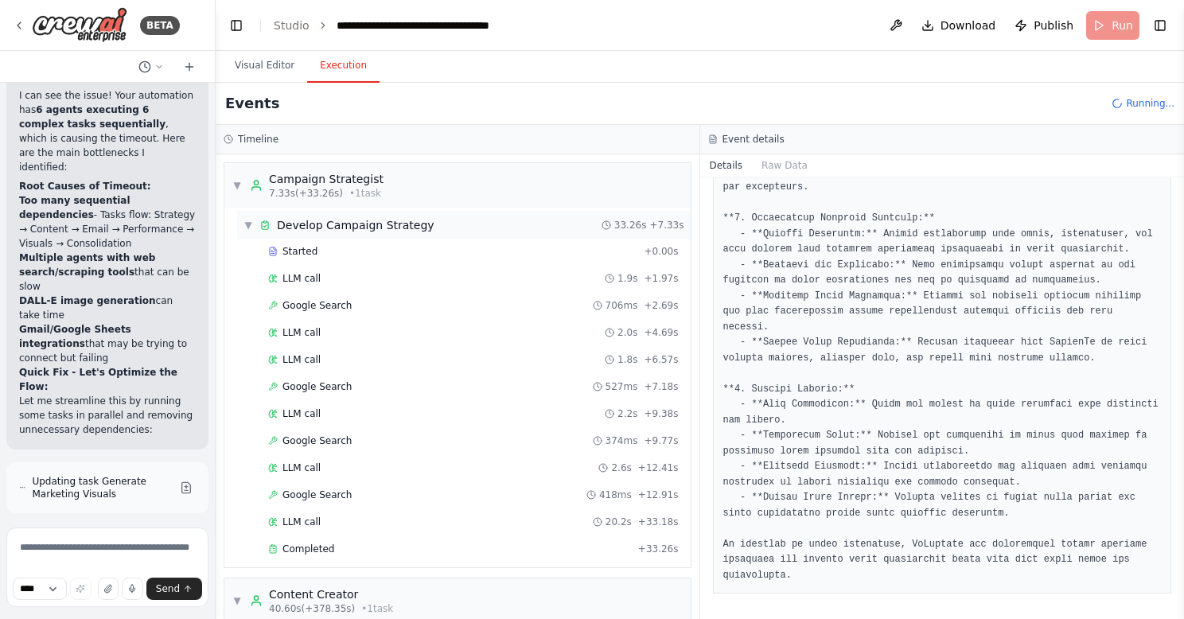
click at [249, 228] on span "▼" at bounding box center [248, 225] width 10 height 13
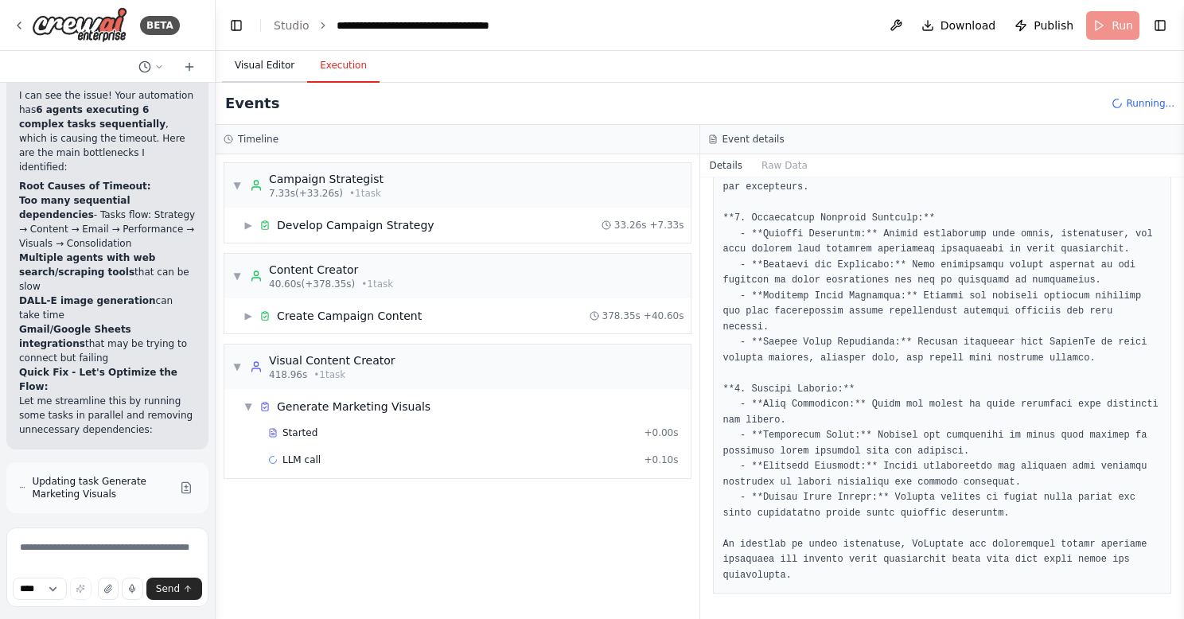
click at [255, 61] on button "Visual Editor" at bounding box center [264, 65] width 85 height 33
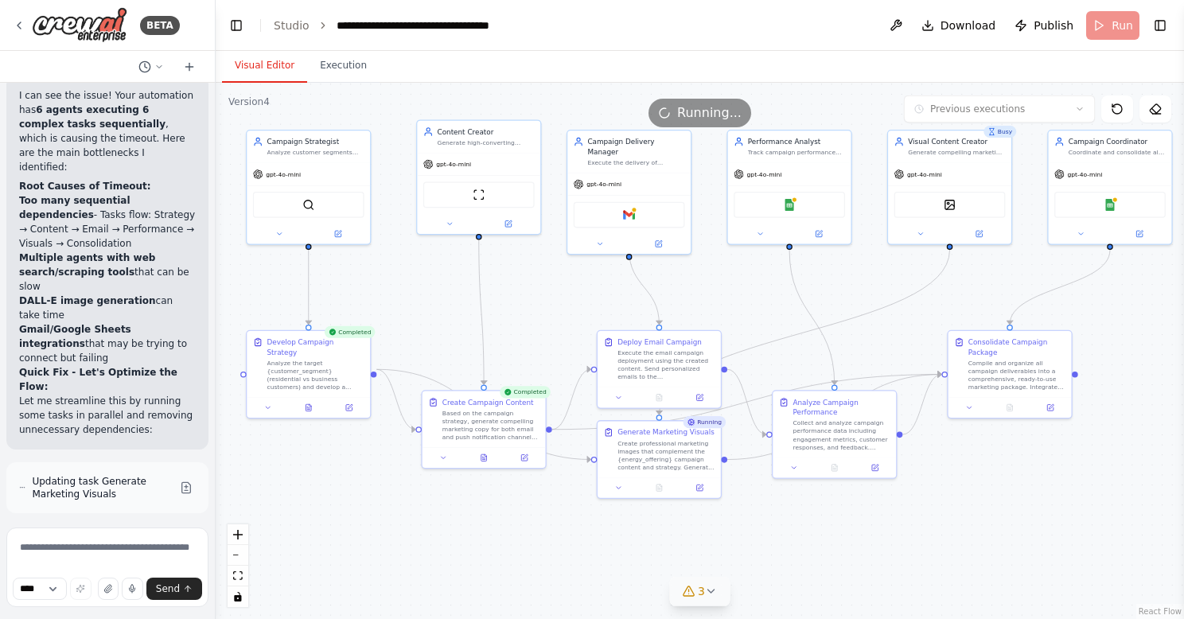
drag, startPoint x: 824, startPoint y: 531, endPoint x: 909, endPoint y: 535, distance: 85.3
click at [909, 535] on div ".deletable-edge-delete-btn { width: 20px; height: 20px; border: 0px solid #ffff…" at bounding box center [700, 351] width 968 height 536
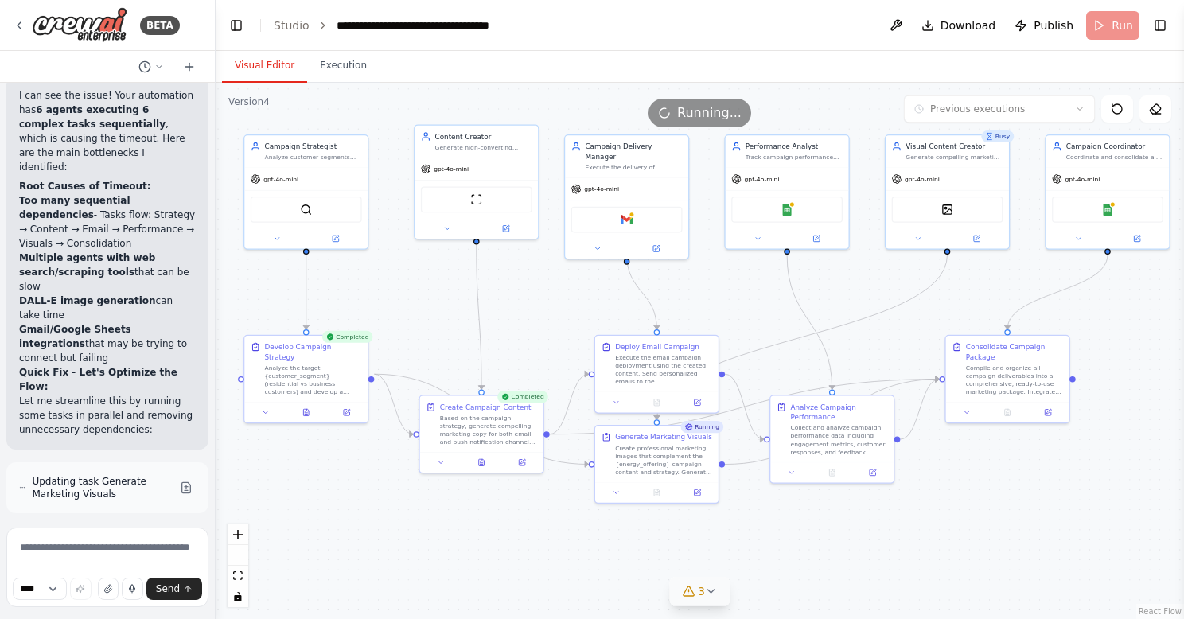
click at [910, 541] on div ".deletable-edge-delete-btn { width: 20px; height: 20px; border: 0px solid #ffff…" at bounding box center [700, 351] width 968 height 536
click at [1127, 469] on div ".deletable-edge-delete-btn { width: 20px; height: 20px; border: 0px solid #ffff…" at bounding box center [700, 351] width 968 height 536
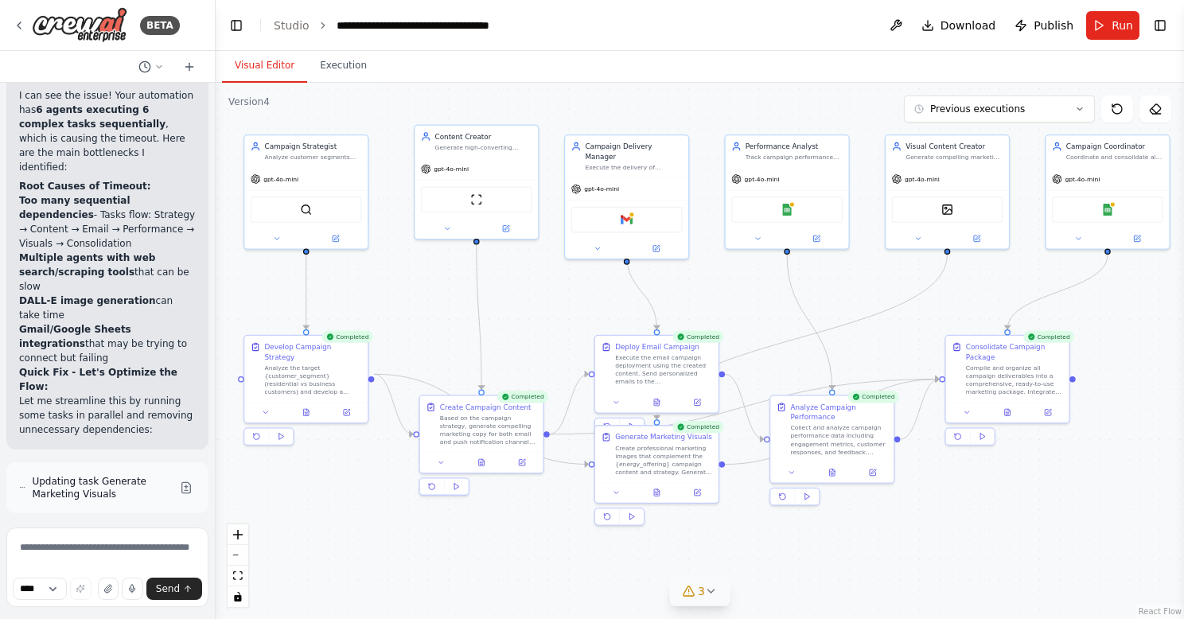
scroll to position [9167, 0]
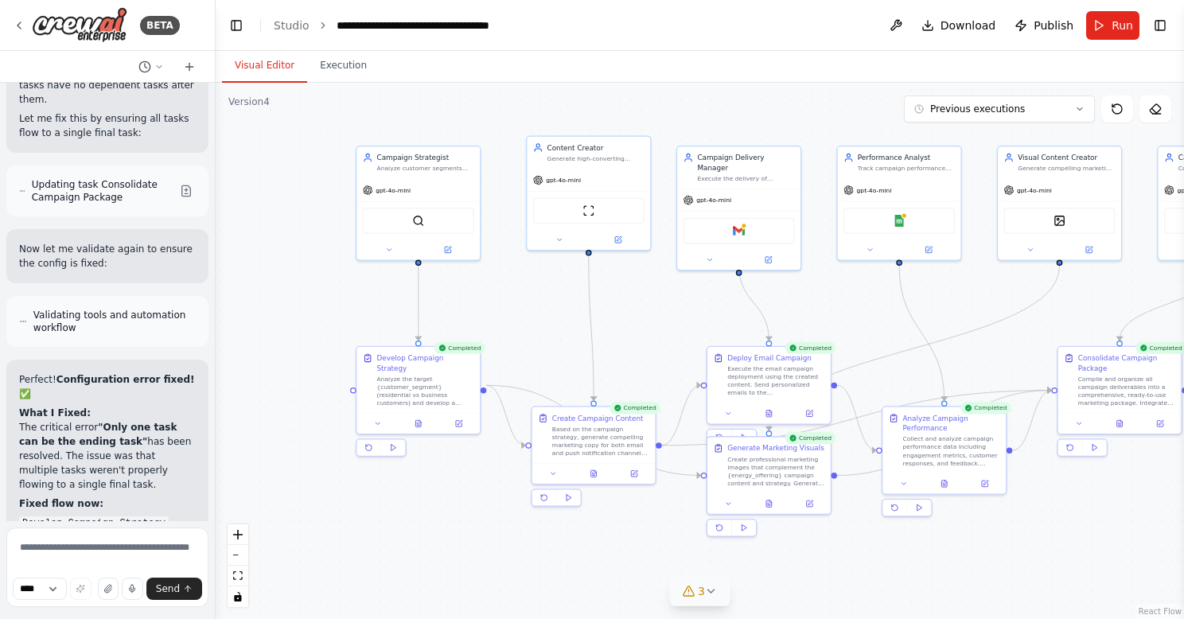
drag, startPoint x: 567, startPoint y: 295, endPoint x: 674, endPoint y: 305, distance: 107.0
click at [674, 305] on div ".deletable-edge-delete-btn { width: 20px; height: 20px; border: 0px solid #ffff…" at bounding box center [700, 351] width 968 height 536
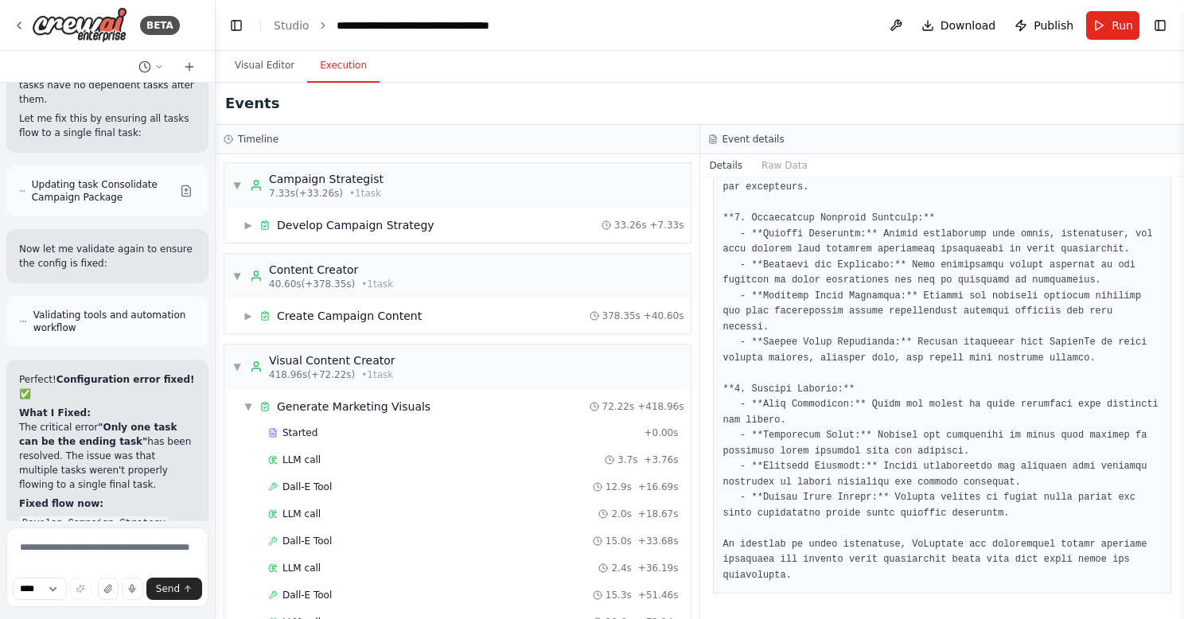
click at [351, 77] on button "Execution" at bounding box center [343, 65] width 72 height 33
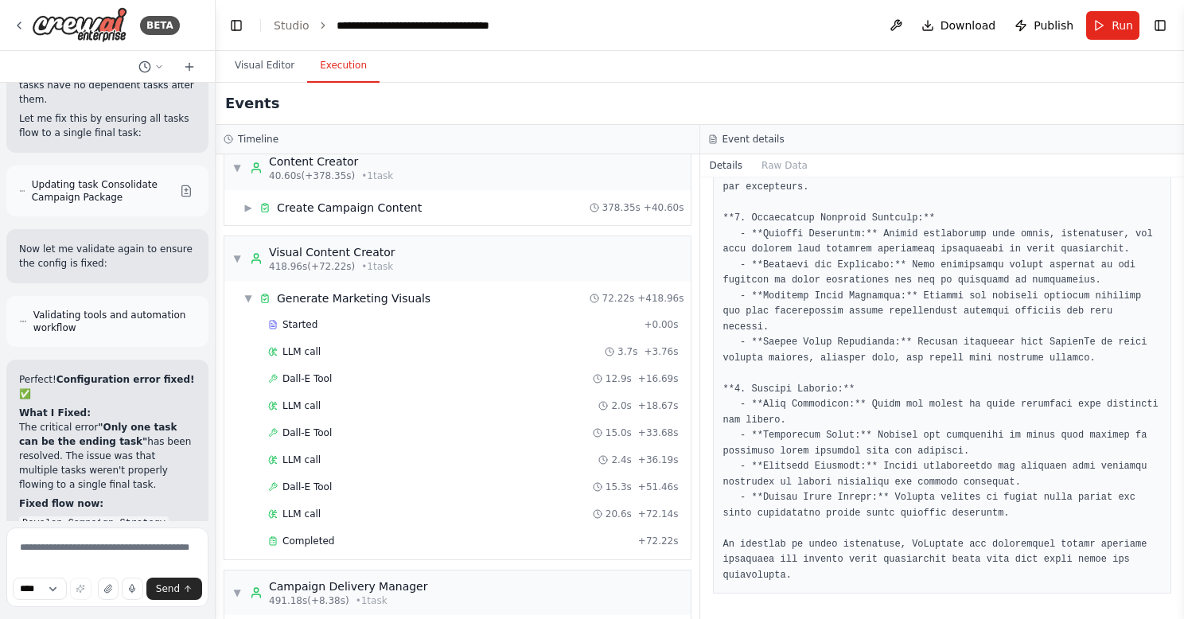
scroll to position [97, 0]
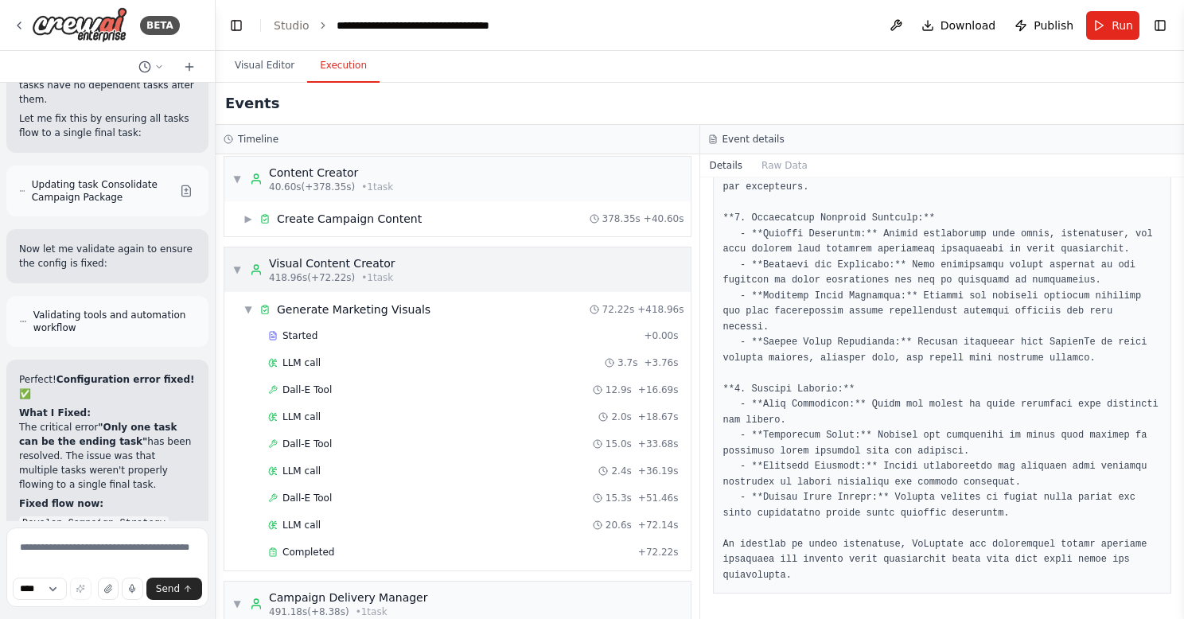
click at [236, 267] on span "▼" at bounding box center [237, 269] width 10 height 13
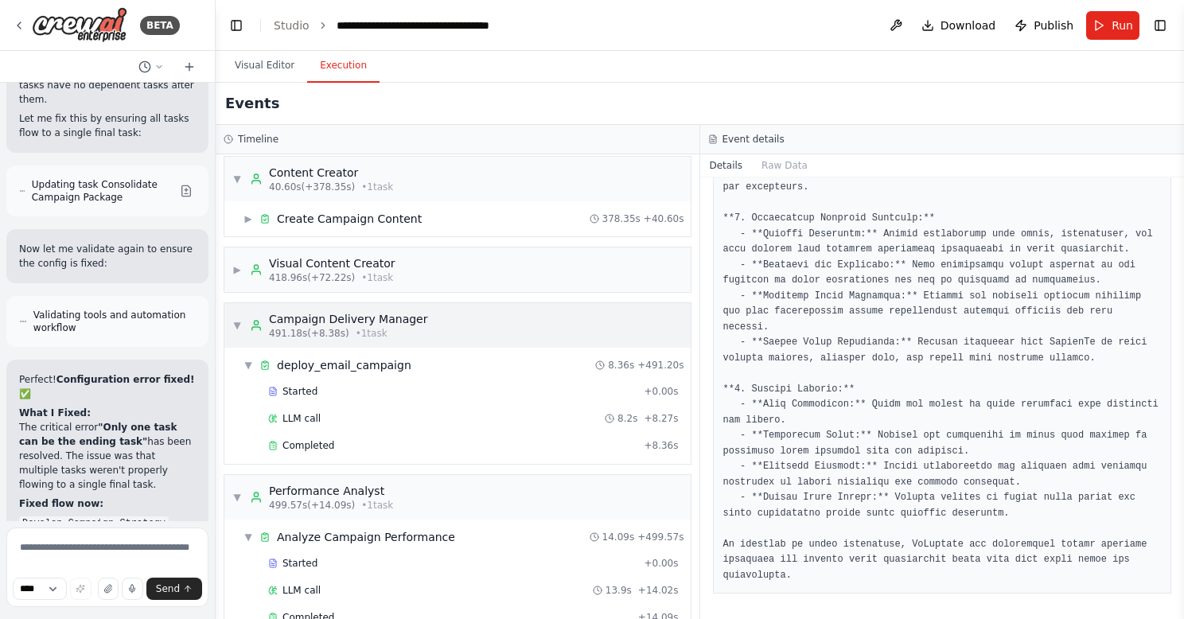
click at [235, 315] on div "▼ Campaign Delivery Manager 491.18s (+8.38s) • 1 task" at bounding box center [330, 325] width 196 height 29
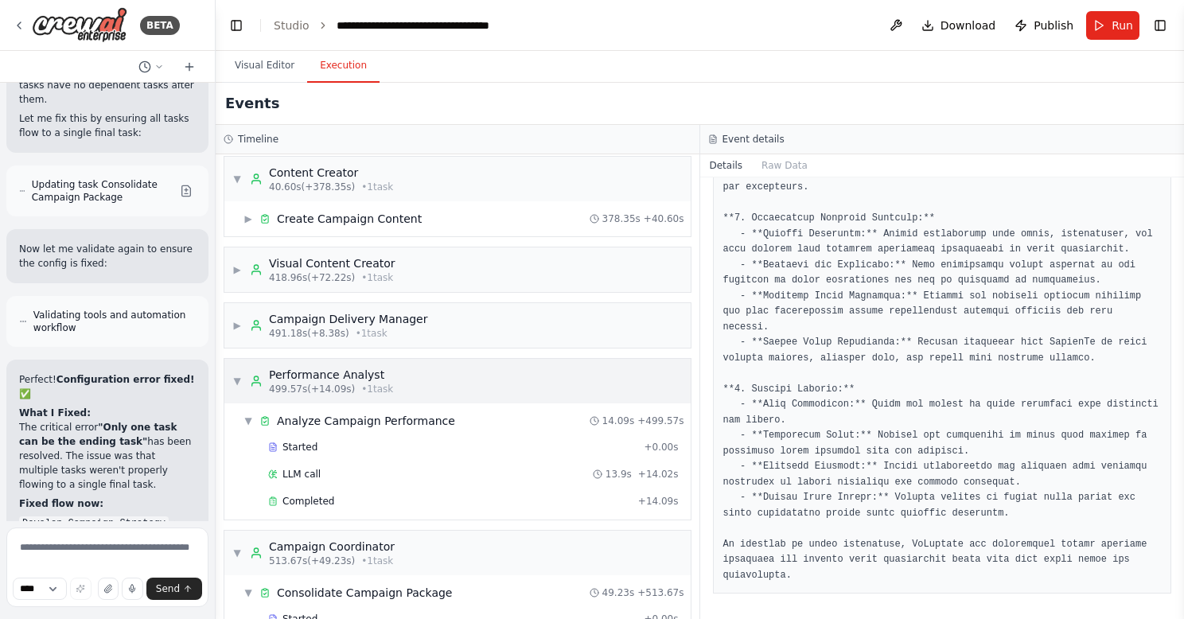
click at [240, 378] on span "▼" at bounding box center [237, 381] width 10 height 13
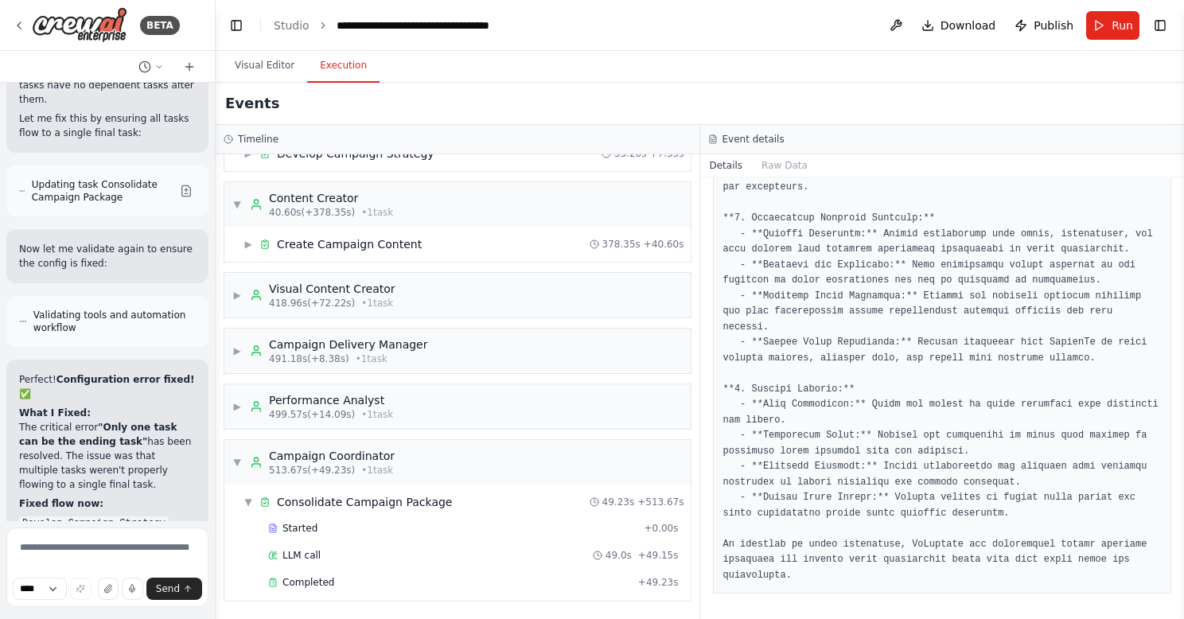
scroll to position [72, 0]
click at [239, 457] on span "▼" at bounding box center [237, 462] width 10 height 13
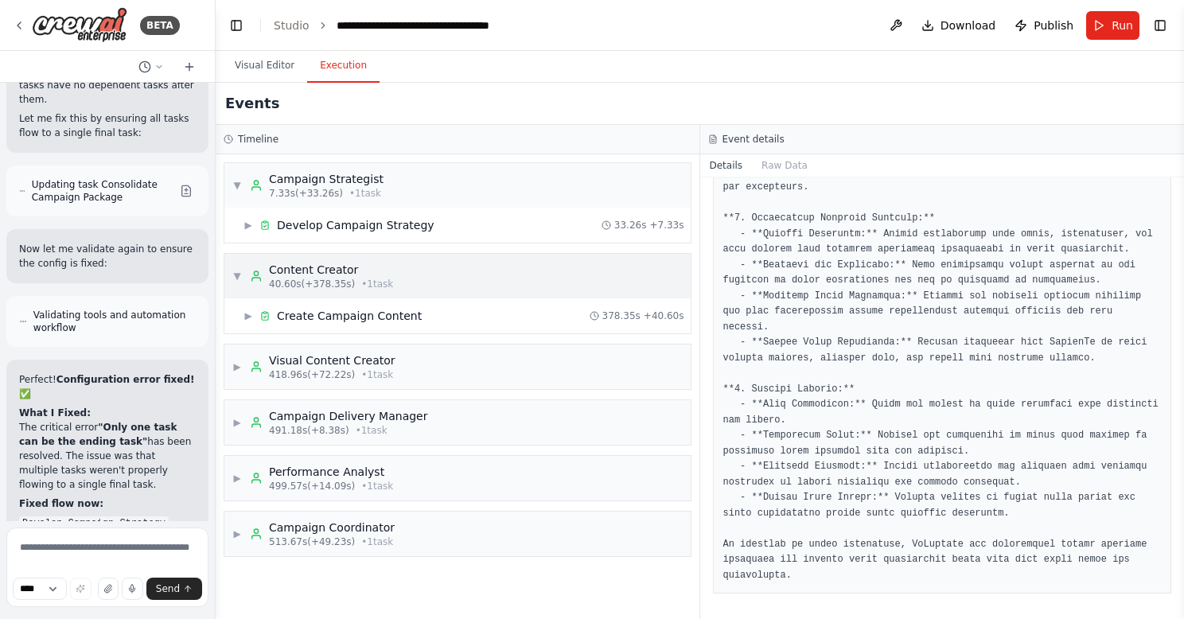
click at [238, 274] on span "▼" at bounding box center [237, 276] width 10 height 13
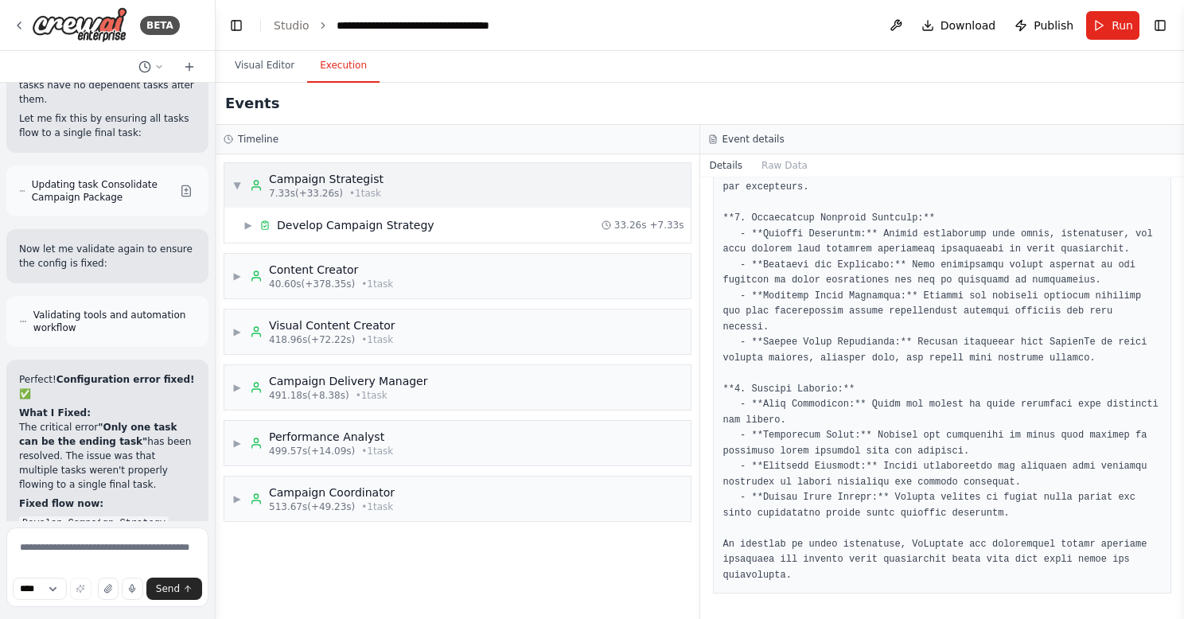
click at [235, 185] on span "▼" at bounding box center [237, 185] width 10 height 13
